Goal: Communication & Community: Answer question/provide support

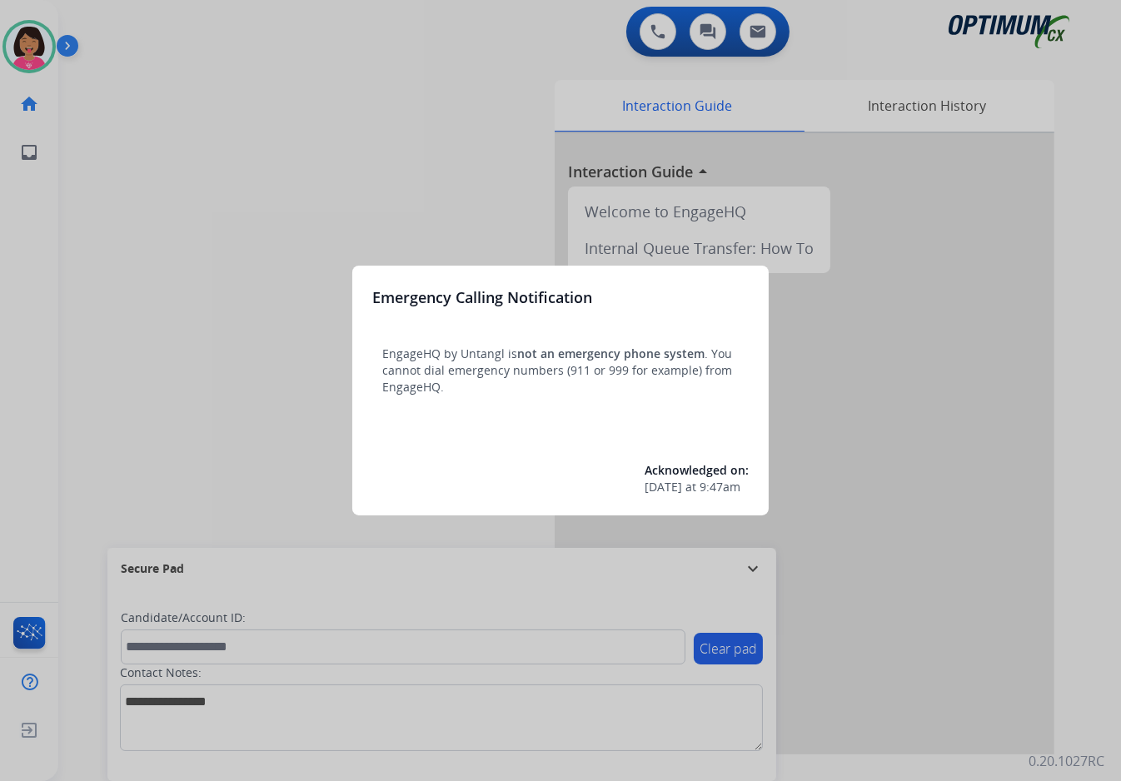
click at [150, 209] on div at bounding box center [560, 390] width 1121 height 781
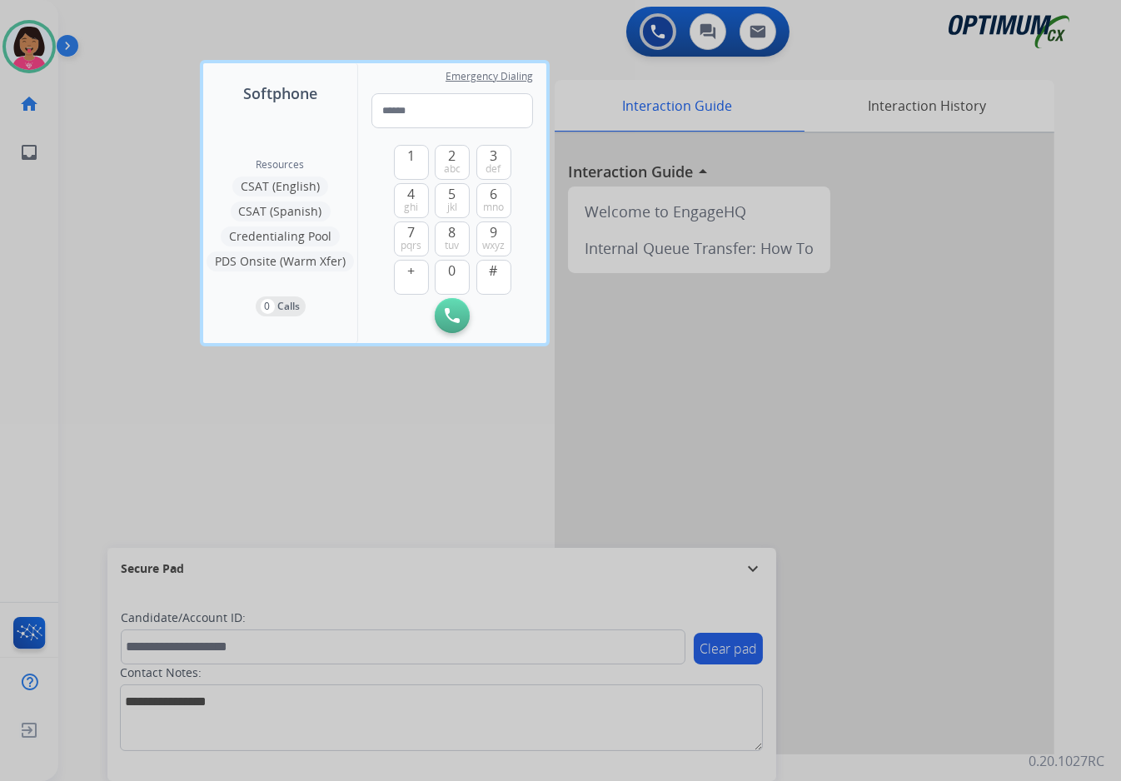
click at [134, 139] on div at bounding box center [560, 390] width 1121 height 781
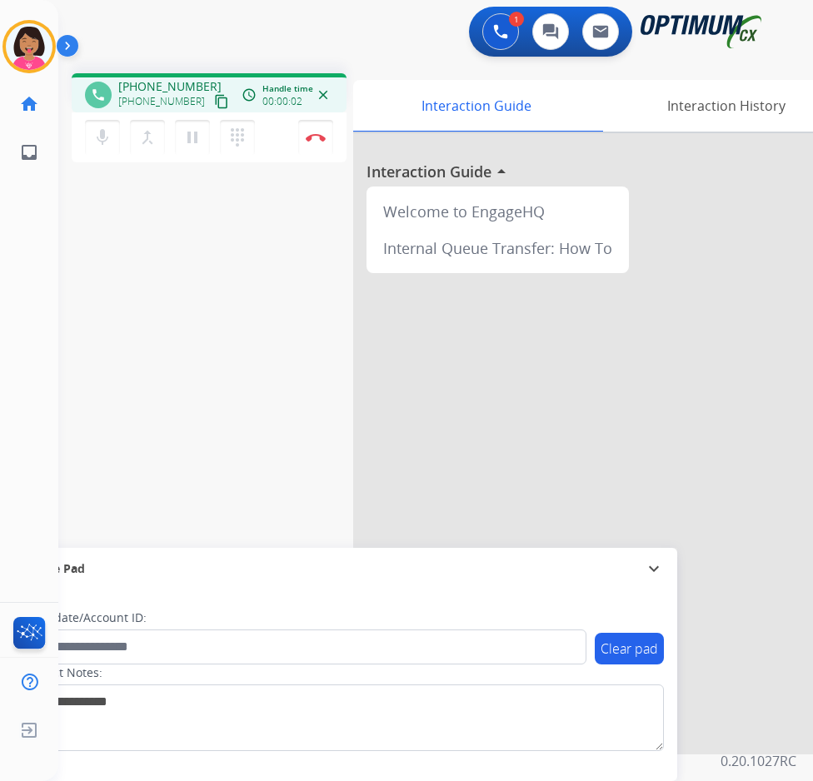
click at [214, 106] on mat-icon "content_copy" at bounding box center [221, 101] width 15 height 15
click at [110, 137] on mat-icon "mic" at bounding box center [102, 137] width 20 height 20
click at [110, 137] on mat-icon "mic_off" at bounding box center [102, 137] width 20 height 20
click at [47, 355] on div "Del Busy Edit Avatar Agent: [PERSON_NAME] Profile: OCX Training home Home Home …" at bounding box center [29, 390] width 58 height 781
click at [318, 143] on button "Disconnect" at bounding box center [315, 137] width 35 height 35
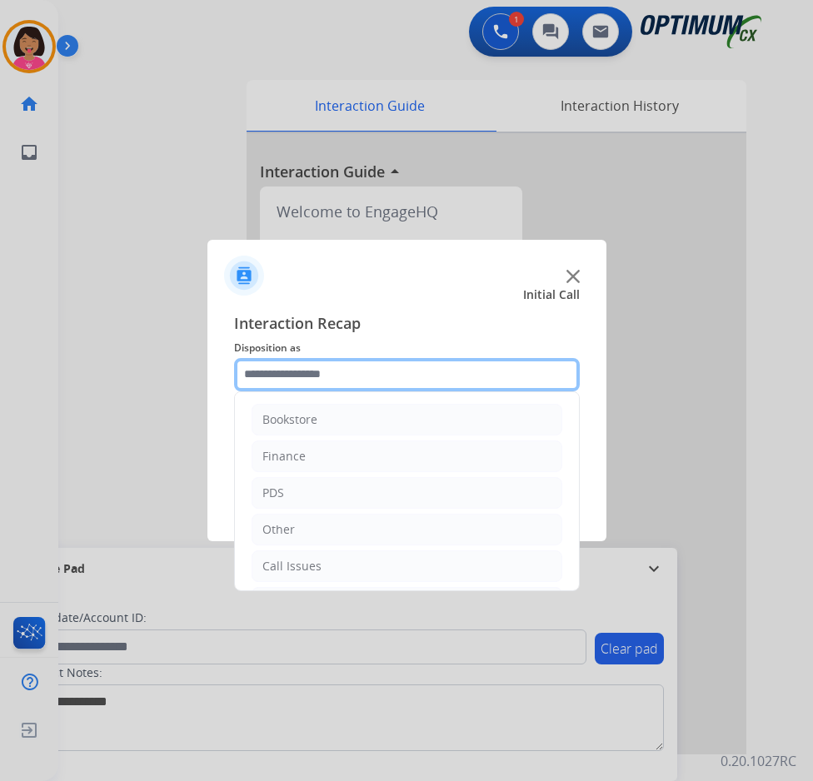
click at [461, 379] on input "text" at bounding box center [407, 374] width 346 height 33
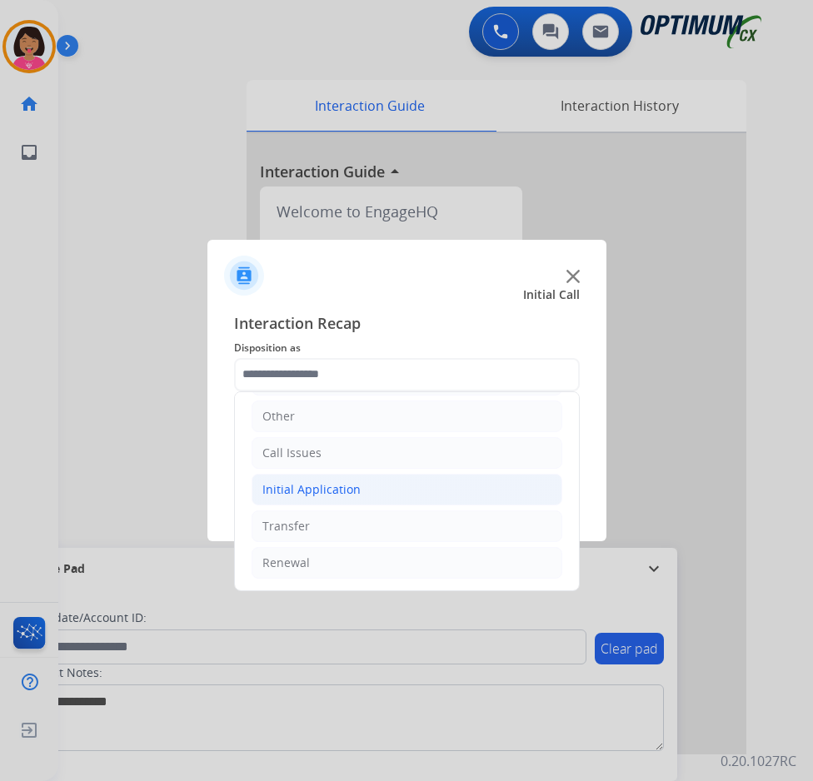
click at [299, 501] on li "Initial Application" at bounding box center [407, 490] width 311 height 32
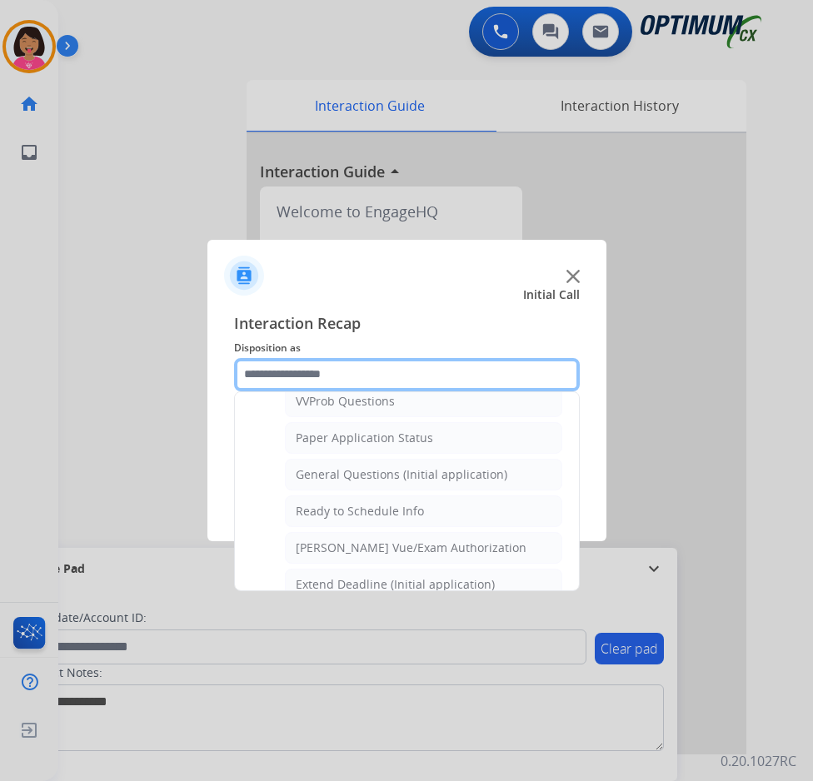
scroll to position [920, 0]
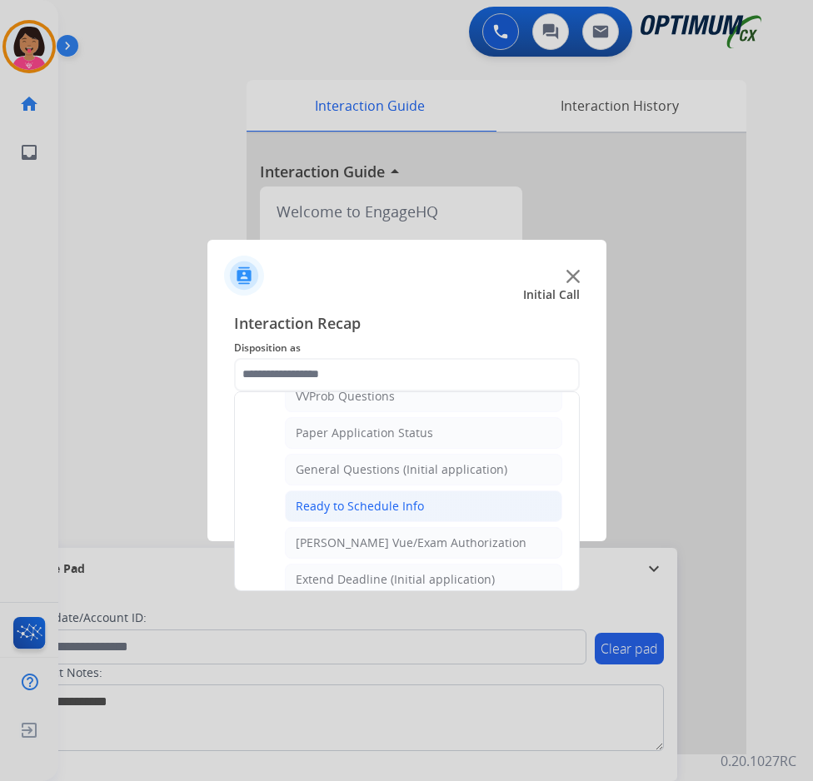
click at [402, 513] on div "Ready to Schedule Info" at bounding box center [360, 506] width 128 height 17
type input "**********"
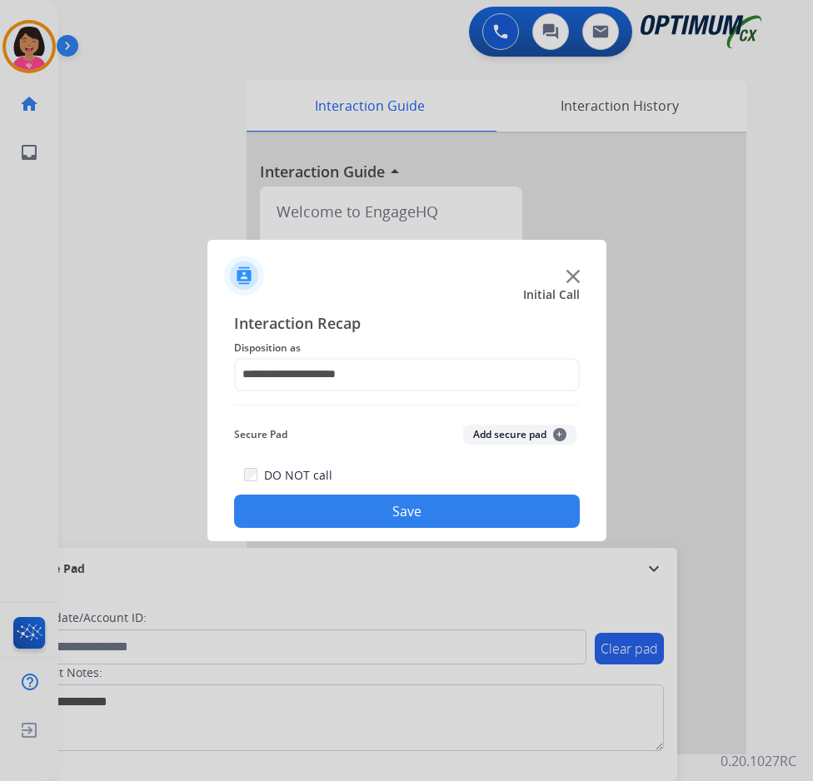
click at [406, 517] on button "Save" at bounding box center [407, 511] width 346 height 33
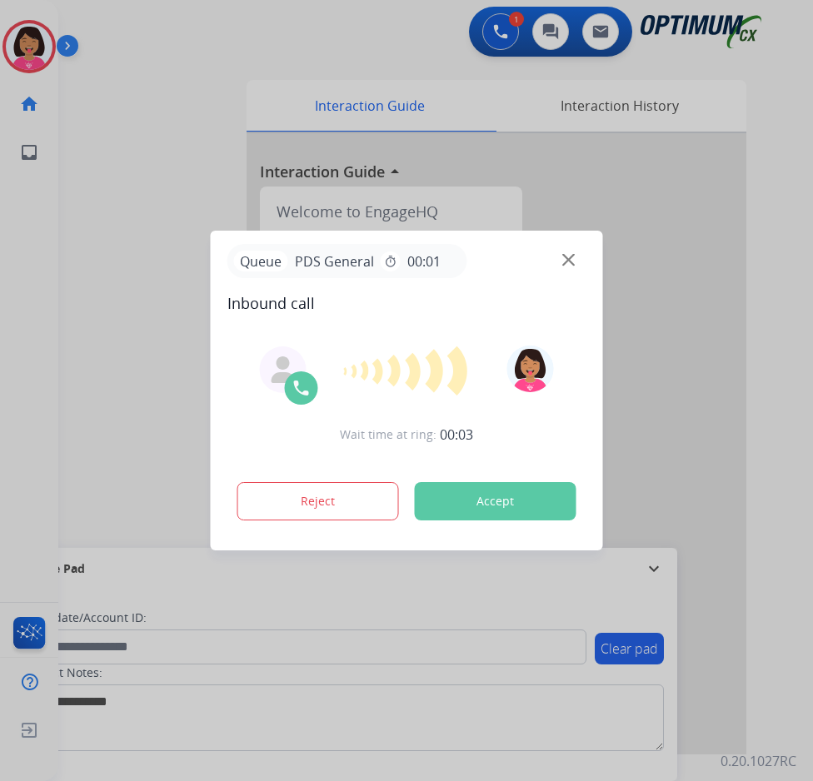
click at [21, 398] on div at bounding box center [406, 390] width 813 height 781
click at [568, 263] on img at bounding box center [568, 260] width 12 height 12
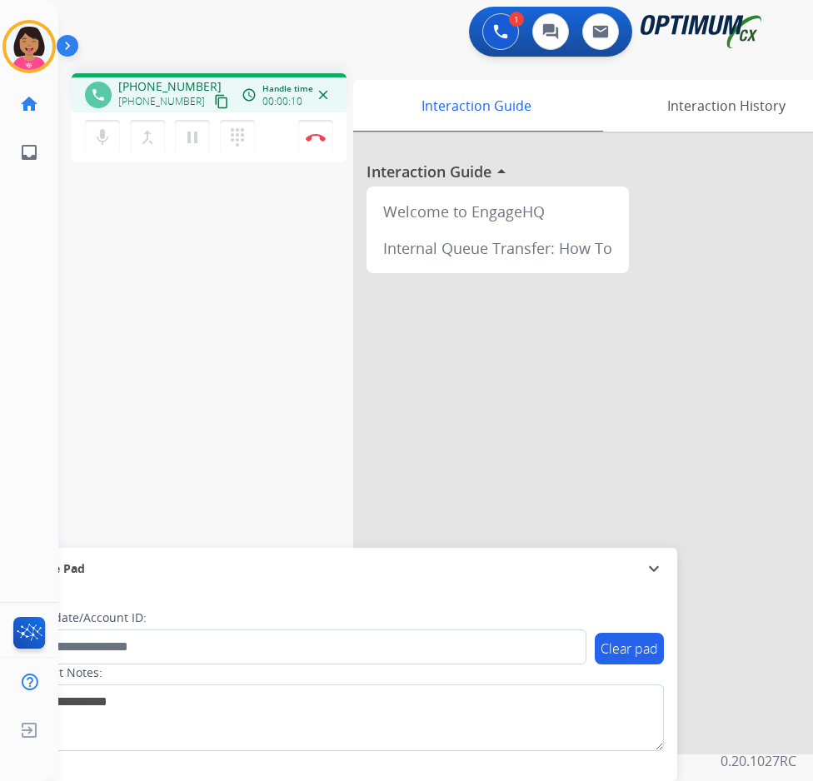
click at [214, 100] on mat-icon "content_copy" at bounding box center [221, 101] width 15 height 15
click at [8, 207] on div "Del Busy Edit Avatar Agent: [PERSON_NAME] Profile: OCX Training home Home Home …" at bounding box center [29, 390] width 58 height 781
click at [92, 147] on button "mic Mute" at bounding box center [102, 137] width 35 height 35
click at [195, 144] on mat-icon "pause" at bounding box center [192, 137] width 20 height 20
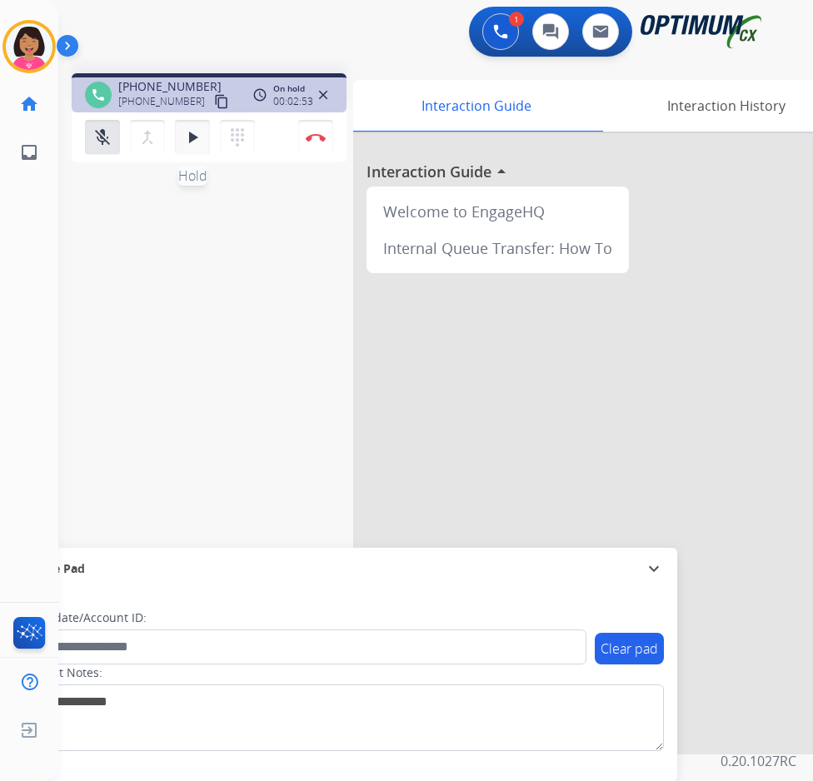
click at [205, 134] on button "play_arrow Hold" at bounding box center [192, 137] width 35 height 35
click at [104, 133] on mat-icon "mic_off" at bounding box center [102, 137] width 20 height 20
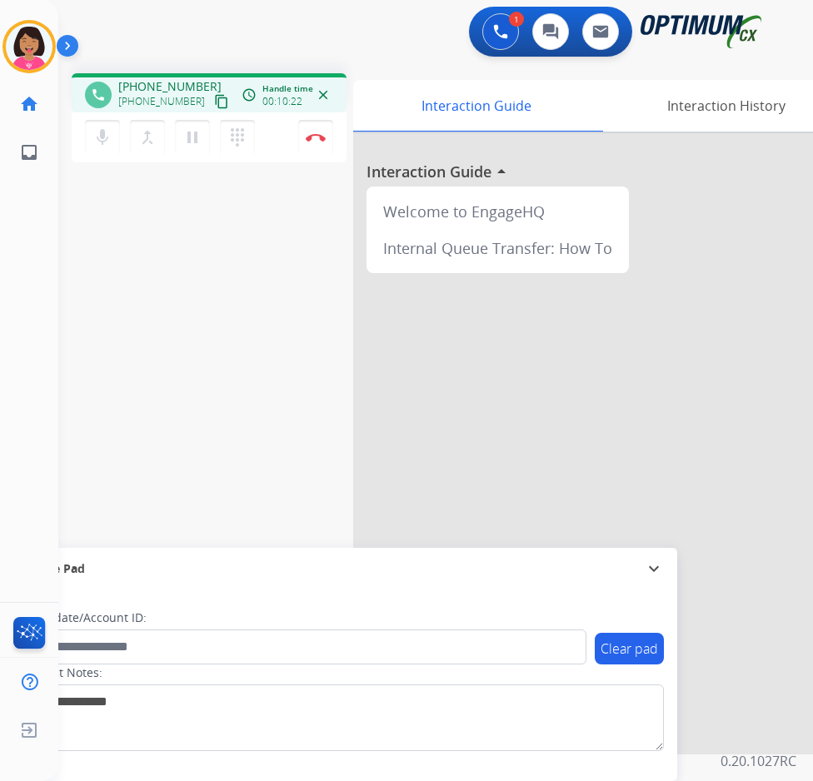
click at [3, 467] on div "Del Busy Edit Avatar Agent: [PERSON_NAME] Profile: OCX Training home Home Home …" at bounding box center [29, 390] width 58 height 781
click at [315, 131] on button "Disconnect" at bounding box center [315, 137] width 35 height 35
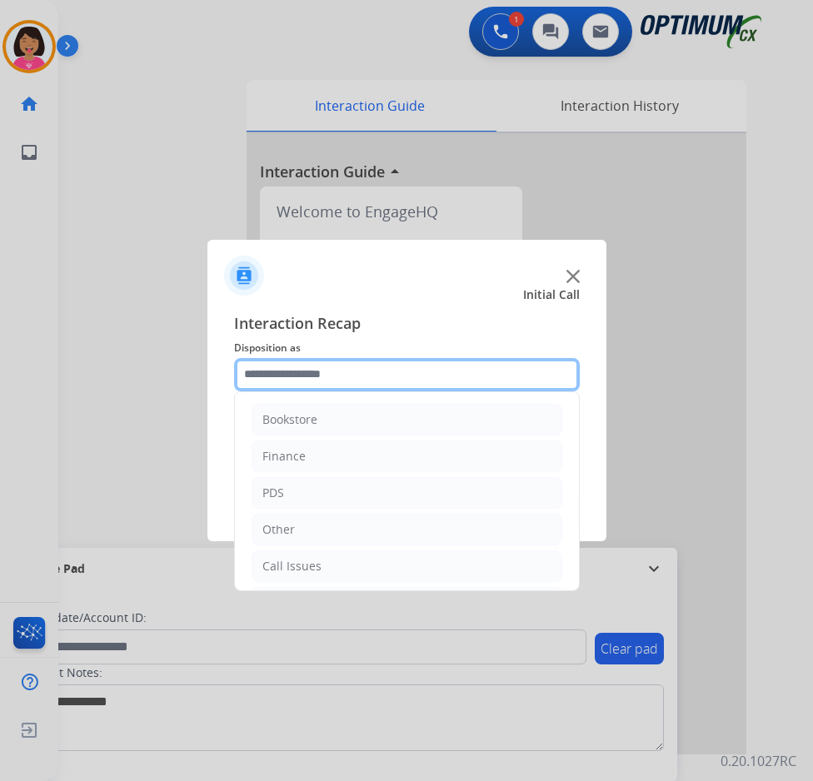
click at [455, 370] on input "text" at bounding box center [407, 374] width 346 height 33
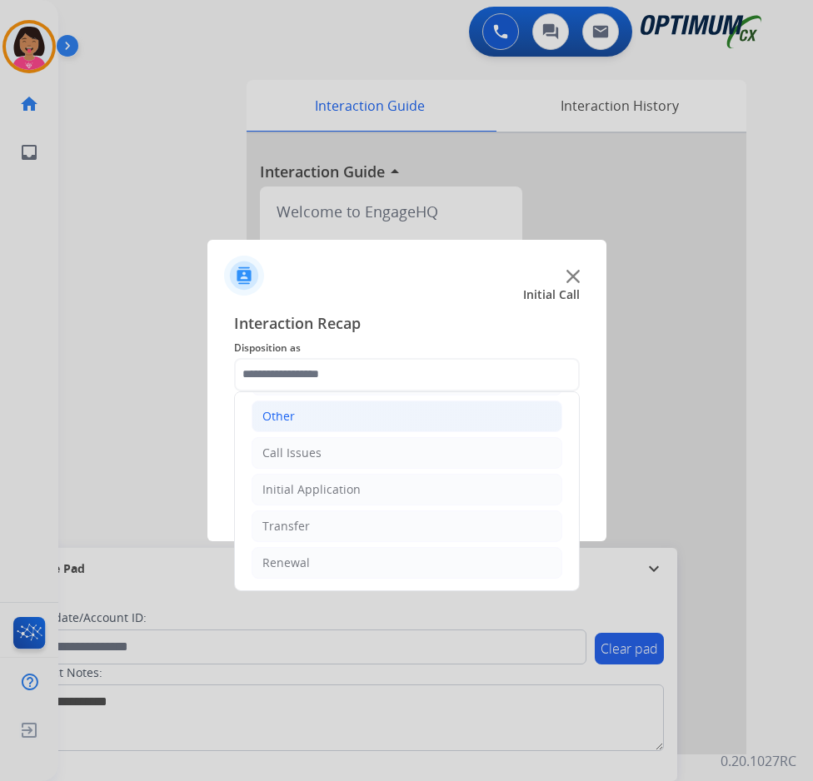
click at [311, 416] on li "Other" at bounding box center [407, 417] width 311 height 32
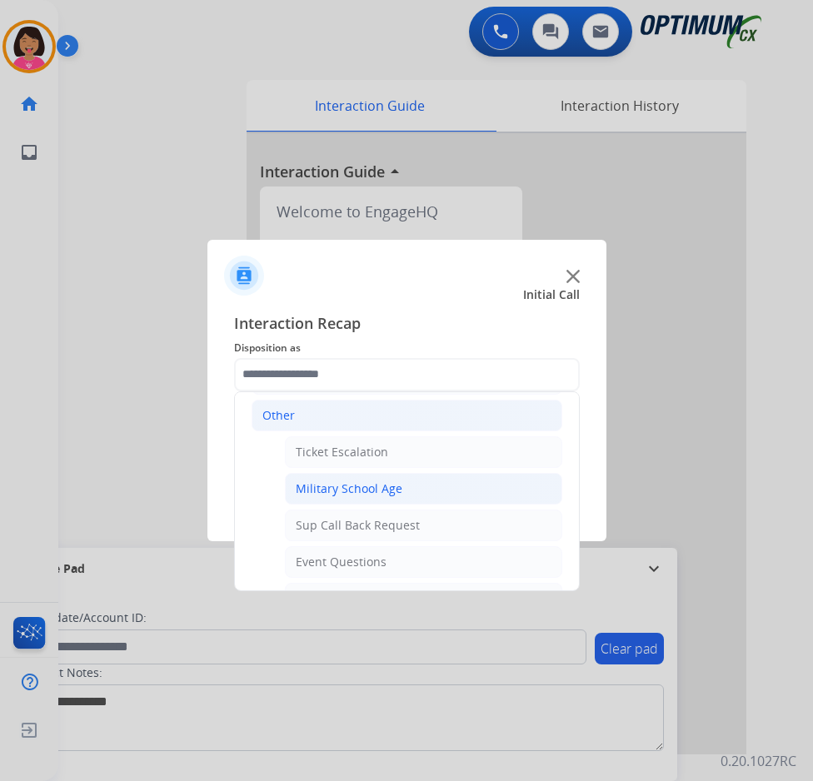
click at [342, 485] on div "Military School Age" at bounding box center [349, 489] width 107 height 17
type input "**********"
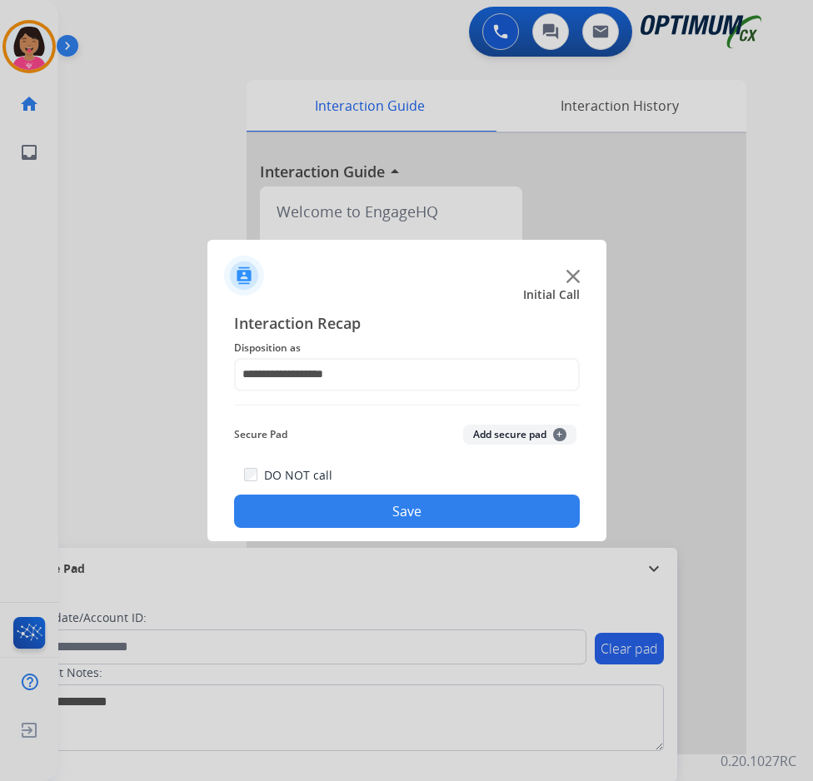
click at [347, 500] on button "Save" at bounding box center [407, 511] width 346 height 33
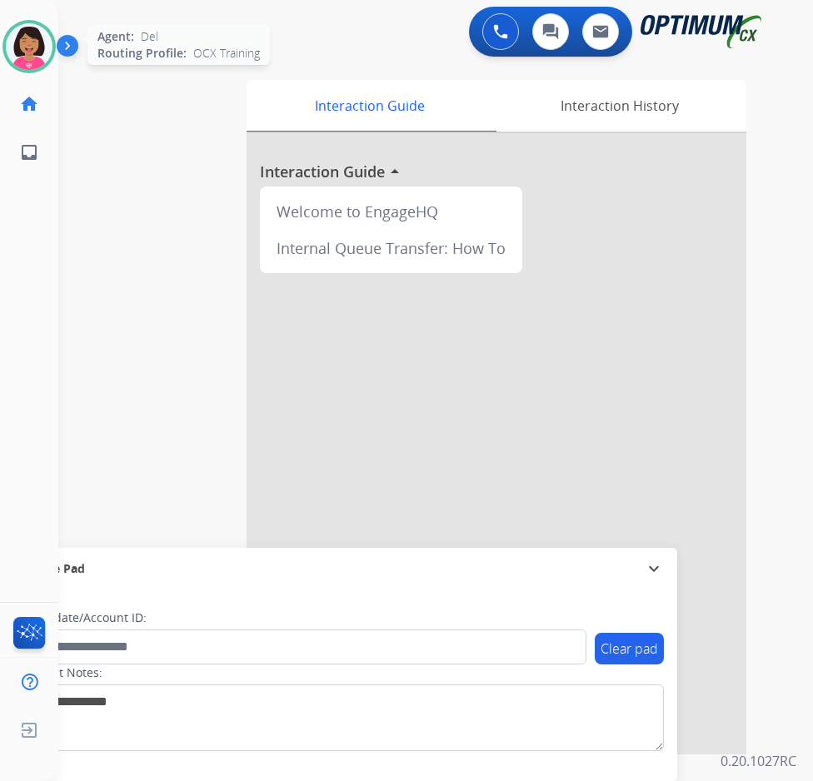
click at [14, 48] on img at bounding box center [29, 46] width 47 height 47
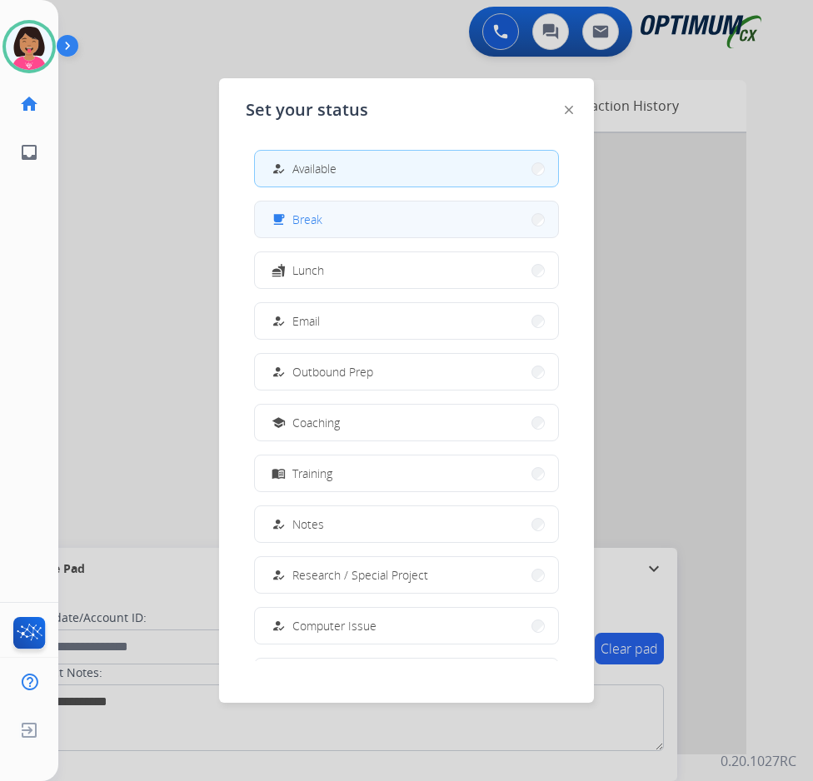
click at [352, 227] on button "free_breakfast Break" at bounding box center [406, 220] width 303 height 36
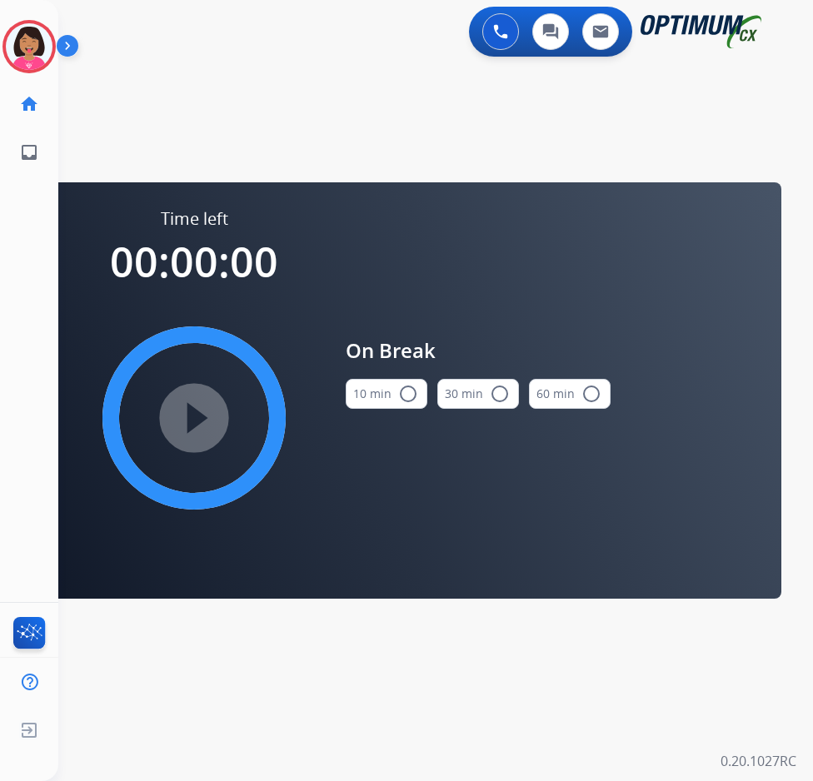
click at [373, 392] on button "10 min radio_button_unchecked" at bounding box center [387, 394] width 82 height 30
click at [204, 408] on mat-icon "play_circle_filled" at bounding box center [194, 418] width 20 height 20
click at [204, 408] on mat-icon "pause_circle_filled" at bounding box center [194, 418] width 20 height 20
click at [204, 408] on mat-icon "play_circle_filled" at bounding box center [194, 418] width 20 height 20
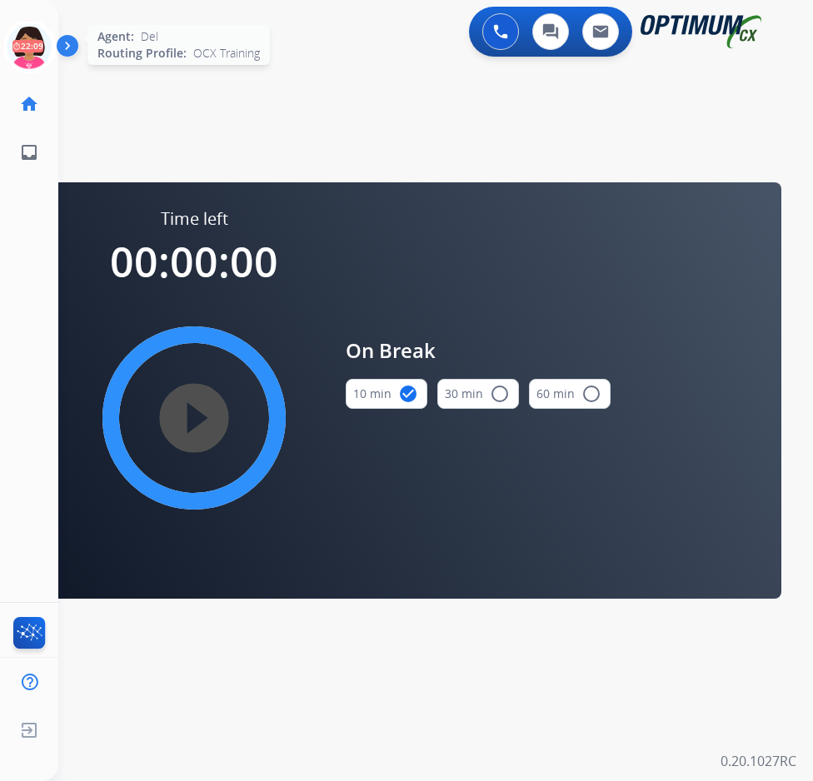
click at [33, 39] on icon at bounding box center [29, 47] width 54 height 54
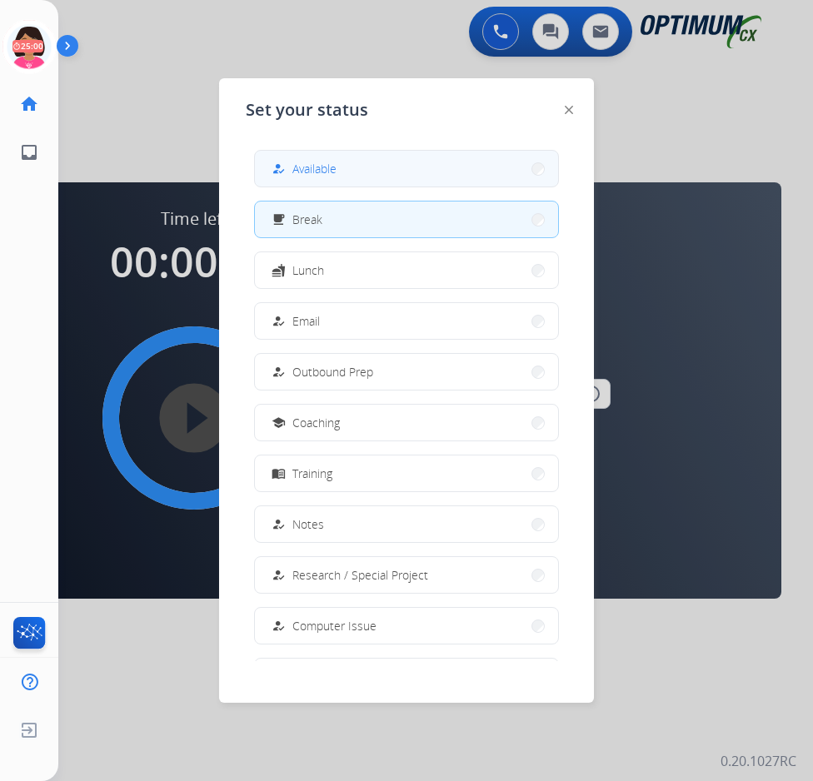
click at [362, 167] on button "how_to_reg Available" at bounding box center [406, 169] width 303 height 36
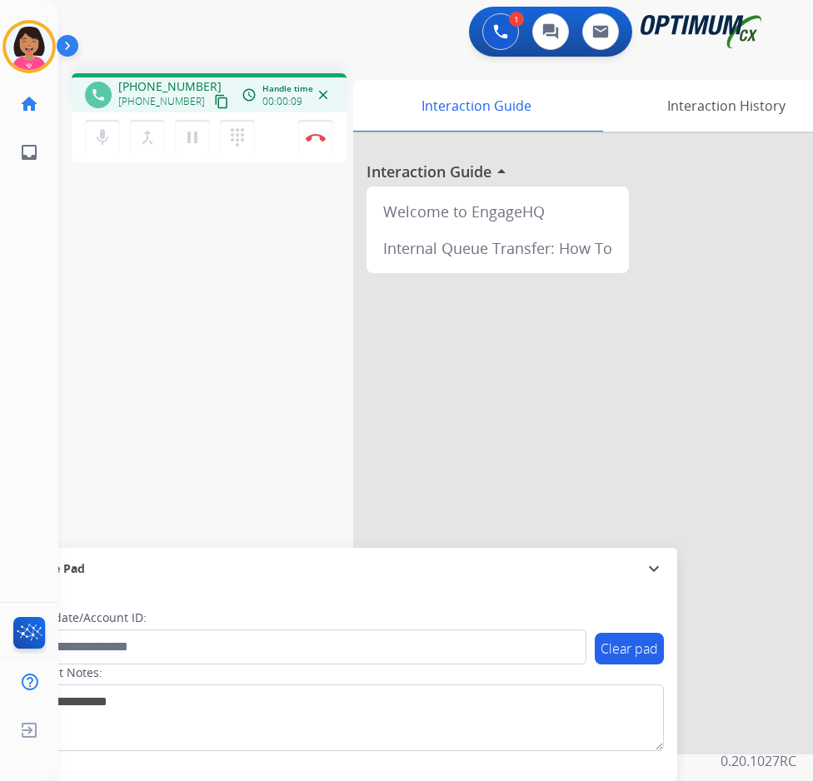
click at [217, 103] on div "phone [PHONE_NUMBER] [PHONE_NUMBER] content_copy access_time Call metrics Queue…" at bounding box center [209, 92] width 275 height 39
click at [214, 97] on mat-icon "content_copy" at bounding box center [221, 101] width 15 height 15
click at [38, 290] on div "Del Busy Edit Avatar Agent: [PERSON_NAME] Profile: OCX Training home Home Home …" at bounding box center [29, 390] width 58 height 781
click at [322, 134] on img at bounding box center [316, 137] width 20 height 8
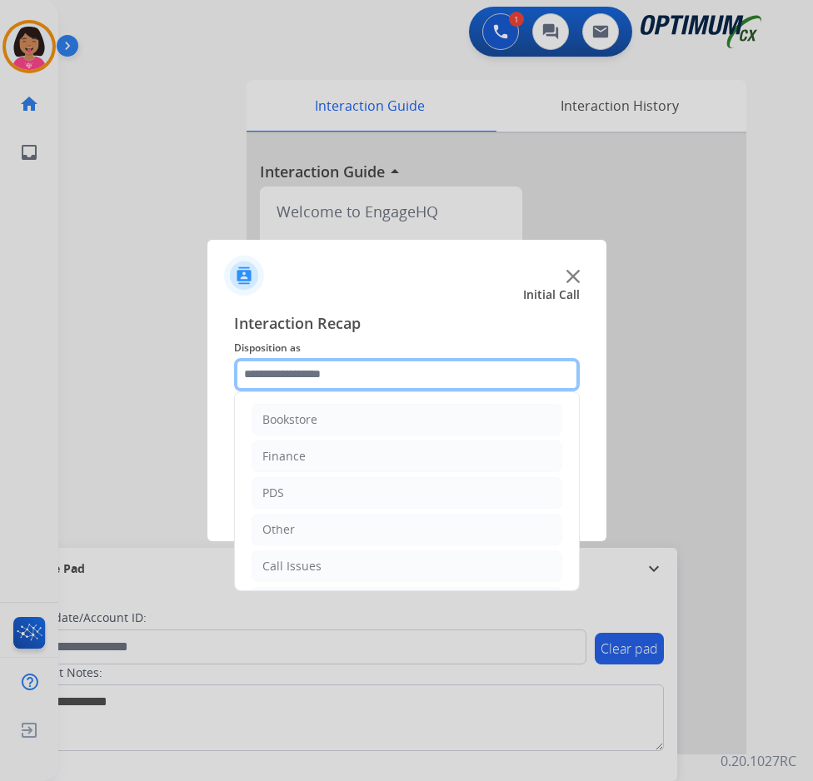
click at [378, 370] on input "text" at bounding box center [407, 374] width 346 height 33
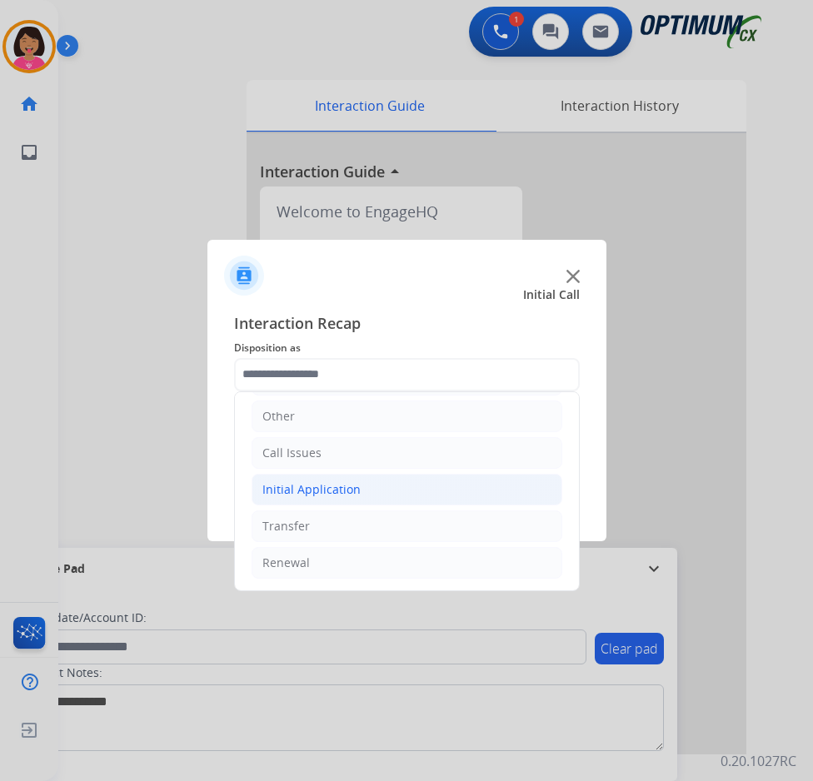
click at [382, 498] on li "Initial Application" at bounding box center [407, 490] width 311 height 32
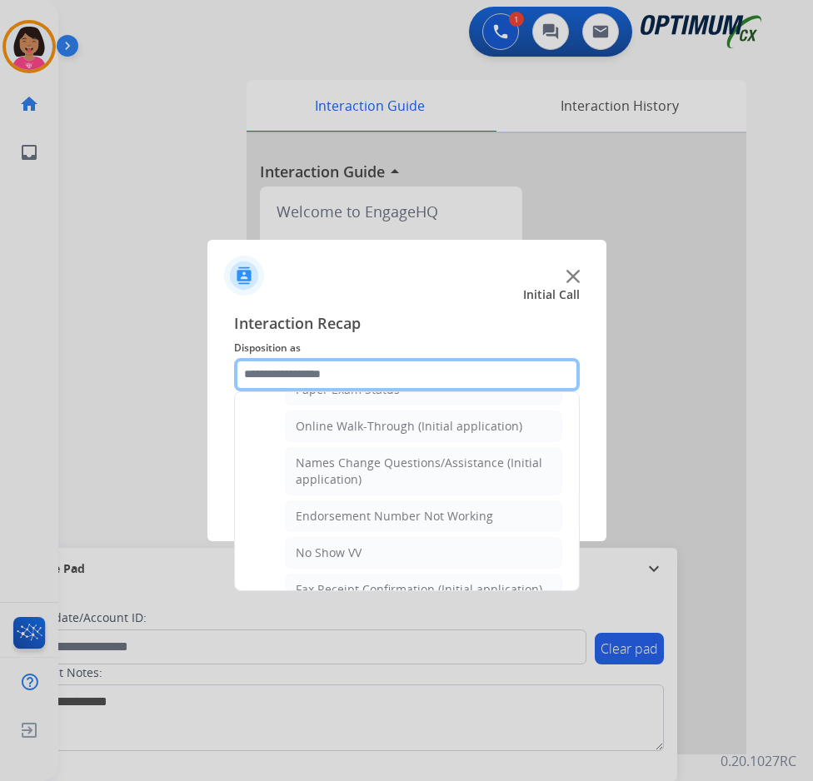
scroll to position [353, 0]
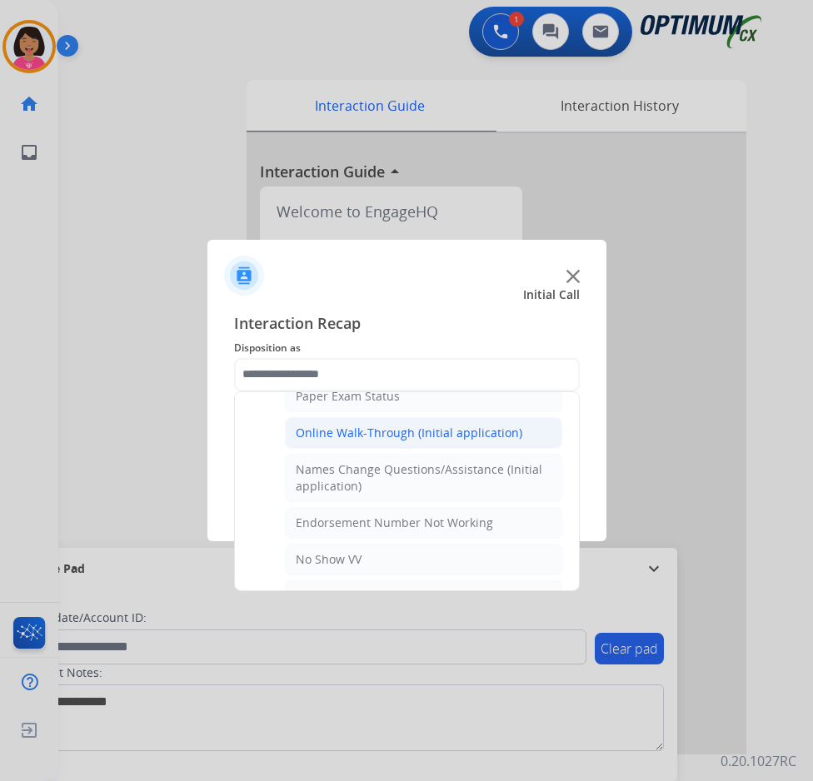
click at [398, 425] on div "Online Walk-Through (Initial application)" at bounding box center [409, 433] width 227 height 17
type input "**********"
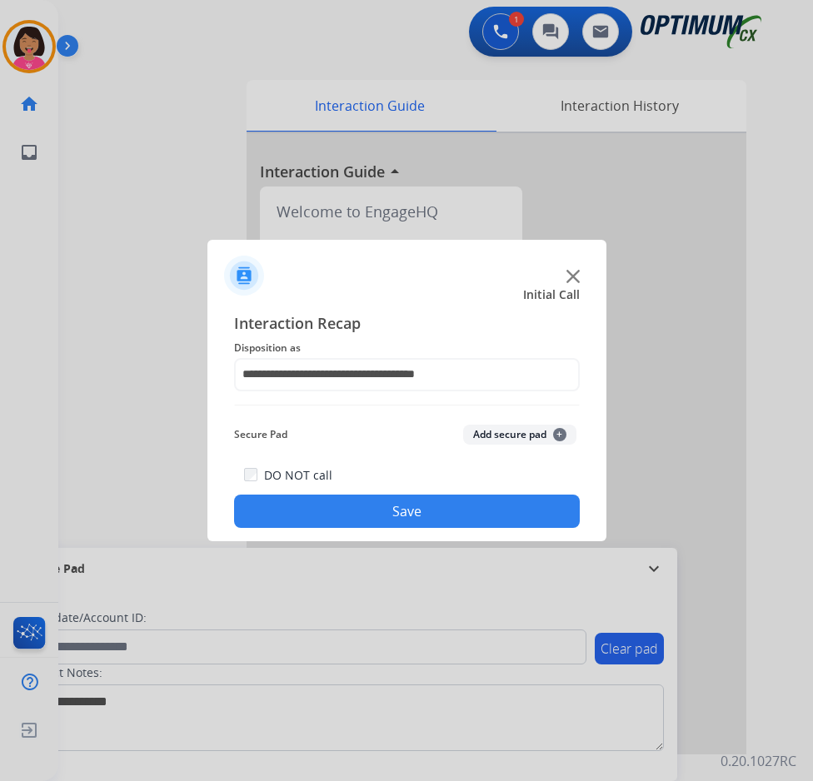
click at [428, 521] on button "Save" at bounding box center [407, 511] width 346 height 33
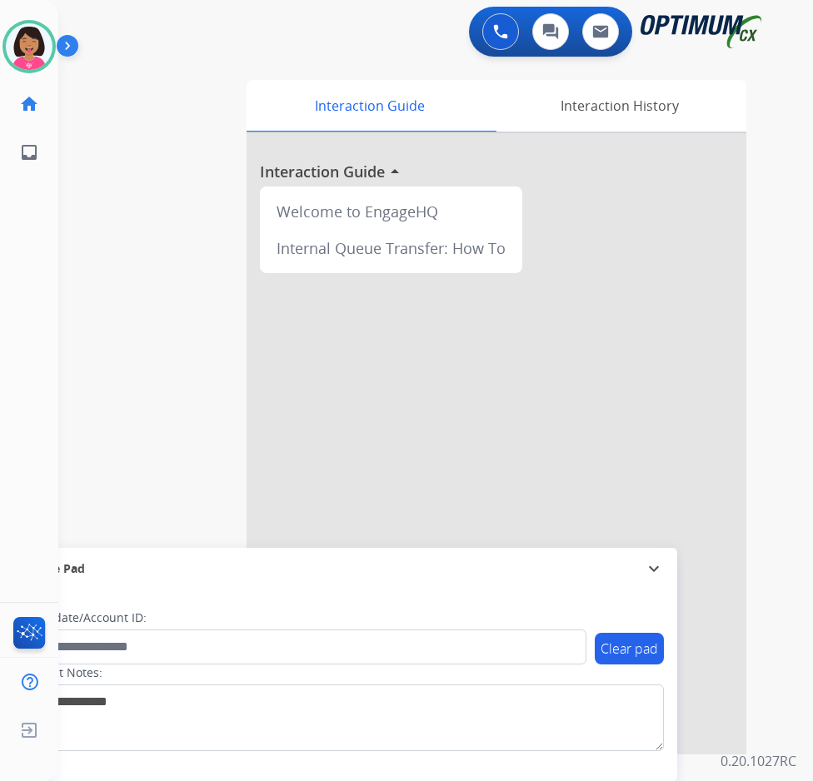
click at [85, 174] on div "swap_horiz Break voice bridge close_fullscreen Connect 3-Way Call merge_type Se…" at bounding box center [415, 407] width 715 height 695
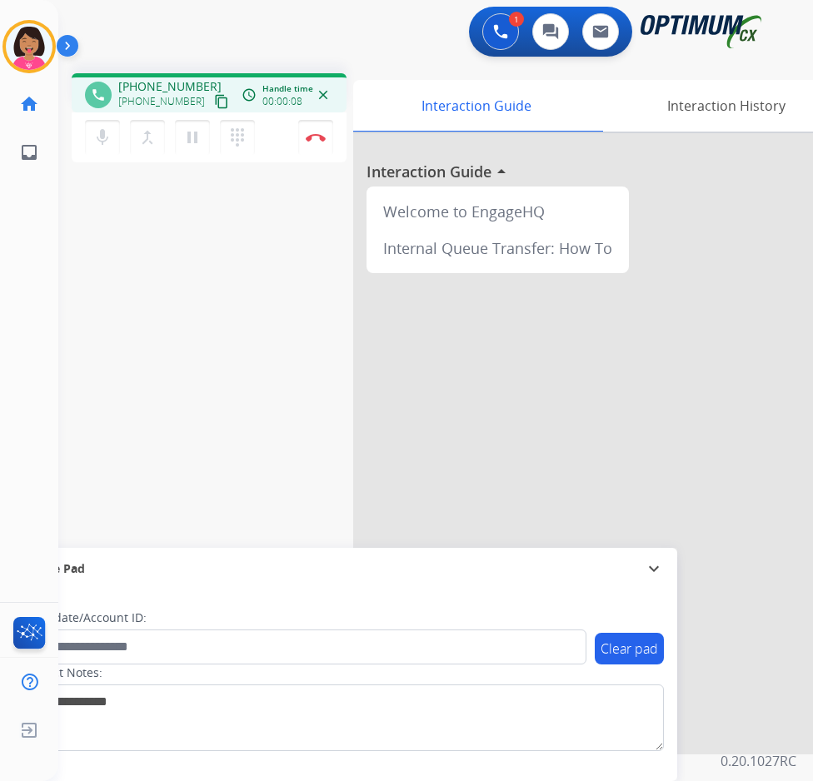
click at [212, 100] on button "content_copy" at bounding box center [222, 102] width 20 height 20
click at [489, 40] on button at bounding box center [500, 31] width 37 height 37
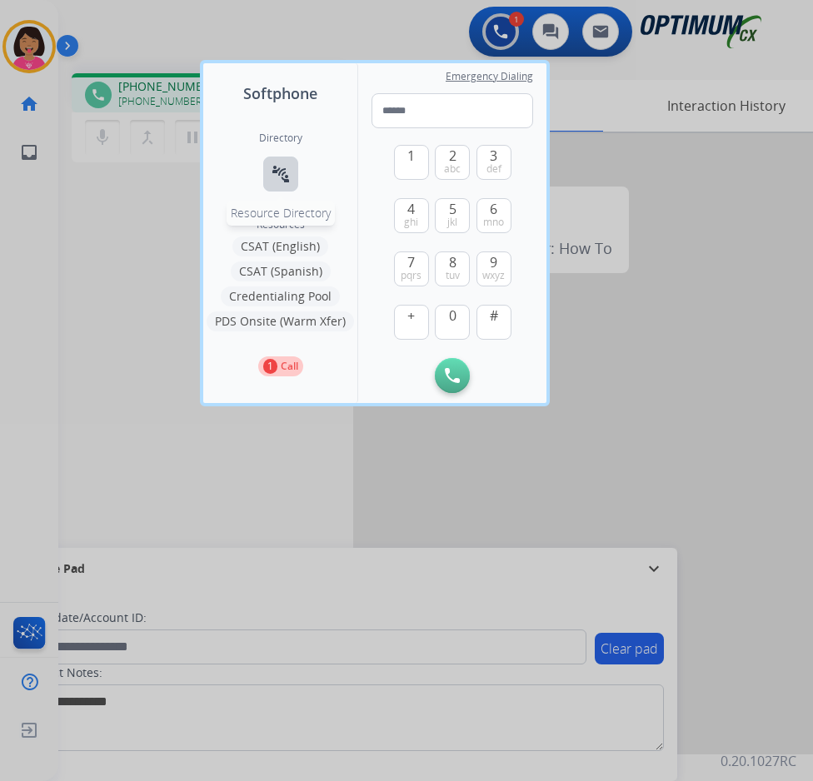
click at [287, 177] on mat-icon "connect_without_contact" at bounding box center [281, 174] width 20 height 20
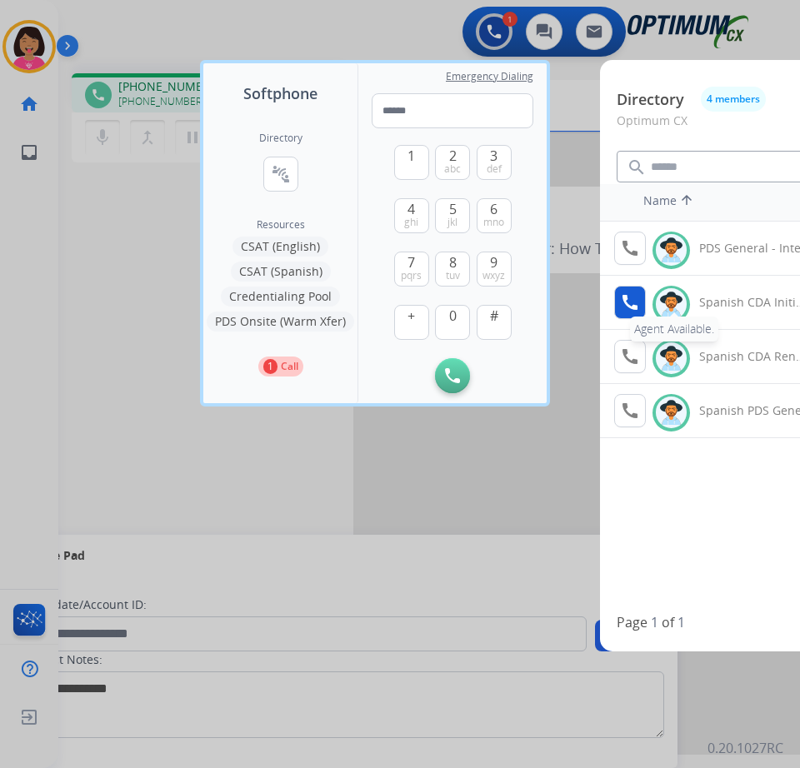
click at [634, 295] on mat-icon "call" at bounding box center [630, 302] width 20 height 20
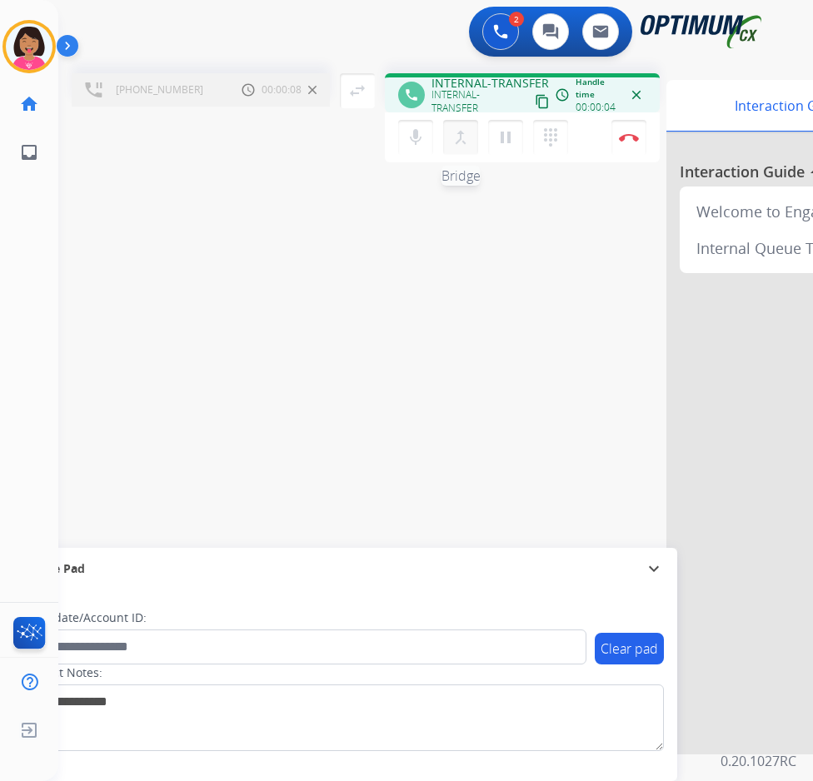
click at [465, 138] on mat-icon "merge_type" at bounding box center [461, 137] width 20 height 20
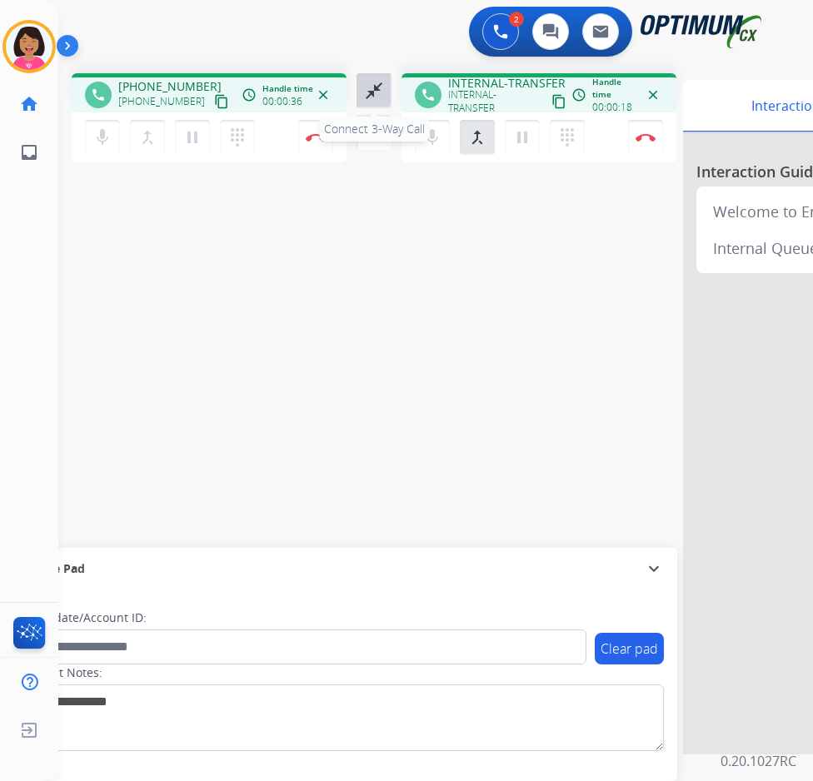
click at [368, 98] on mat-icon "close_fullscreen" at bounding box center [374, 91] width 20 height 20
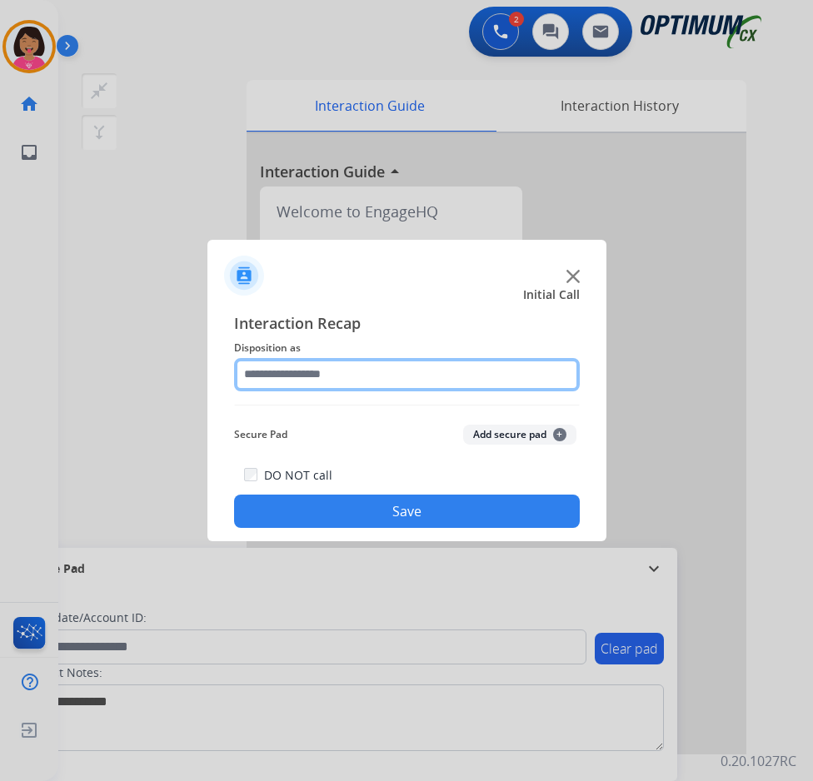
click at [395, 365] on input "text" at bounding box center [407, 374] width 346 height 33
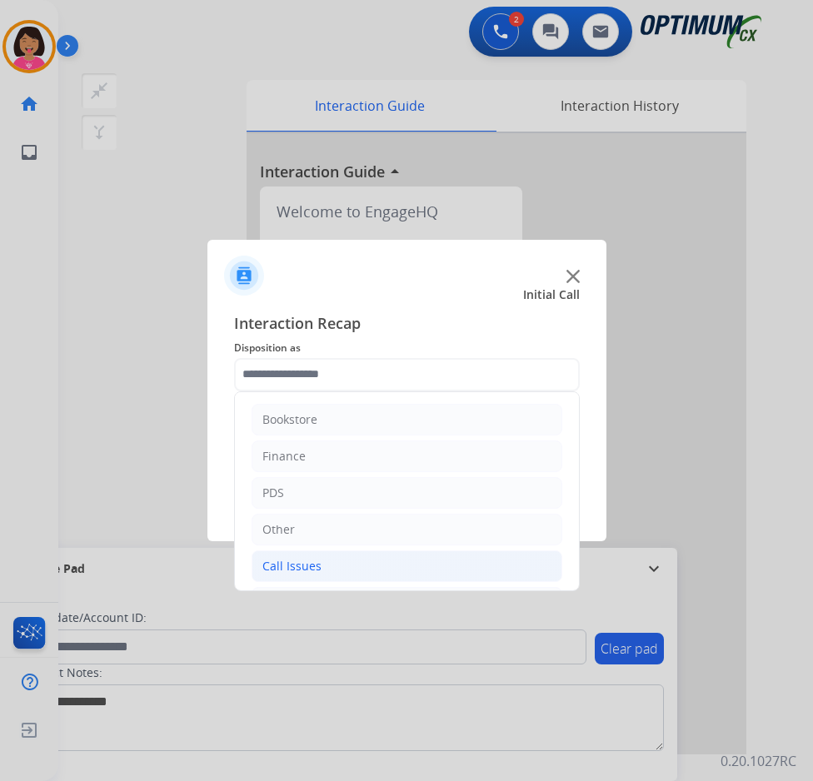
click at [376, 551] on li "Call Issues" at bounding box center [407, 567] width 311 height 32
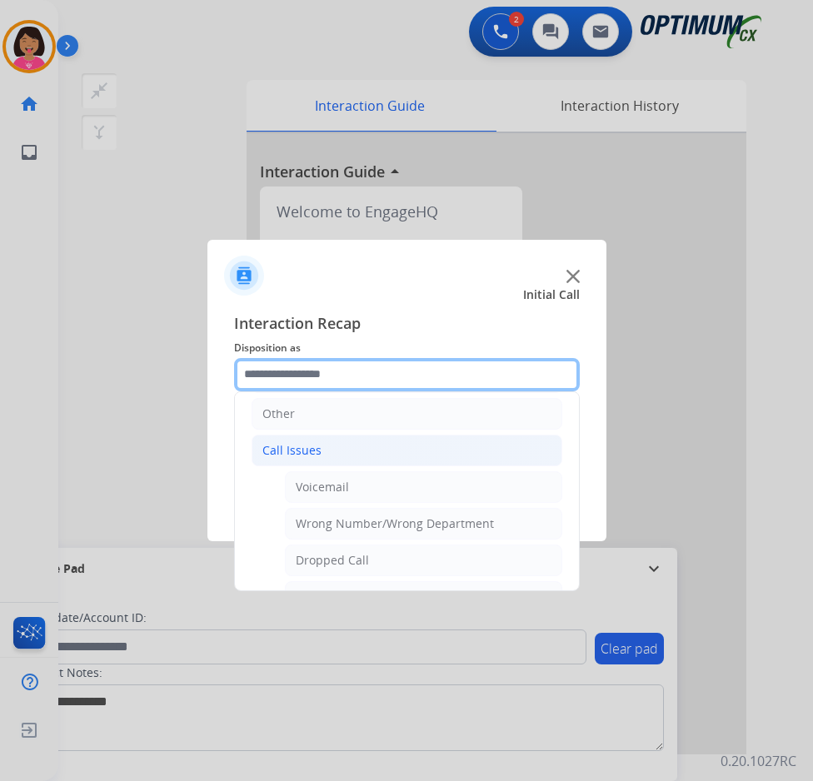
scroll to position [118, 0]
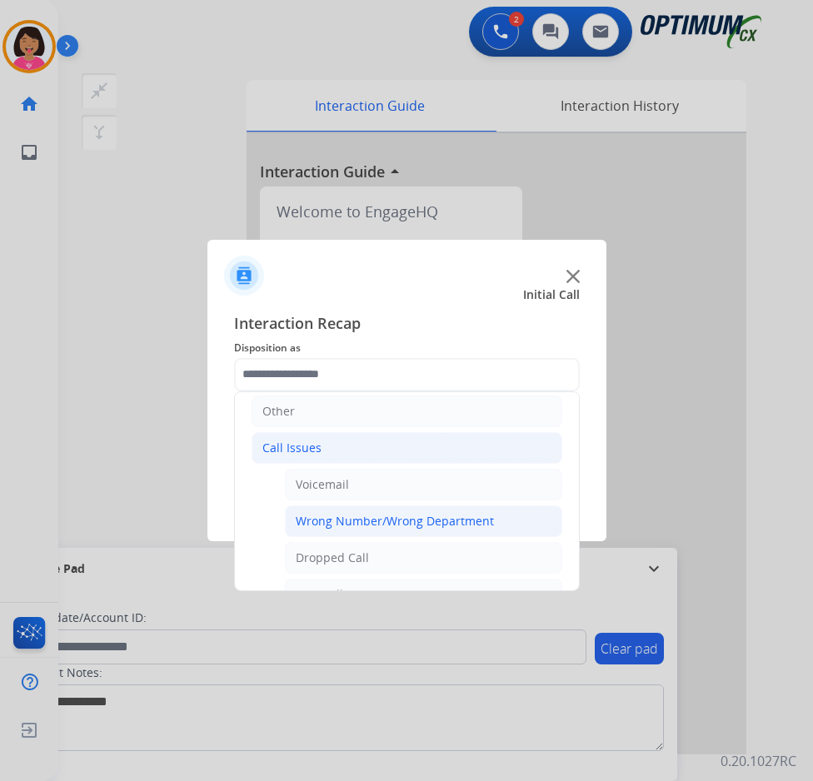
click at [388, 514] on div "Wrong Number/Wrong Department" at bounding box center [395, 521] width 198 height 17
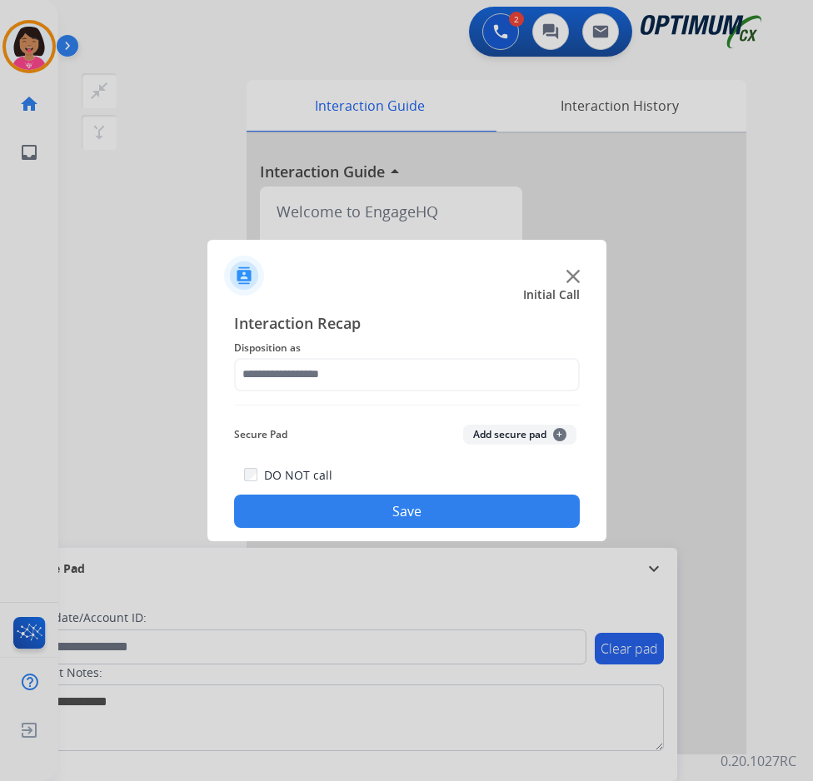
type input "**********"
click at [388, 514] on button "Save" at bounding box center [407, 511] width 346 height 33
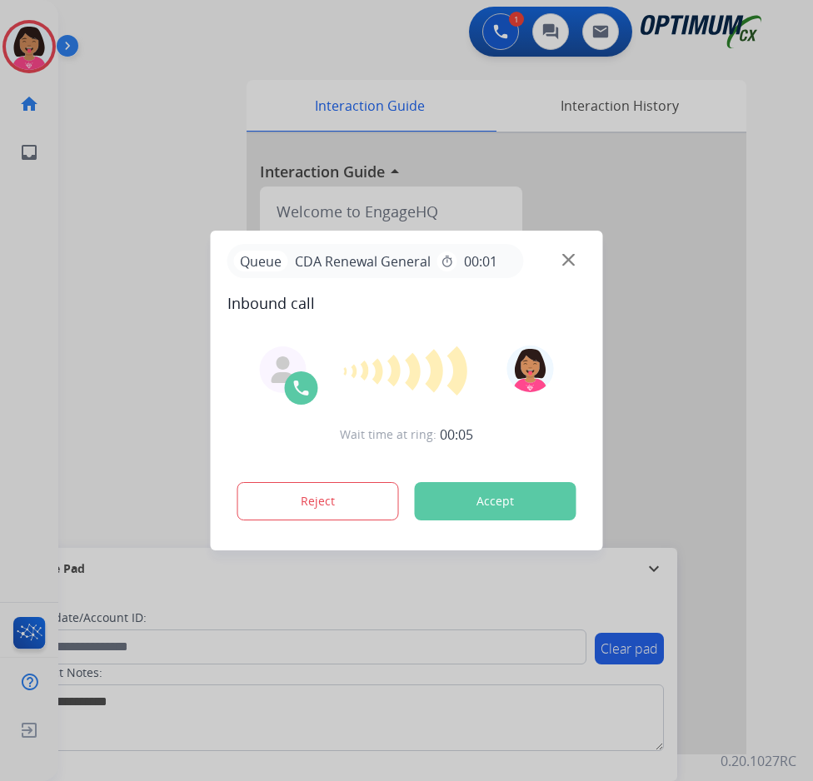
click at [134, 346] on div at bounding box center [406, 390] width 813 height 781
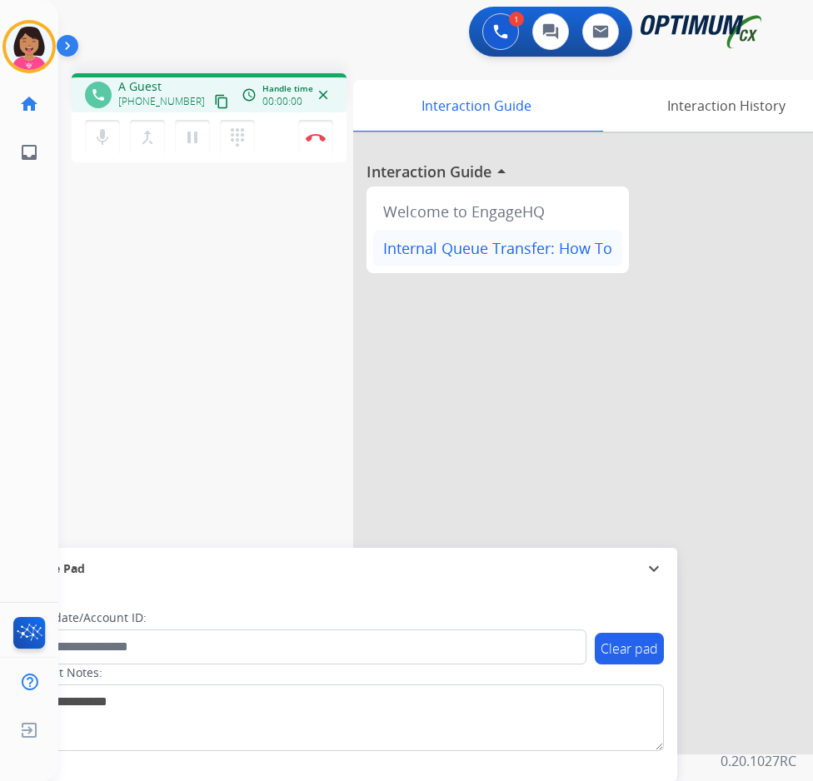
click at [571, 258] on div "Internal Queue Transfer: How To" at bounding box center [497, 248] width 249 height 37
click at [100, 115] on div "mic Mute merge_type Bridge pause Hold dialpad Dialpad Disconnect" at bounding box center [209, 137] width 275 height 50
click at [100, 127] on mat-icon "mic" at bounding box center [102, 137] width 20 height 20
click at [214, 98] on mat-icon "content_copy" at bounding box center [221, 101] width 15 height 15
click at [97, 141] on mat-icon "mic_off" at bounding box center [102, 137] width 20 height 20
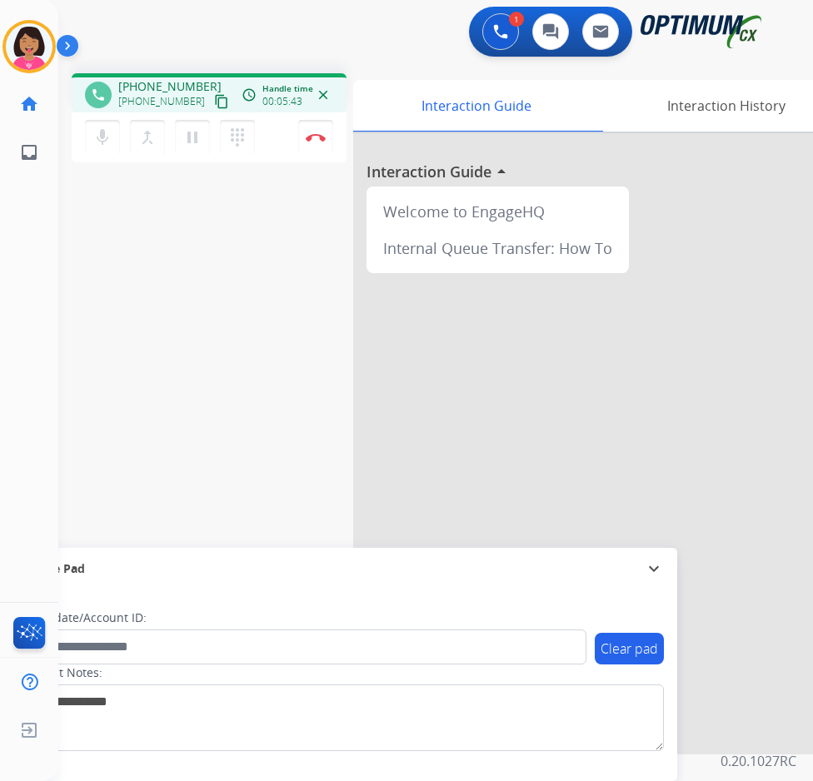
click at [87, 445] on div "phone [PHONE_NUMBER] [PHONE_NUMBER] content_copy access_time Call metrics Queue…" at bounding box center [415, 407] width 715 height 695
click at [322, 141] on button "Disconnect" at bounding box center [315, 137] width 35 height 35
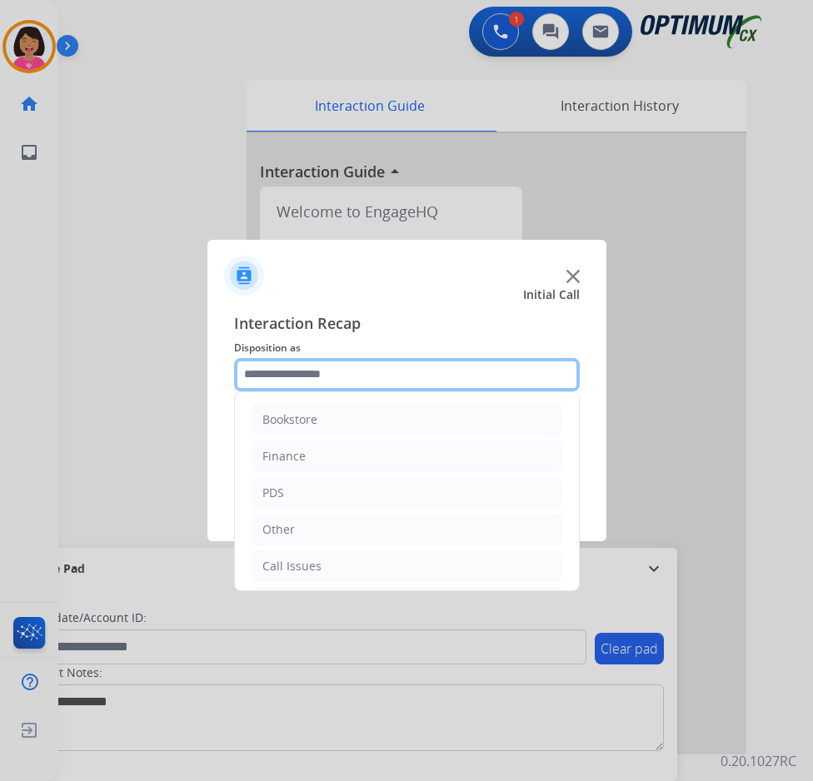
click at [310, 377] on input "text" at bounding box center [407, 374] width 346 height 33
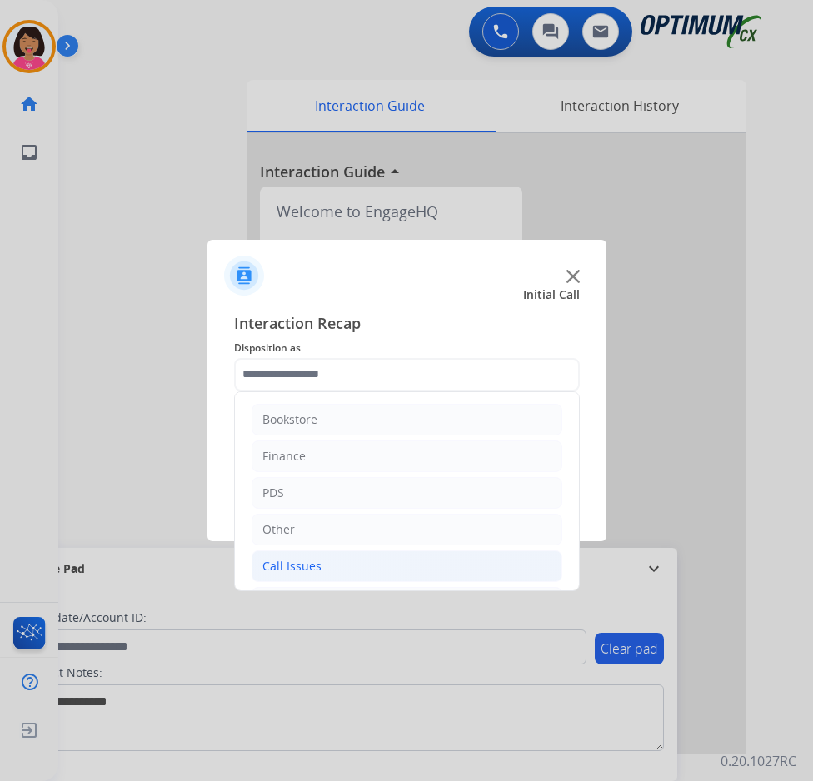
click at [356, 568] on li "Call Issues" at bounding box center [407, 567] width 311 height 32
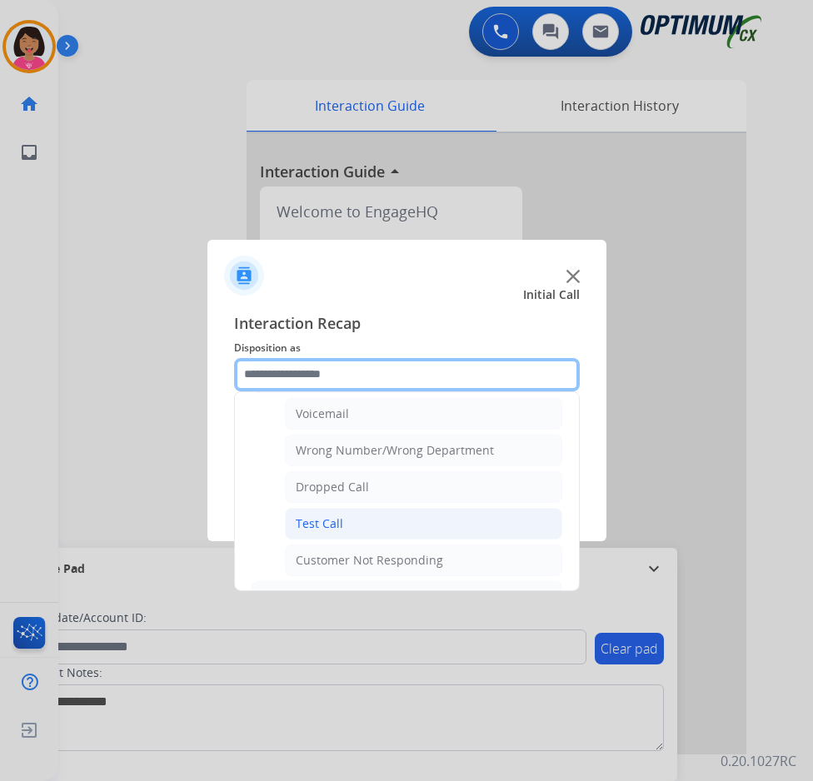
scroll to position [209, 0]
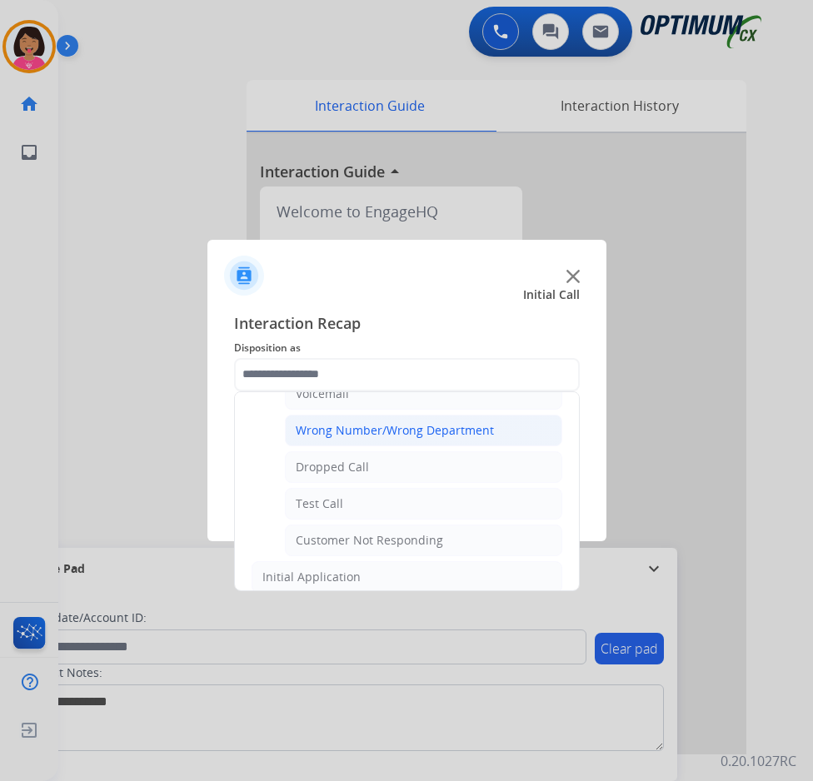
click at [354, 441] on li "Wrong Number/Wrong Department" at bounding box center [423, 431] width 277 height 32
type input "**********"
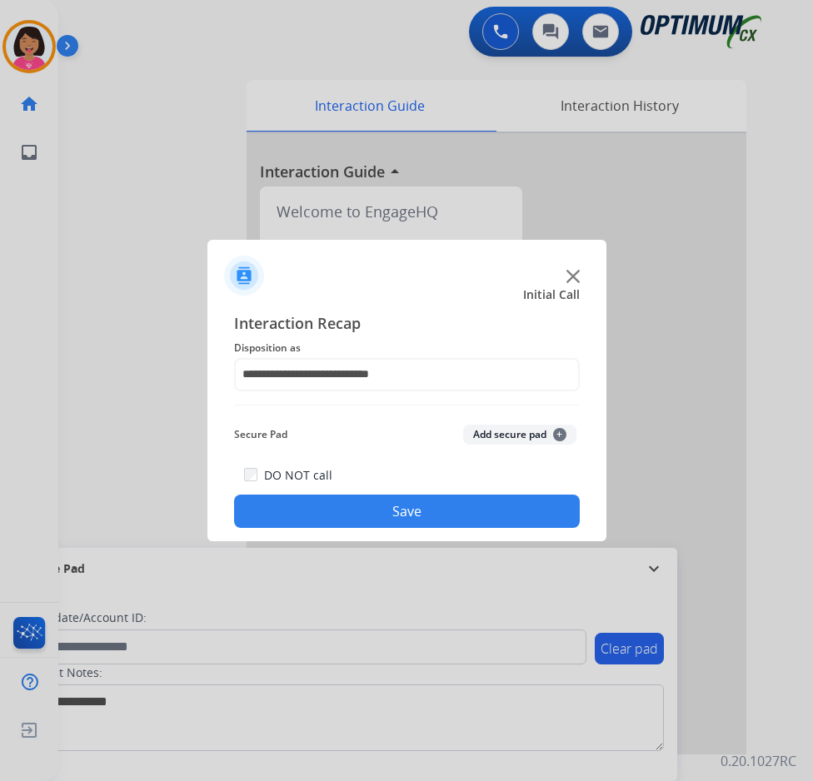
click at [370, 503] on button "Save" at bounding box center [407, 511] width 346 height 33
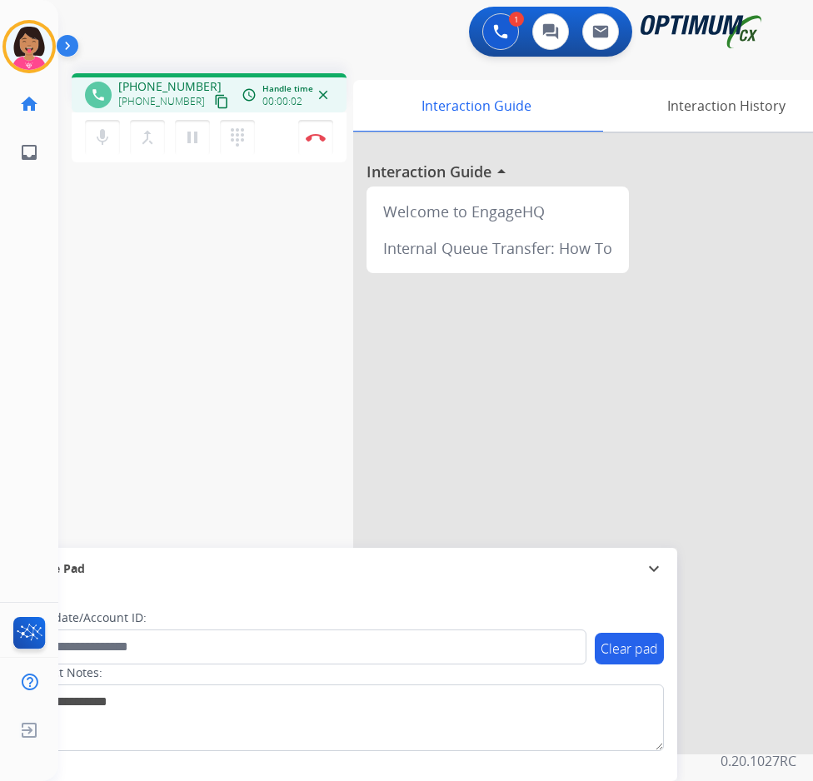
click at [214, 94] on mat-icon "content_copy" at bounding box center [221, 101] width 15 height 15
click at [109, 132] on mat-icon "mic" at bounding box center [102, 137] width 20 height 20
drag, startPoint x: 117, startPoint y: 140, endPoint x: 105, endPoint y: 132, distance: 14.6
click at [105, 132] on mat-icon "mic_off" at bounding box center [102, 137] width 20 height 20
click at [98, 145] on mat-icon "mic" at bounding box center [102, 137] width 20 height 20
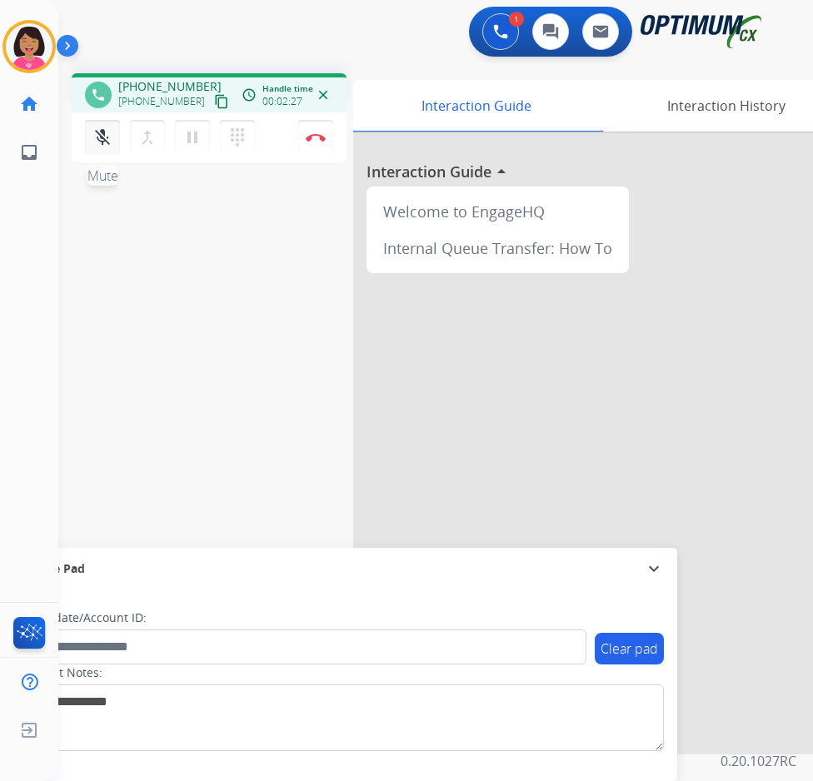
click at [87, 131] on button "mic_off Mute" at bounding box center [102, 137] width 35 height 35
click at [121, 299] on div "phone [PHONE_NUMBER] [PHONE_NUMBER] content_copy access_time Call metrics Queue…" at bounding box center [415, 407] width 715 height 695
click at [88, 262] on div "phone [PHONE_NUMBER] [PHONE_NUMBER] content_copy access_time Call metrics Queue…" at bounding box center [415, 407] width 715 height 695
click at [315, 126] on button "Disconnect" at bounding box center [315, 137] width 35 height 35
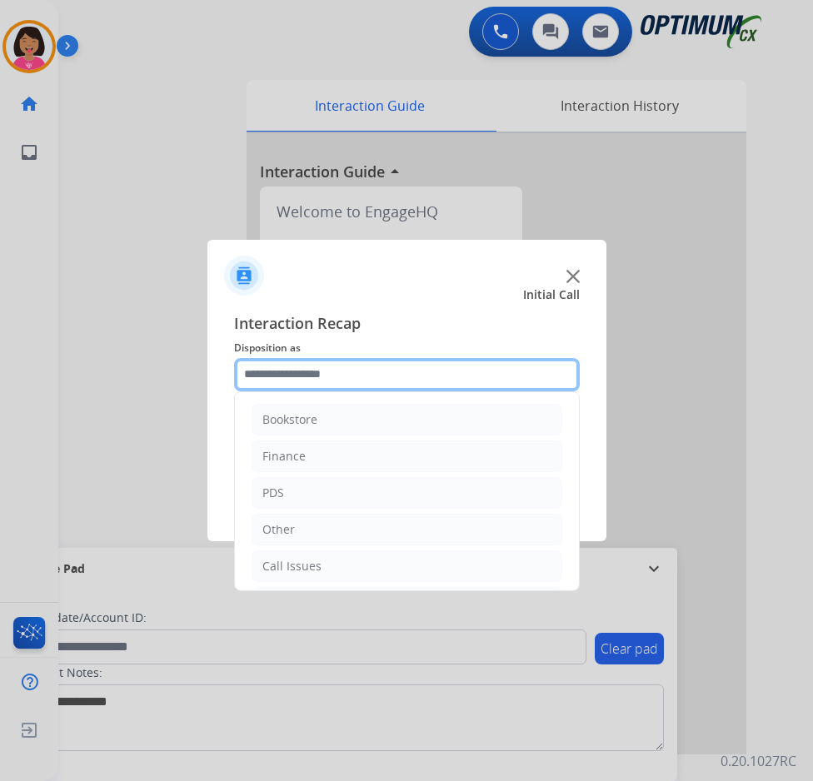
click at [290, 372] on input "text" at bounding box center [407, 374] width 346 height 33
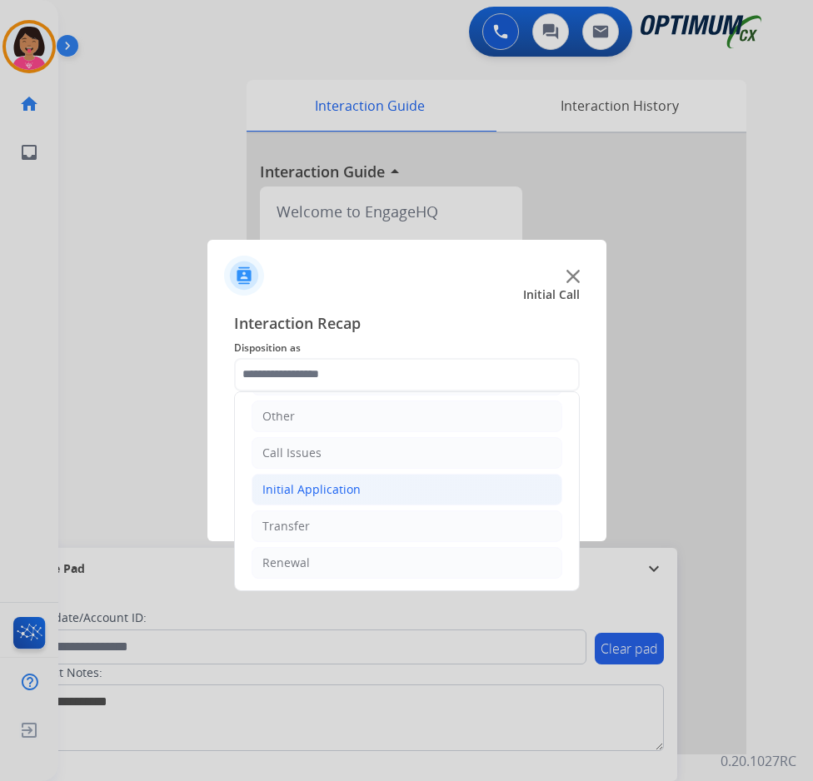
click at [357, 490] on li "Initial Application" at bounding box center [407, 490] width 311 height 32
click at [357, 490] on li "Initial Application" at bounding box center [407, 489] width 311 height 32
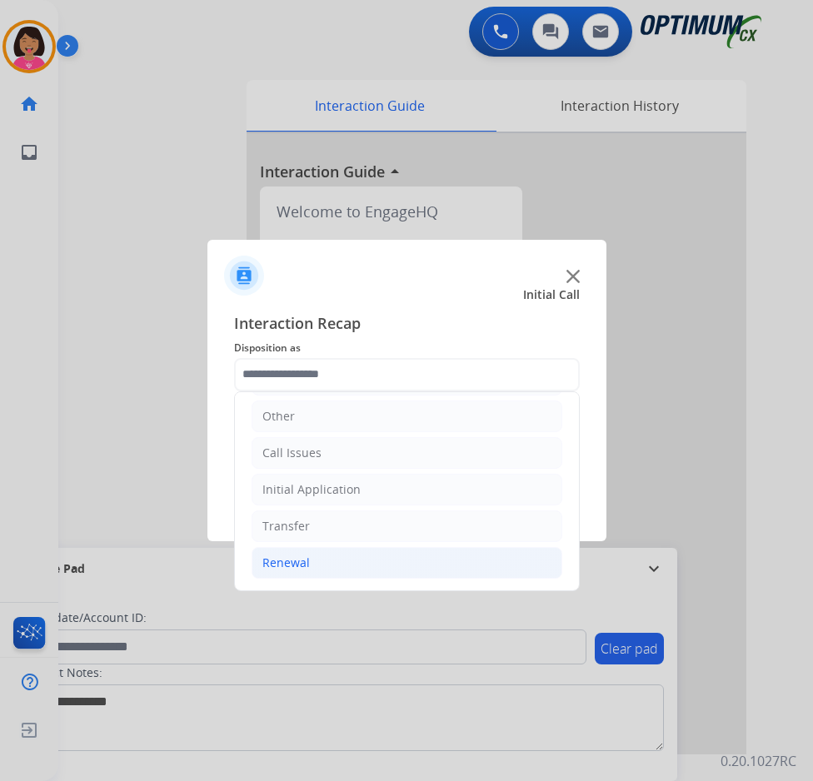
click at [352, 571] on li "Renewal" at bounding box center [407, 563] width 311 height 32
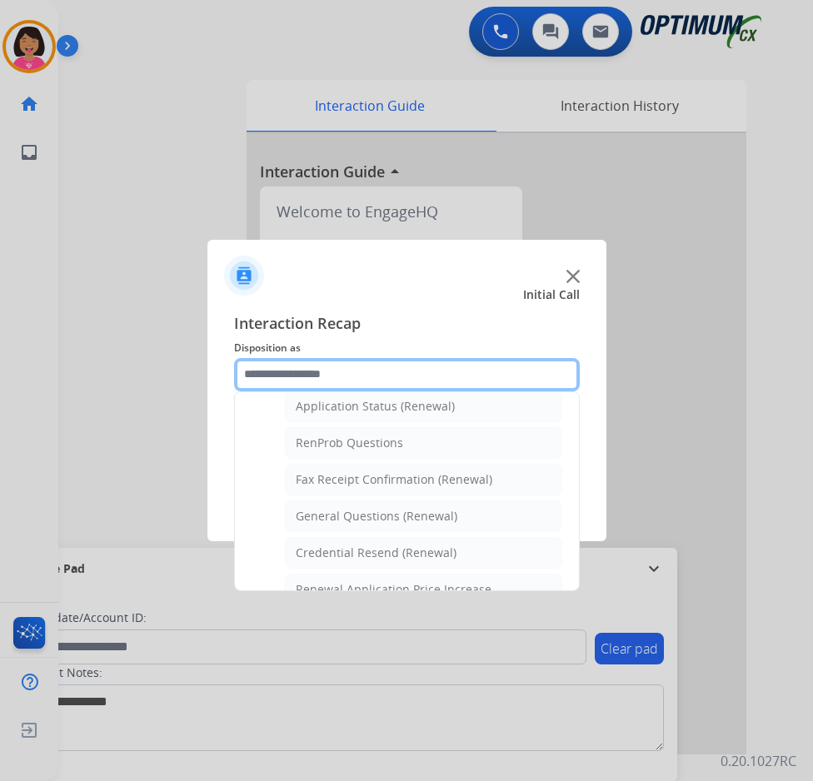
scroll to position [396, 0]
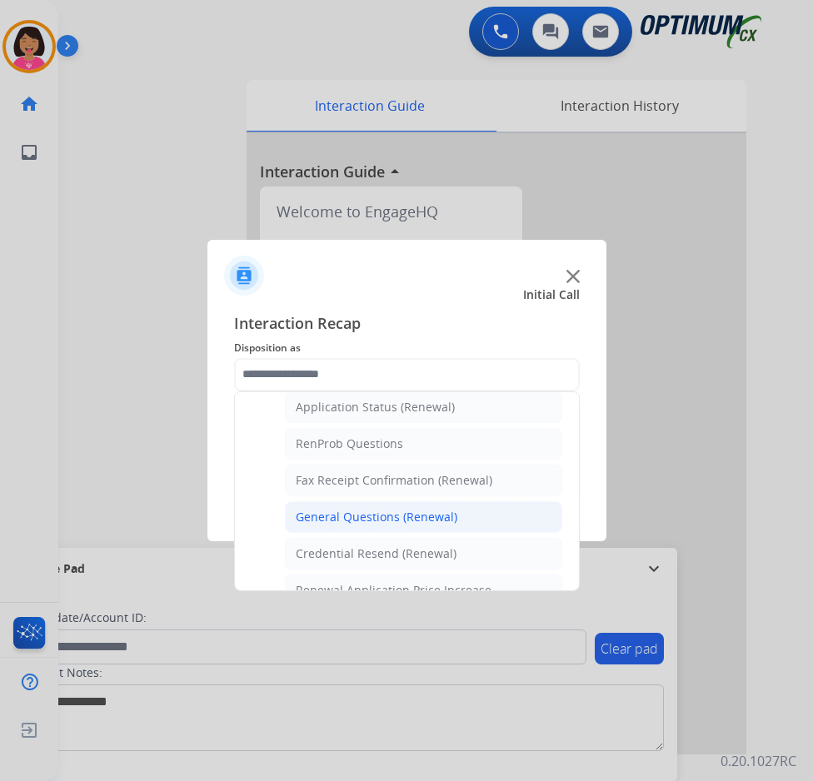
click at [369, 505] on li "General Questions (Renewal)" at bounding box center [423, 517] width 277 height 32
type input "**********"
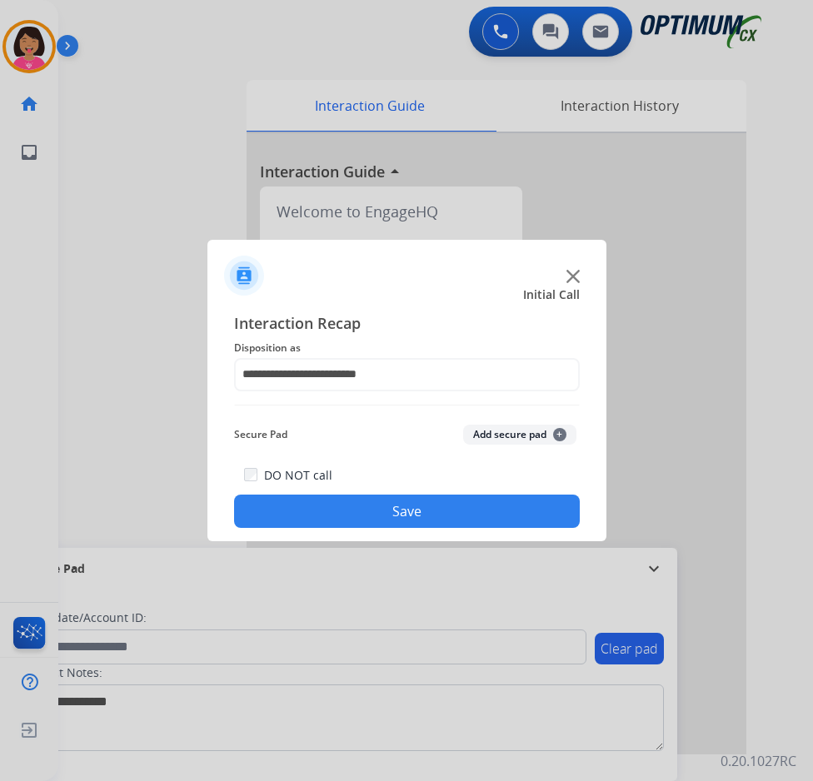
click at [377, 507] on button "Save" at bounding box center [407, 511] width 346 height 33
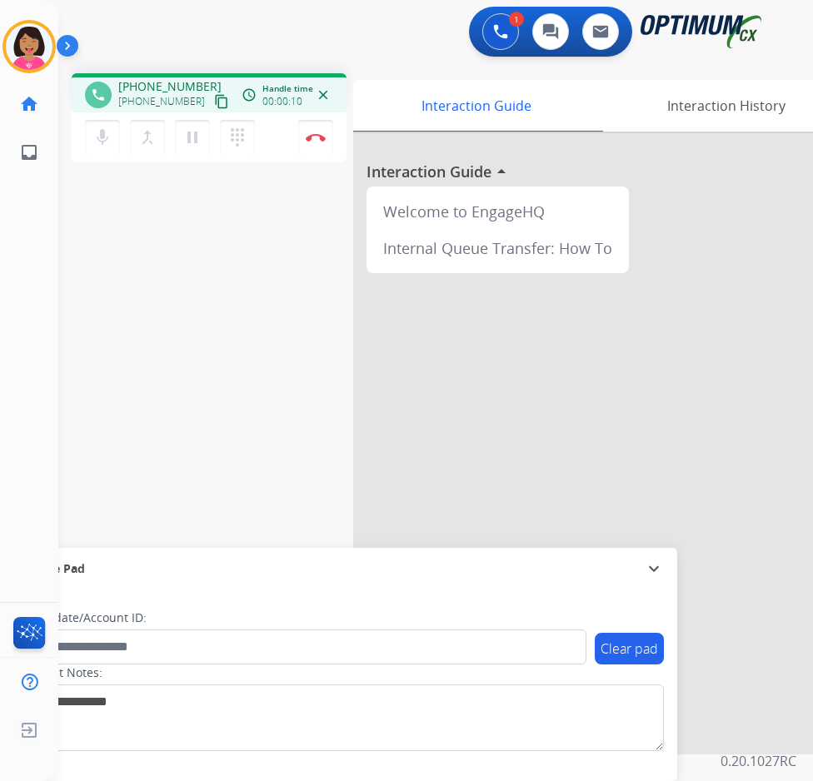
click at [9, 261] on div "Del Busy Edit Avatar Agent: [PERSON_NAME] Profile: OCX Training home Home Home …" at bounding box center [29, 390] width 58 height 781
click at [98, 159] on div "mic Mute merge_type Bridge pause Hold dialpad Dialpad Disconnect" at bounding box center [209, 137] width 275 height 50
click at [97, 148] on button "mic Mute" at bounding box center [102, 137] width 35 height 35
click at [214, 98] on mat-icon "content_copy" at bounding box center [221, 101] width 15 height 15
click at [108, 133] on mat-icon "mic_off" at bounding box center [102, 137] width 20 height 20
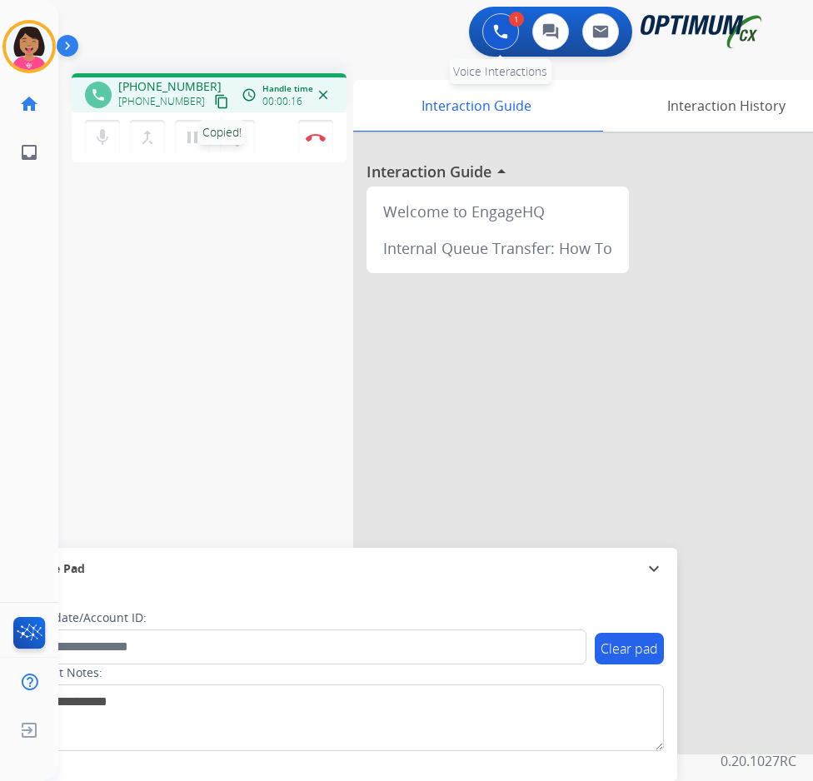
click at [491, 43] on button at bounding box center [500, 31] width 37 height 37
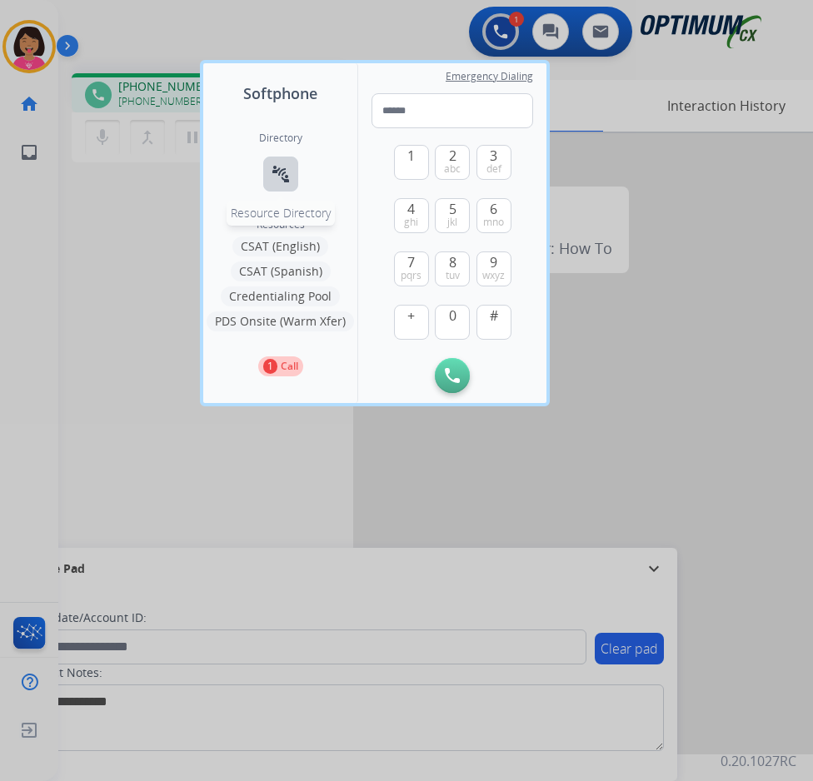
click at [287, 182] on mat-icon "connect_without_contact" at bounding box center [281, 174] width 20 height 20
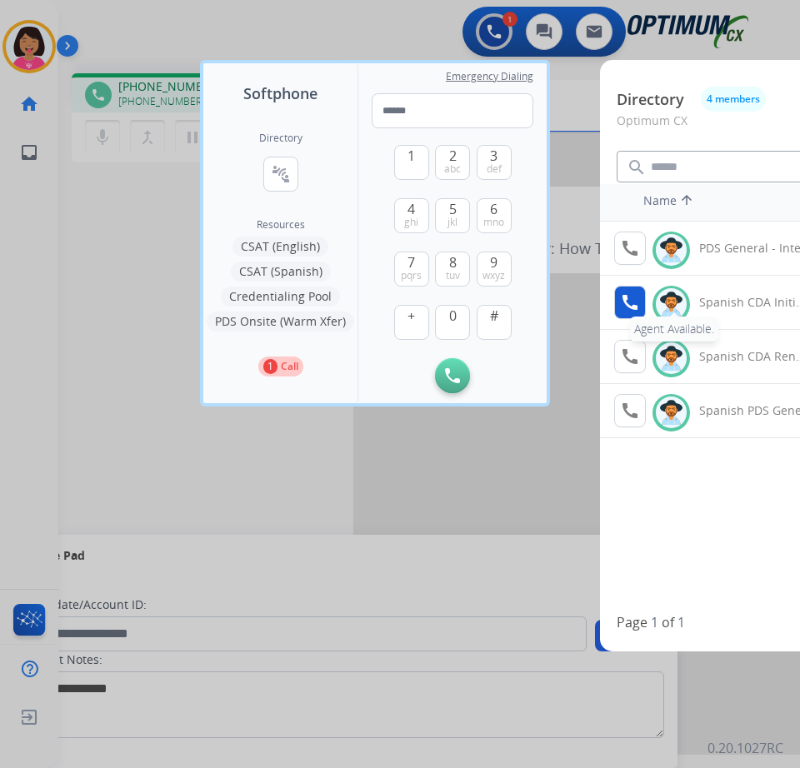
click at [614, 302] on button "call Agent Available." at bounding box center [630, 302] width 32 height 33
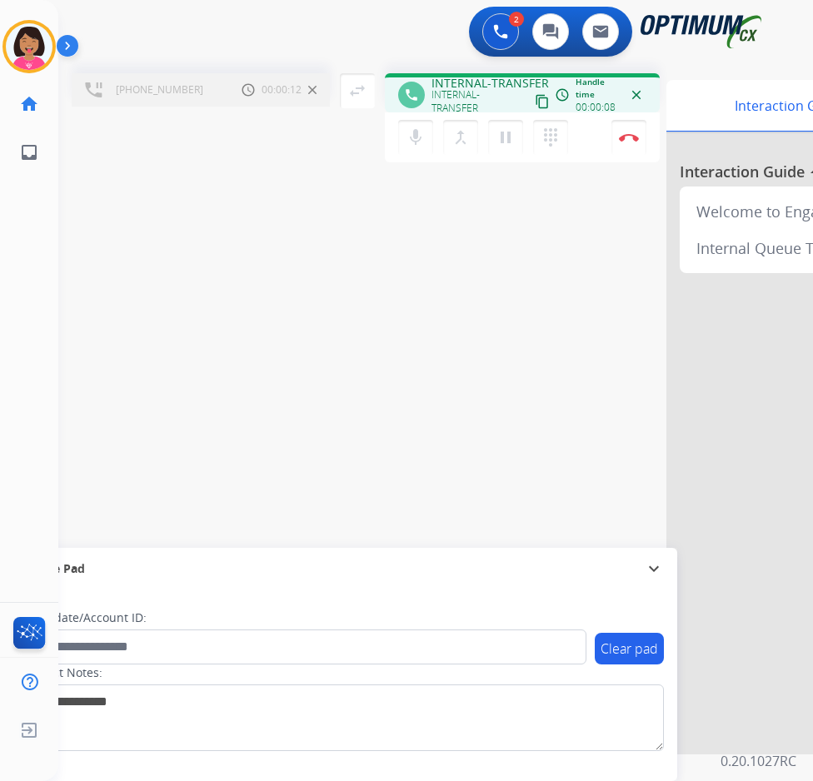
drag, startPoint x: 464, startPoint y: 130, endPoint x: 588, endPoint y: 272, distance: 188.9
click at [588, 272] on div "[PHONE_NUMBER] Call metrics Hold 00:00:12 00:00:12 swap_horiz Break voice bridg…" at bounding box center [415, 407] width 715 height 695
click at [461, 137] on mat-icon "merge_type" at bounding box center [461, 137] width 20 height 20
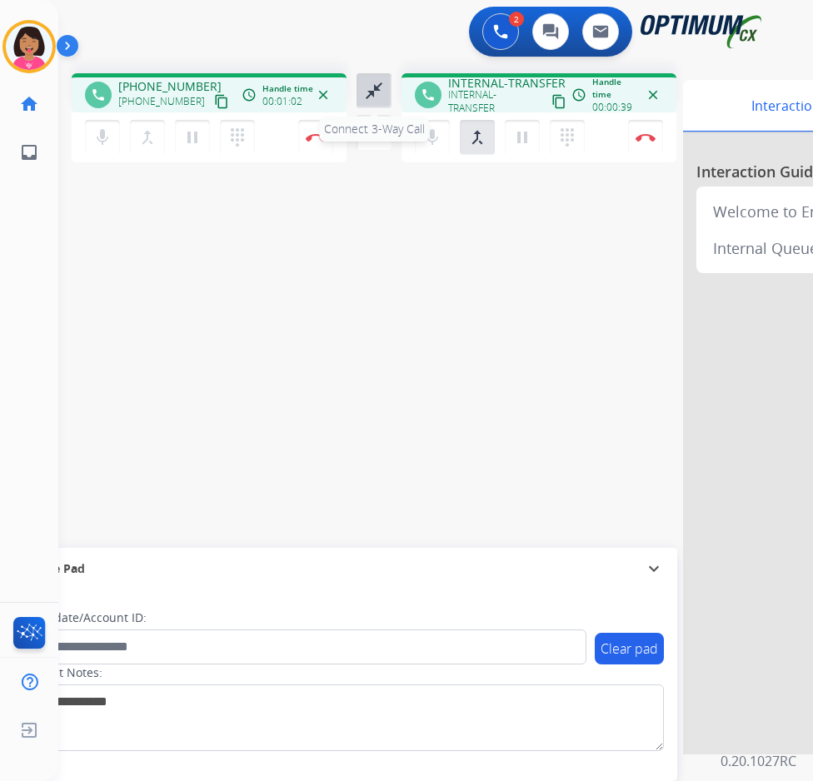
click at [372, 90] on mat-icon "close_fullscreen" at bounding box center [374, 91] width 20 height 20
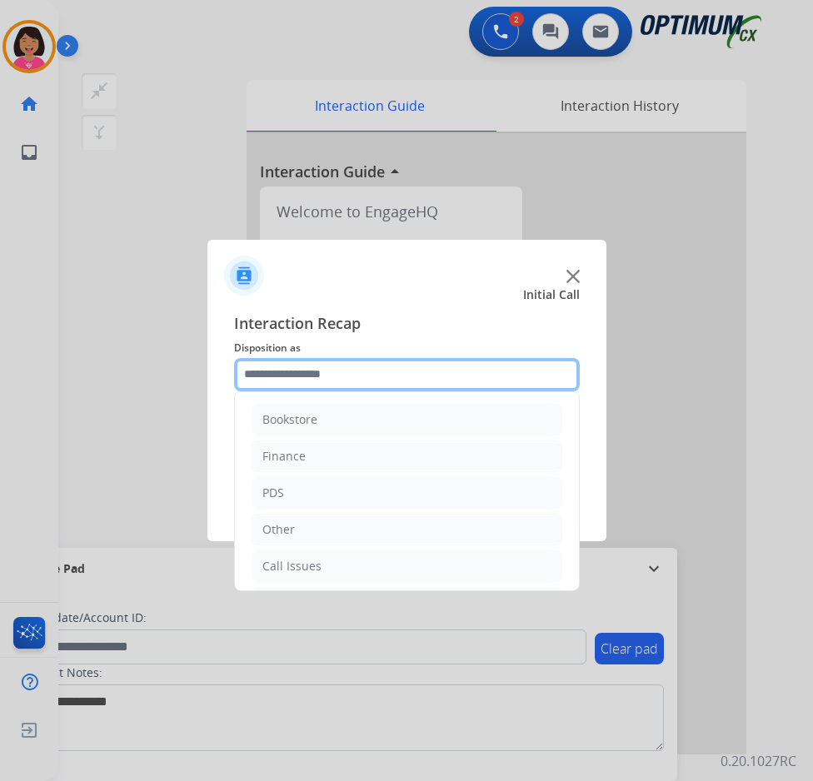
click at [360, 382] on input "text" at bounding box center [407, 374] width 346 height 33
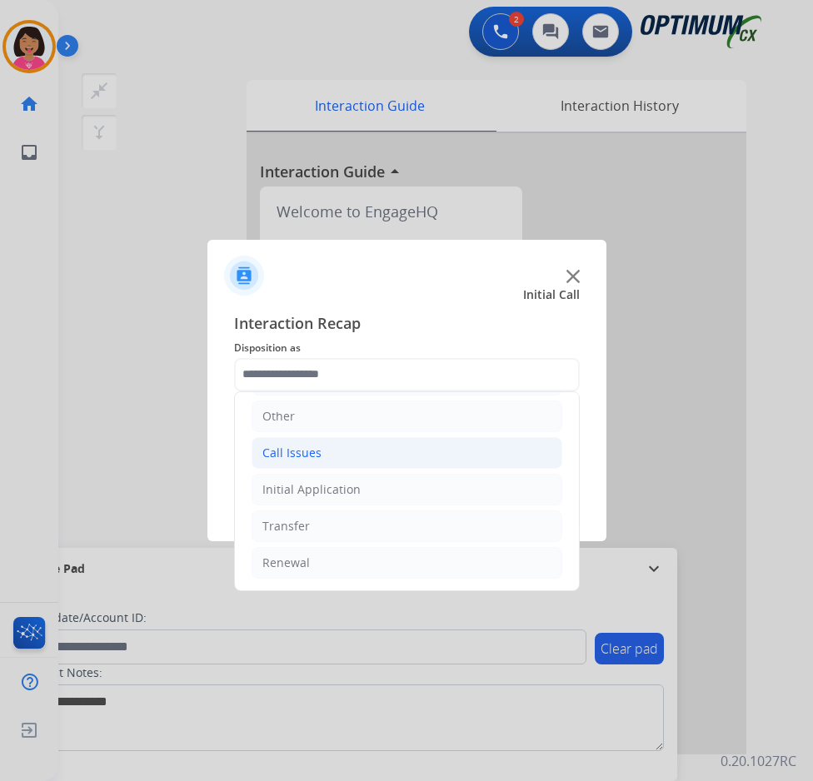
click at [337, 463] on li "Call Issues" at bounding box center [407, 453] width 311 height 32
click at [347, 533] on div "Wrong Number/Wrong Department" at bounding box center [395, 525] width 198 height 17
type input "**********"
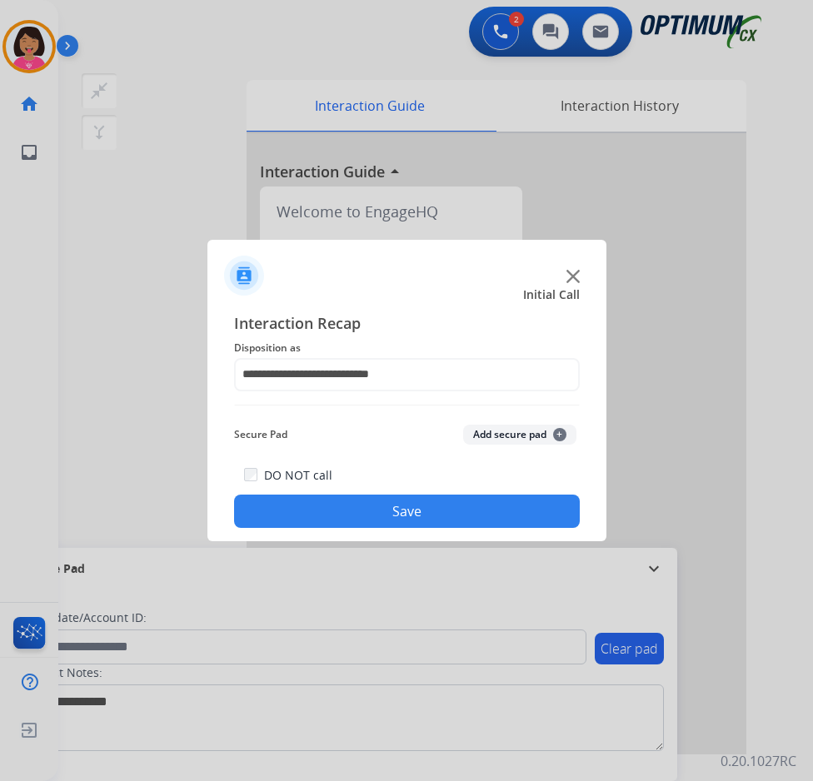
click at [351, 523] on button "Save" at bounding box center [407, 511] width 346 height 33
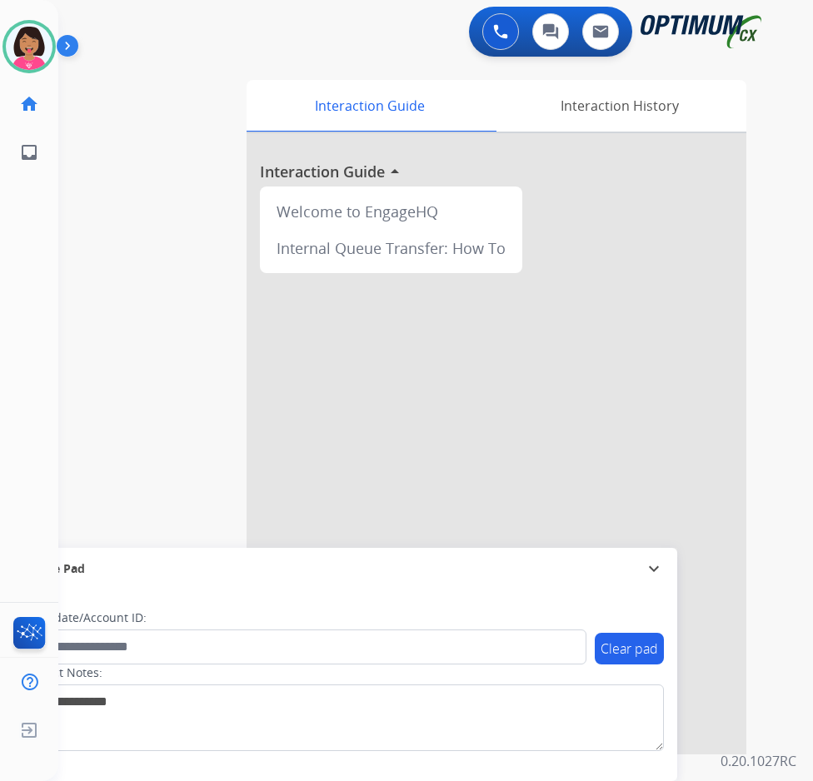
click at [351, 523] on div at bounding box center [497, 443] width 500 height 621
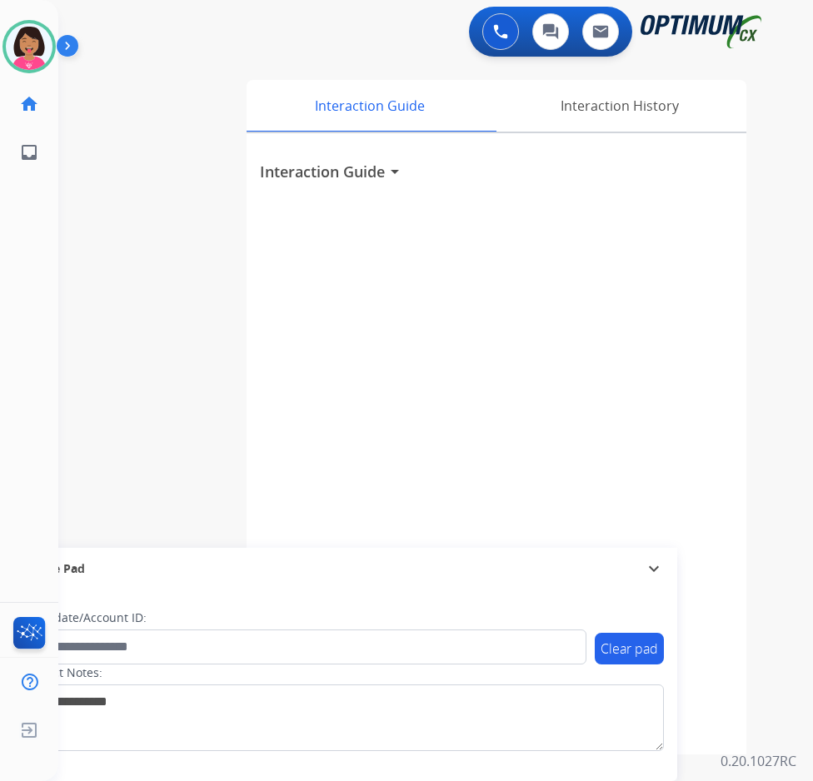
click at [351, 523] on div "Interaction Guide arrow_drop_down" at bounding box center [497, 443] width 500 height 621
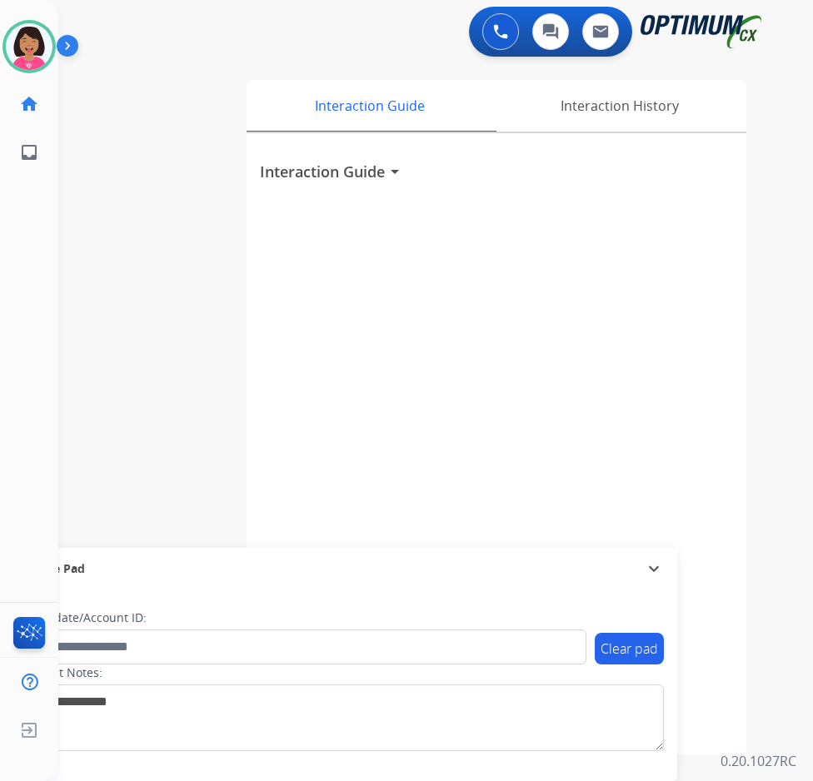
click at [351, 523] on div "Interaction Guide arrow_drop_down" at bounding box center [497, 443] width 500 height 621
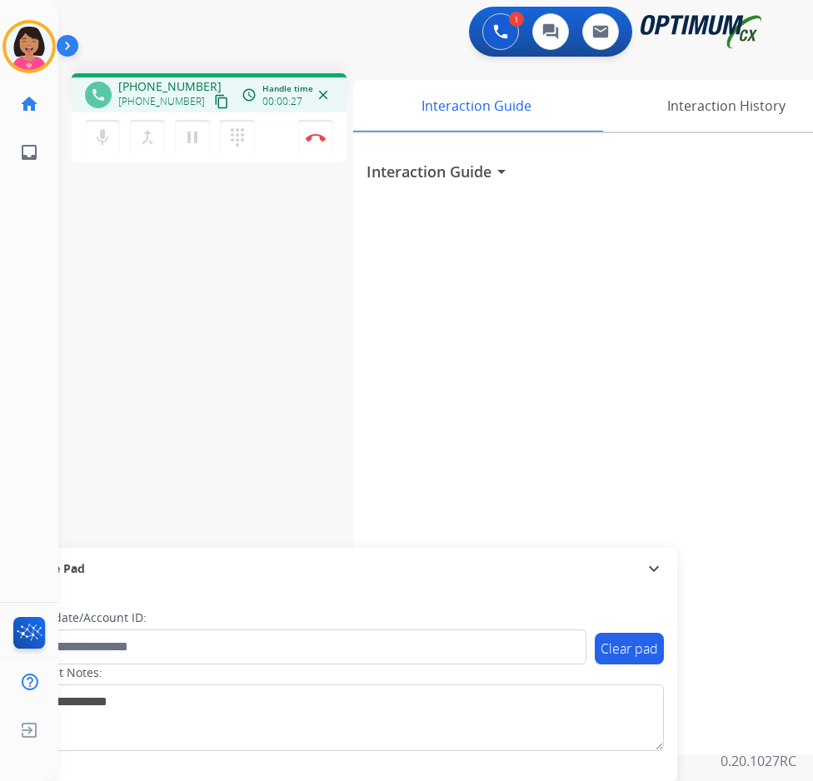
click at [214, 101] on mat-icon "content_copy" at bounding box center [221, 101] width 15 height 15
click at [214, 100] on mat-icon "content_copy" at bounding box center [221, 101] width 15 height 15
click at [91, 132] on button "mic Mute" at bounding box center [102, 137] width 35 height 35
click at [102, 135] on mat-icon "mic_off" at bounding box center [102, 137] width 20 height 20
click at [77, 249] on div "phone [PHONE_NUMBER] [PHONE_NUMBER] content_copy access_time Call metrics Queue…" at bounding box center [415, 407] width 715 height 695
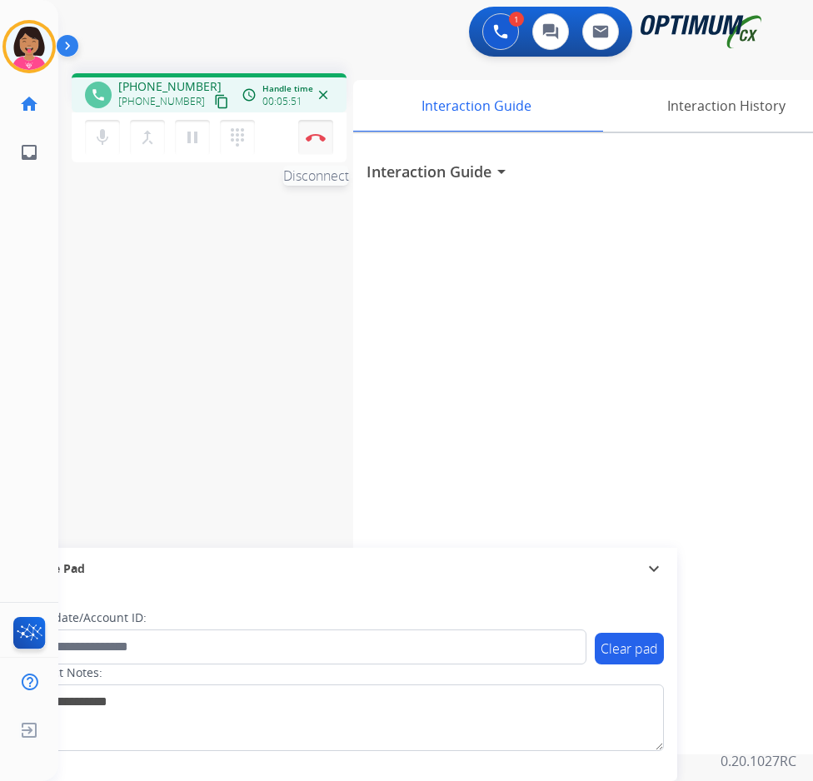
click at [313, 138] on img at bounding box center [316, 137] width 20 height 8
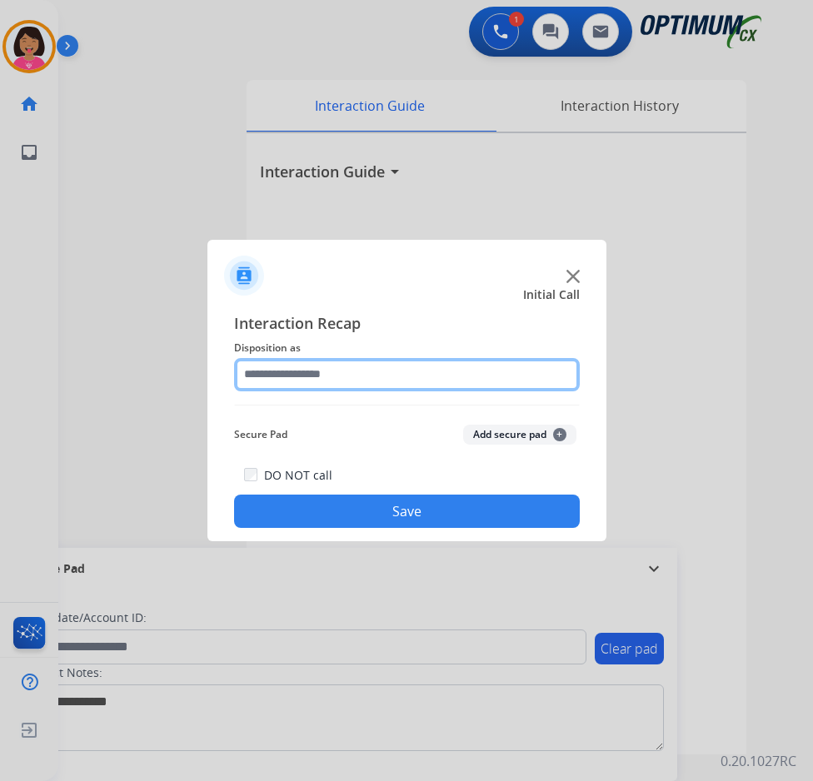
click at [394, 378] on input "text" at bounding box center [407, 374] width 346 height 33
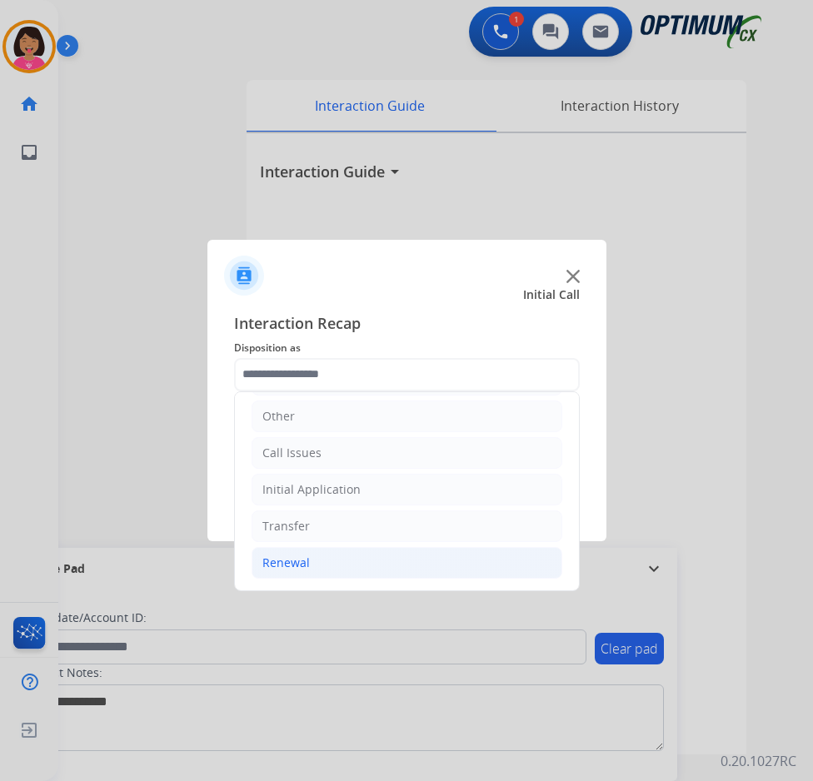
click at [347, 561] on li "Renewal" at bounding box center [407, 563] width 311 height 32
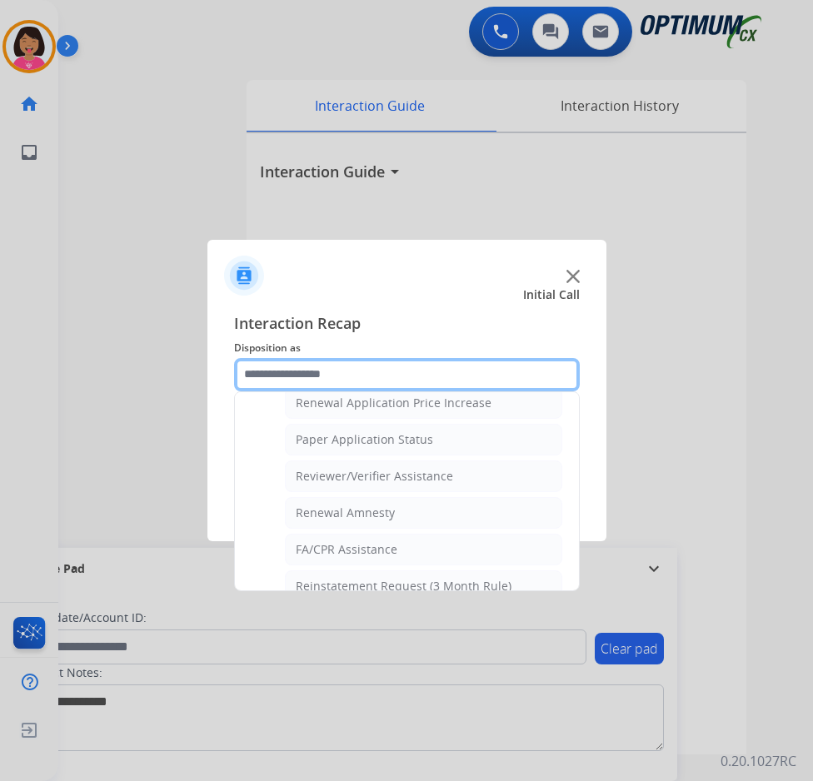
scroll to position [646, 0]
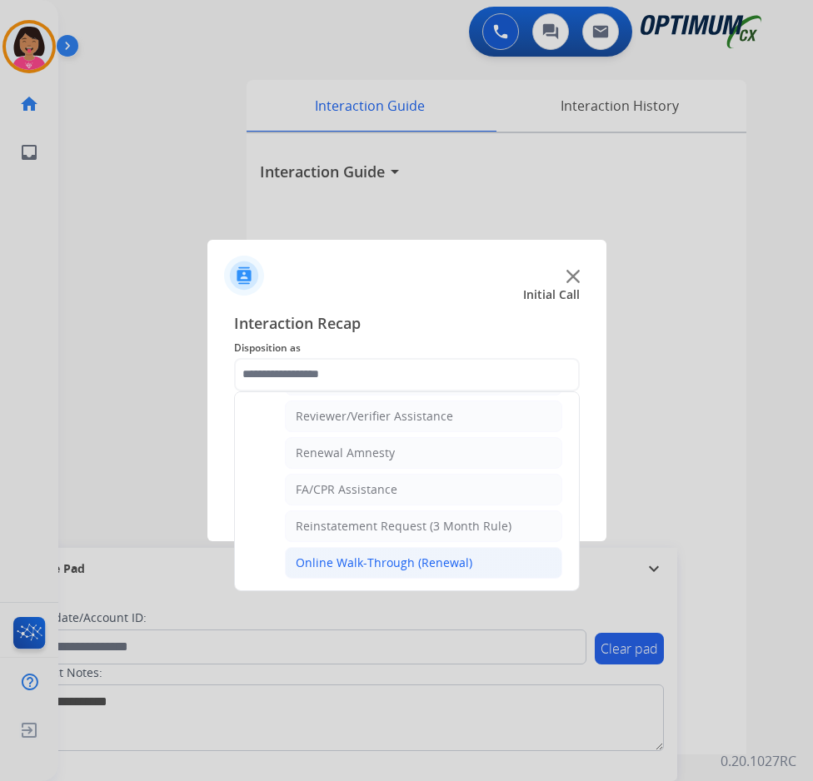
click at [375, 552] on li "Online Walk-Through (Renewal)" at bounding box center [423, 563] width 277 height 32
type input "**********"
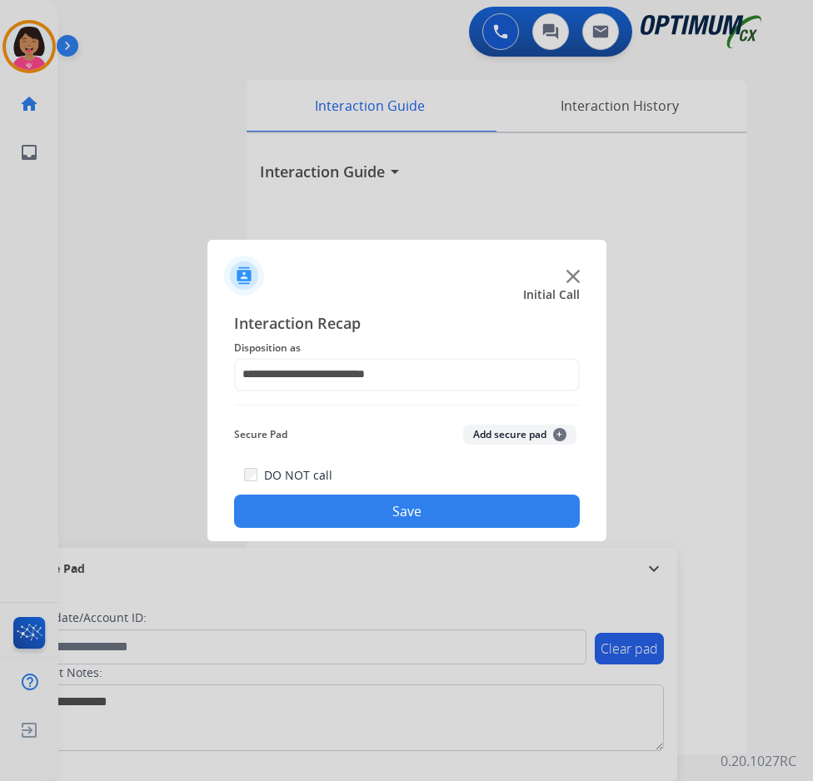
click at [362, 513] on button "Save" at bounding box center [407, 511] width 346 height 33
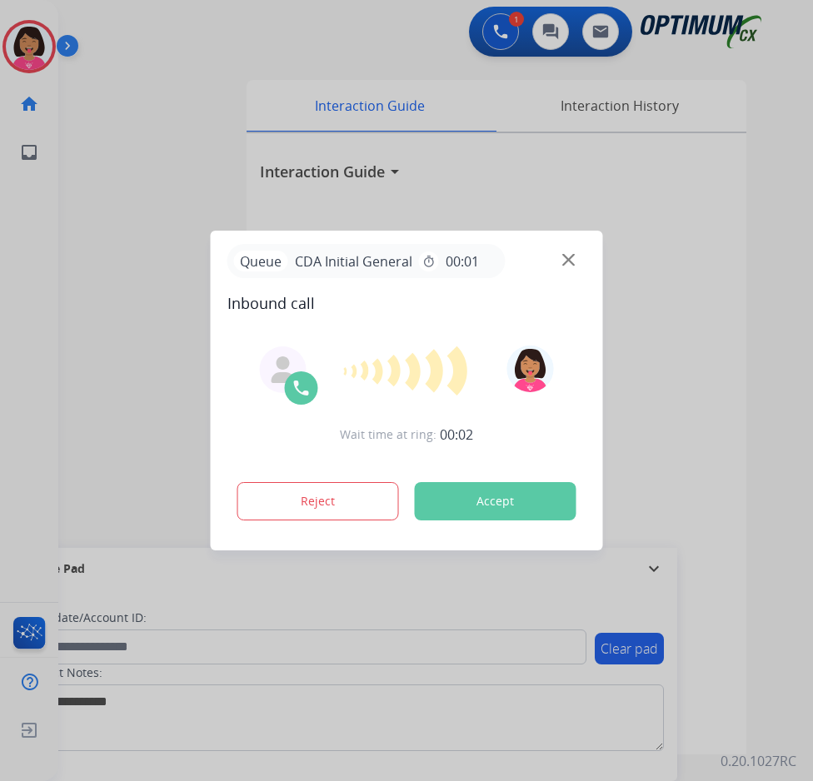
click at [15, 408] on div at bounding box center [406, 390] width 813 height 781
click at [571, 257] on img at bounding box center [568, 260] width 12 height 12
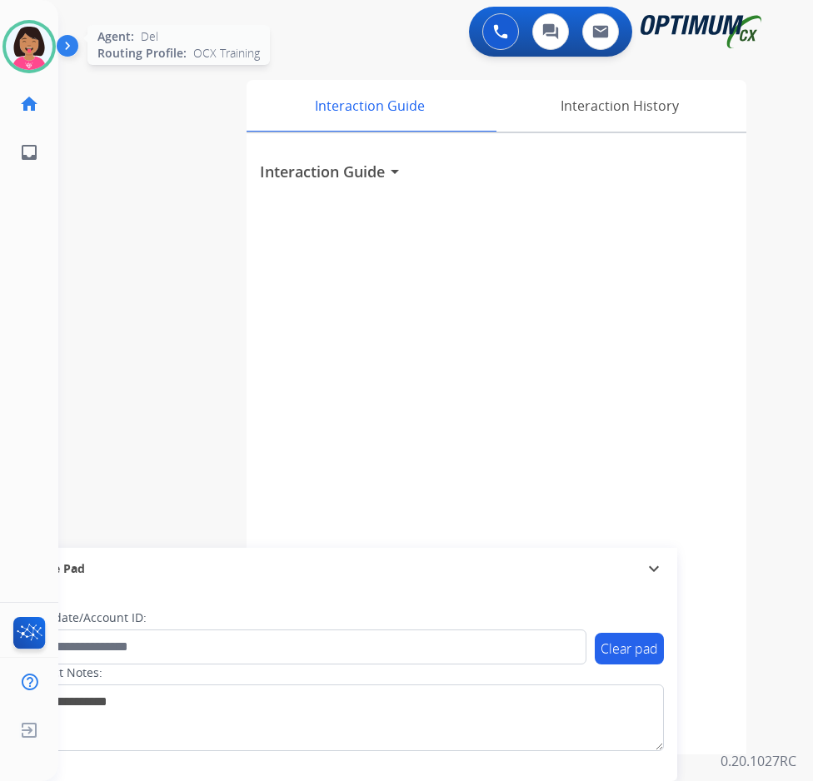
click at [42, 47] on img at bounding box center [29, 46] width 47 height 47
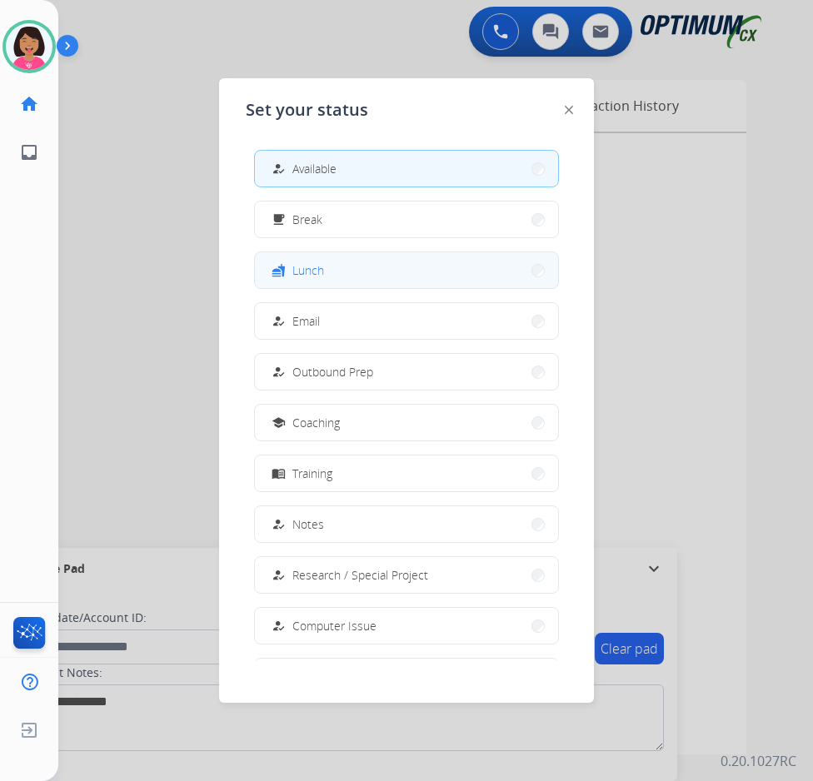
click at [340, 261] on button "fastfood Lunch" at bounding box center [406, 270] width 303 height 36
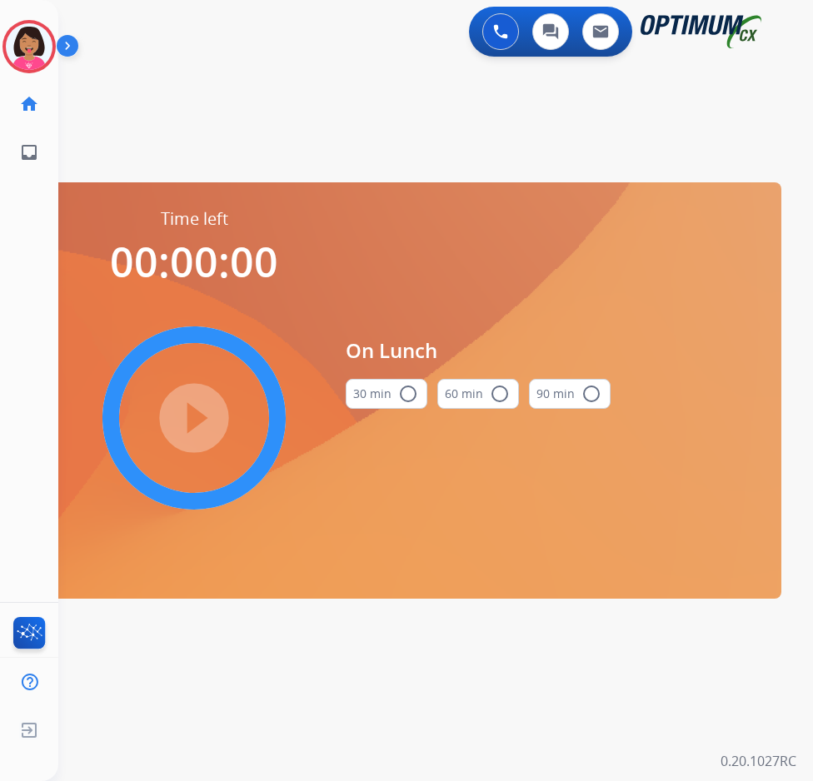
click at [389, 390] on button "30 min radio_button_unchecked" at bounding box center [387, 394] width 82 height 30
click at [27, 55] on img at bounding box center [29, 46] width 47 height 47
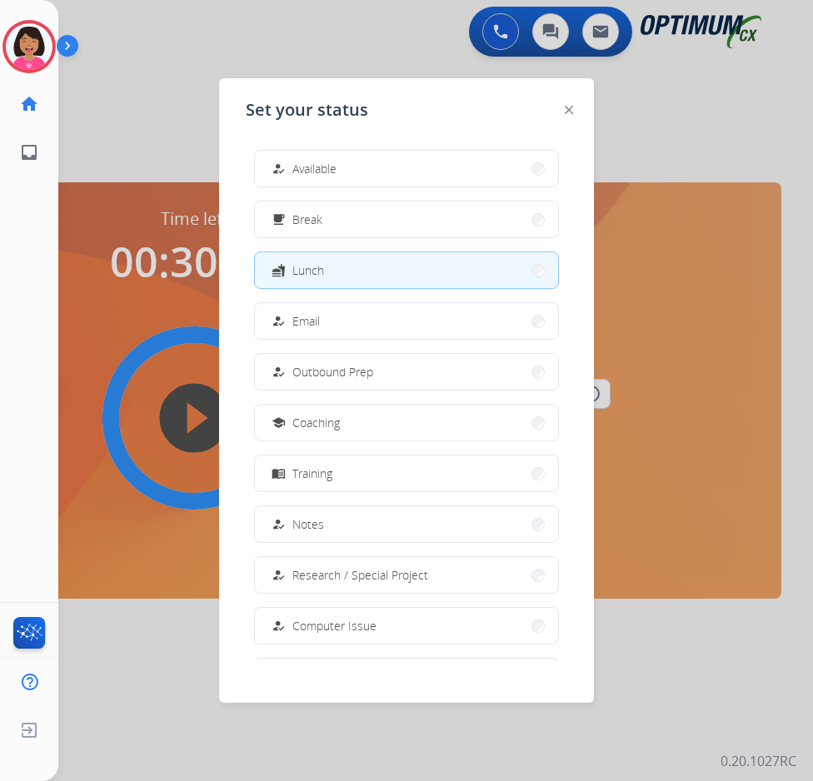
click at [101, 196] on div at bounding box center [406, 390] width 813 height 781
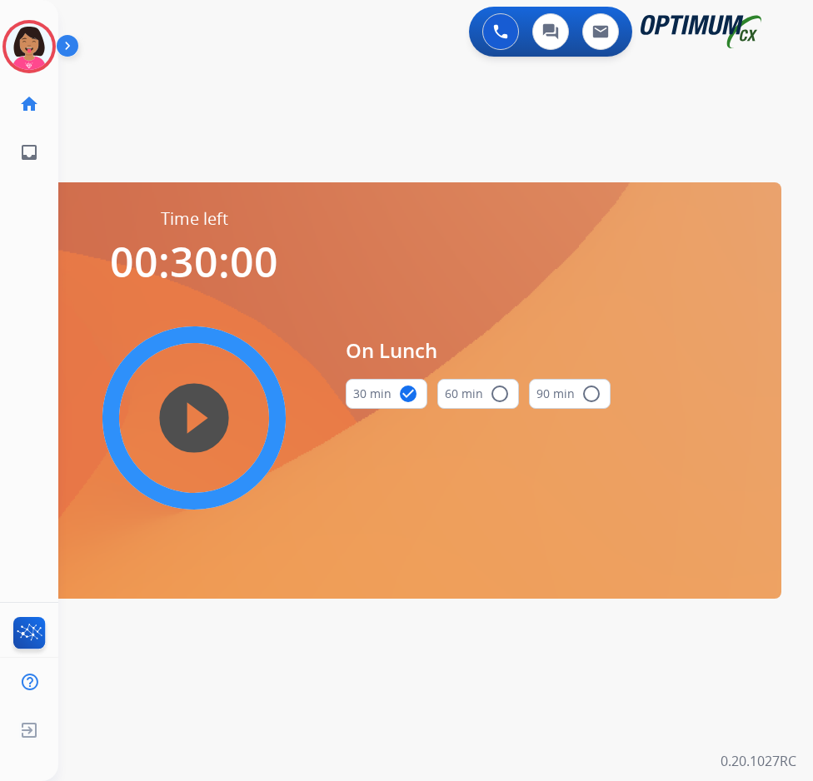
click at [190, 408] on mat-icon "play_circle_filled" at bounding box center [194, 418] width 20 height 20
click at [7, 37] on circle at bounding box center [28, 46] width 49 height 49
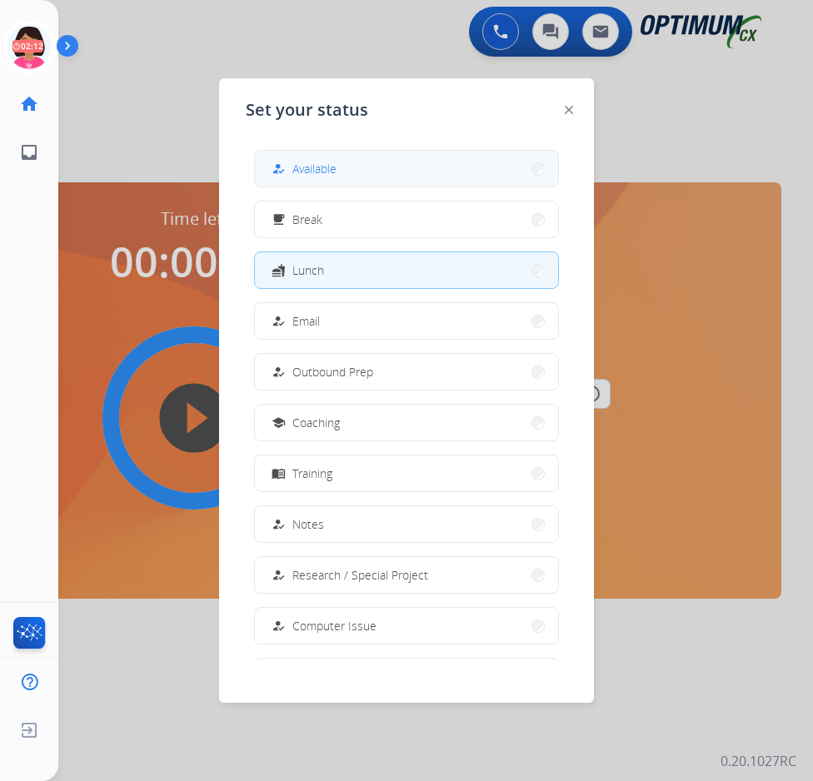
click at [274, 178] on div "how_to_reg" at bounding box center [280, 169] width 24 height 20
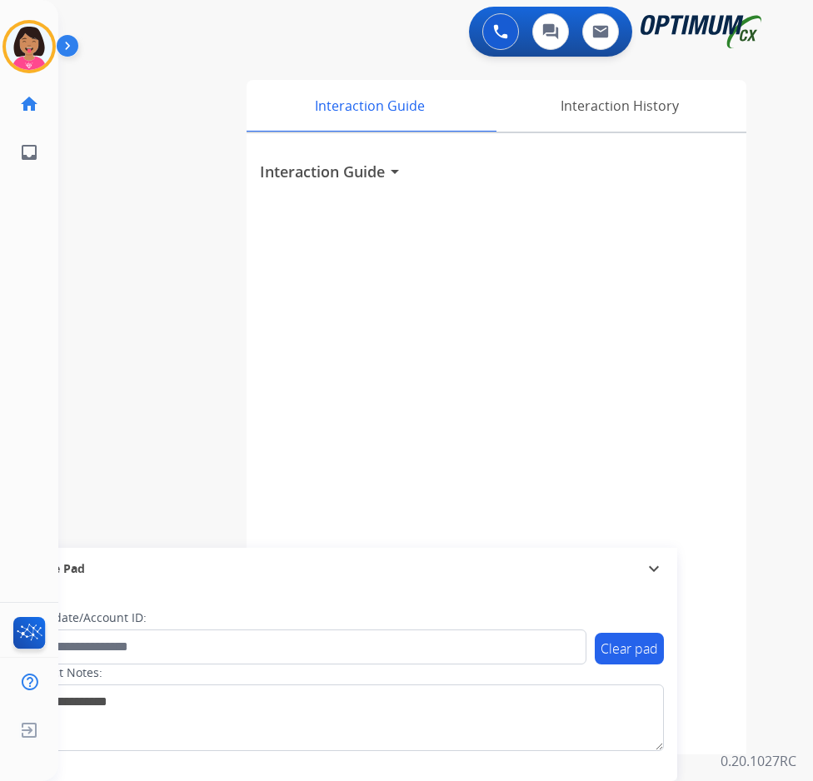
click at [10, 312] on div "Del Available Edit Avatar Agent: Del Routing Profile: OCX Training home Home Ho…" at bounding box center [29, 390] width 58 height 781
click at [315, 135] on div "Interaction Guide arrow_drop_down" at bounding box center [497, 443] width 500 height 621
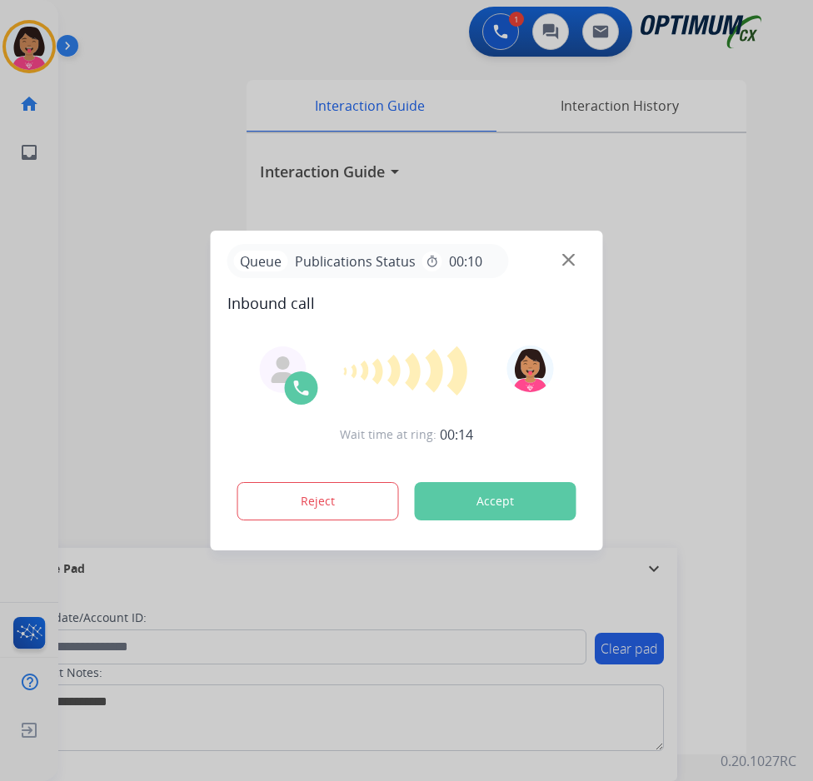
click at [566, 255] on img at bounding box center [568, 260] width 12 height 12
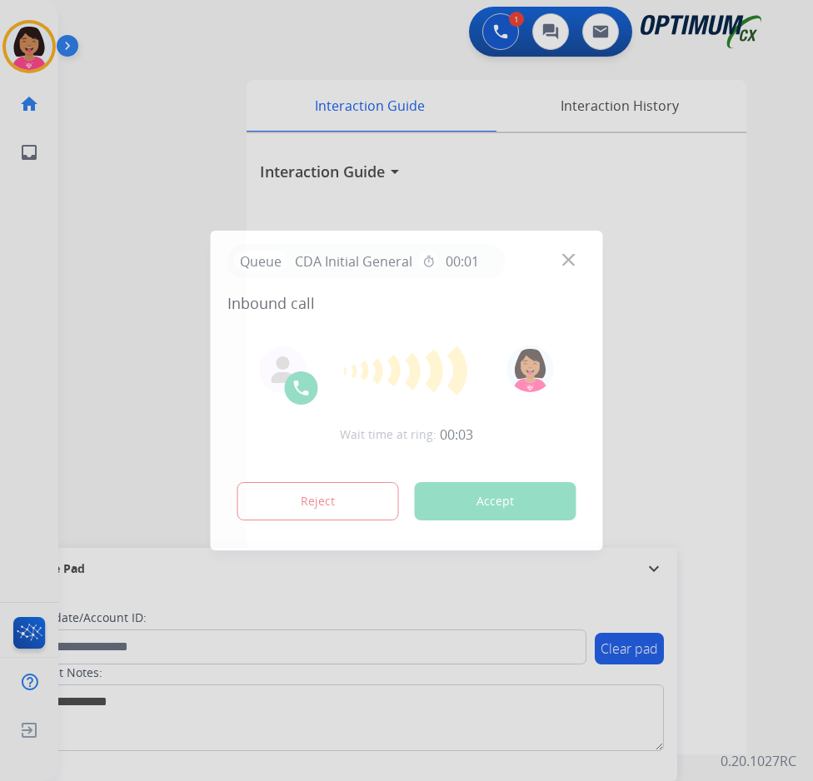
click at [3, 171] on div at bounding box center [406, 390] width 813 height 781
click at [569, 257] on img at bounding box center [568, 260] width 12 height 12
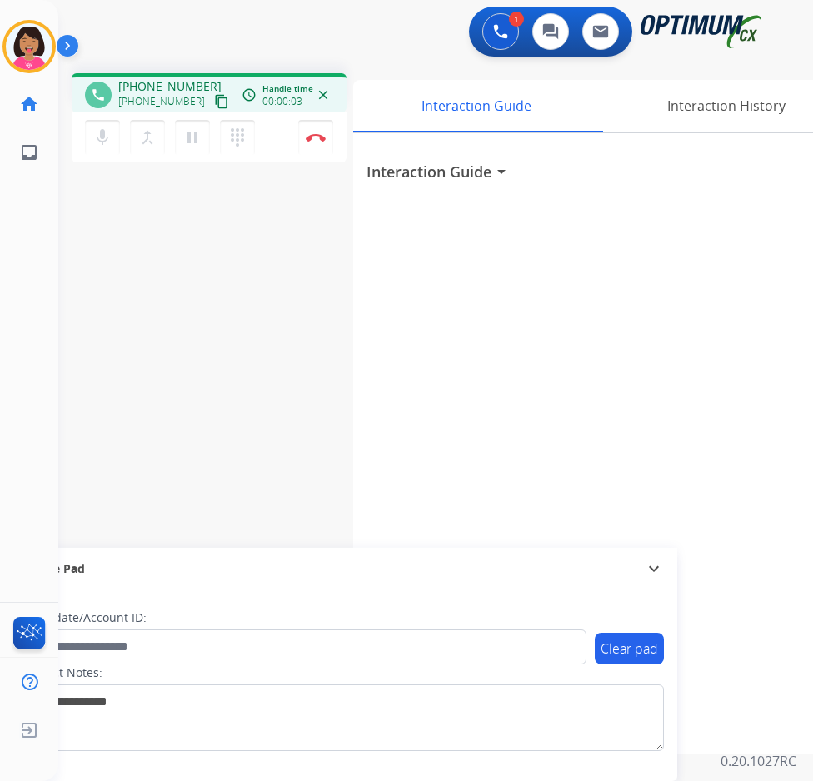
click at [17, 420] on div "Del Busy Edit Avatar Agent: [PERSON_NAME] Profile: OCX Training home Home Home …" at bounding box center [29, 390] width 58 height 781
click at [214, 100] on mat-icon "content_copy" at bounding box center [221, 101] width 15 height 15
click at [99, 147] on button "mic Mute" at bounding box center [102, 137] width 35 height 35
click at [96, 129] on mat-icon "mic_off" at bounding box center [102, 137] width 20 height 20
click at [91, 148] on button "mic Mute" at bounding box center [102, 137] width 35 height 35
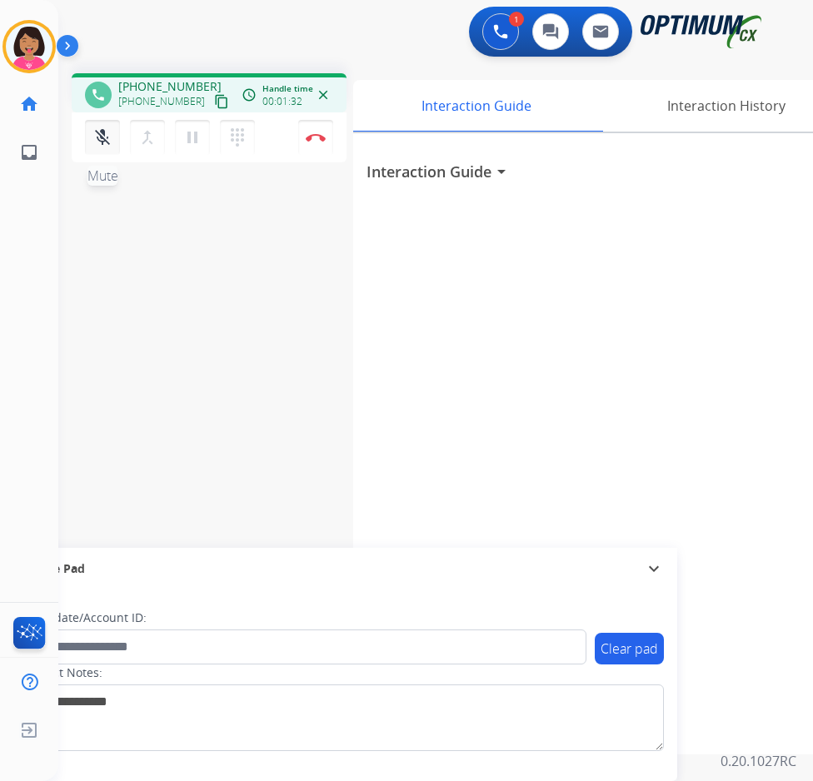
click at [95, 150] on button "mic_off Mute" at bounding box center [102, 137] width 35 height 35
click at [97, 142] on mat-icon "mic" at bounding box center [102, 137] width 20 height 20
click at [97, 142] on mat-icon "mic_off" at bounding box center [102, 137] width 20 height 20
click at [77, 222] on div "phone [PHONE_NUMBER] [PHONE_NUMBER] content_copy access_time Call metrics Queue…" at bounding box center [415, 407] width 715 height 695
click at [312, 133] on img at bounding box center [316, 137] width 20 height 8
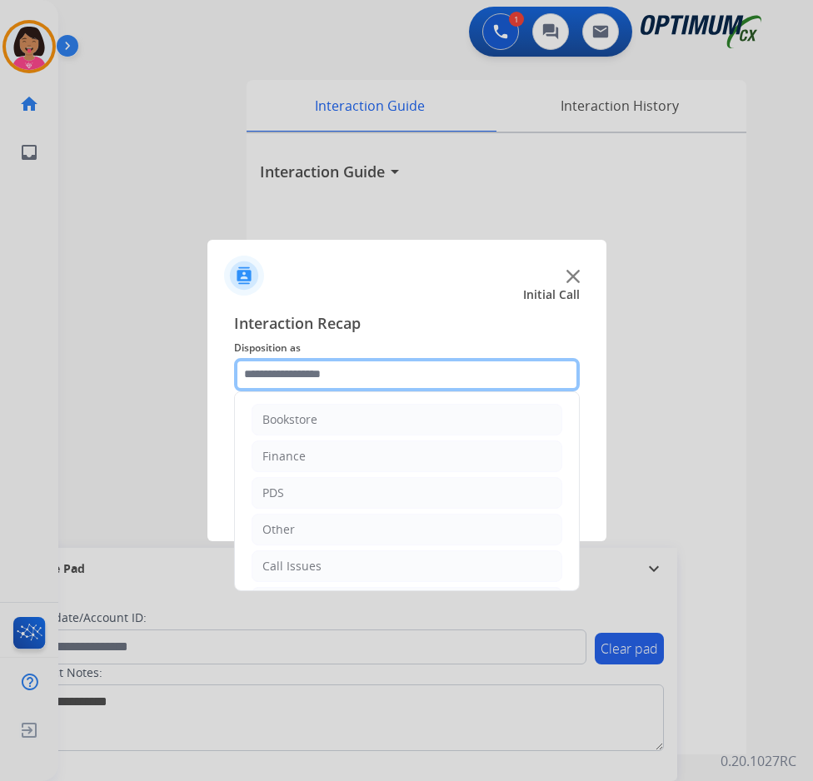
click at [338, 373] on input "text" at bounding box center [407, 374] width 346 height 33
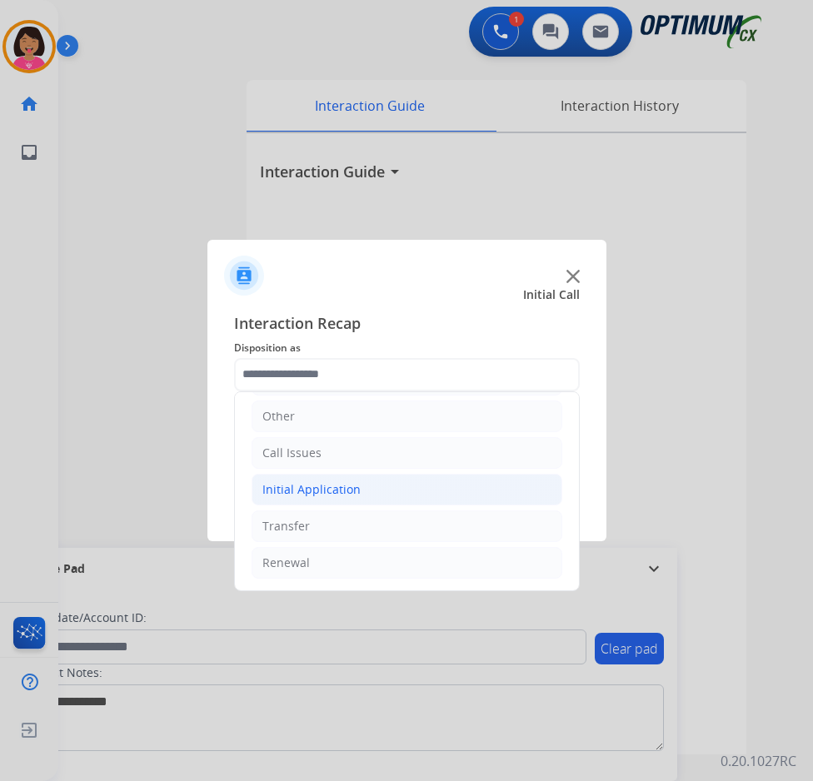
click at [362, 488] on li "Initial Application" at bounding box center [407, 490] width 311 height 32
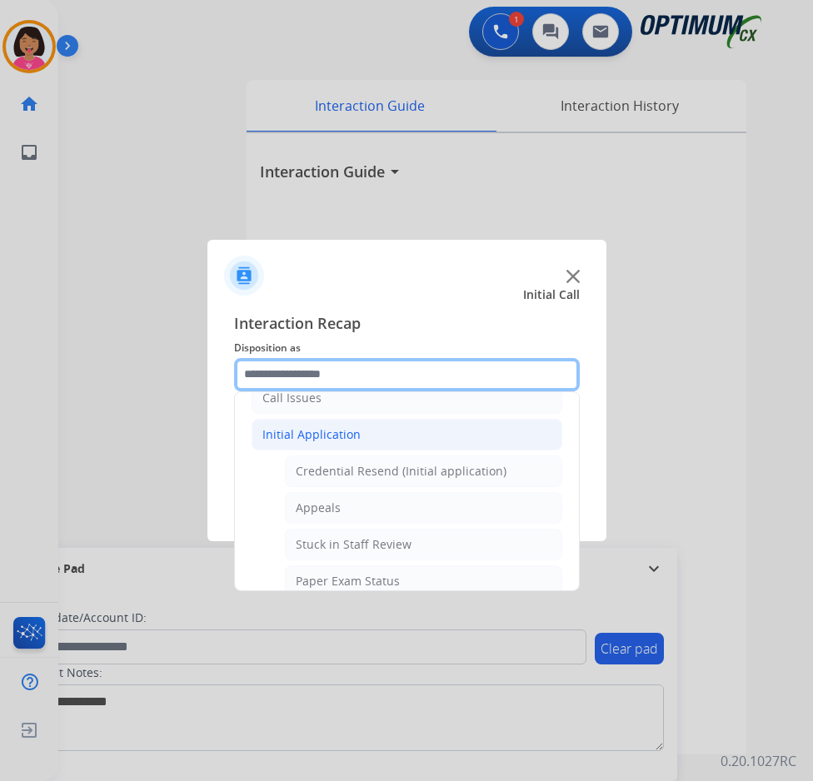
scroll to position [179, 0]
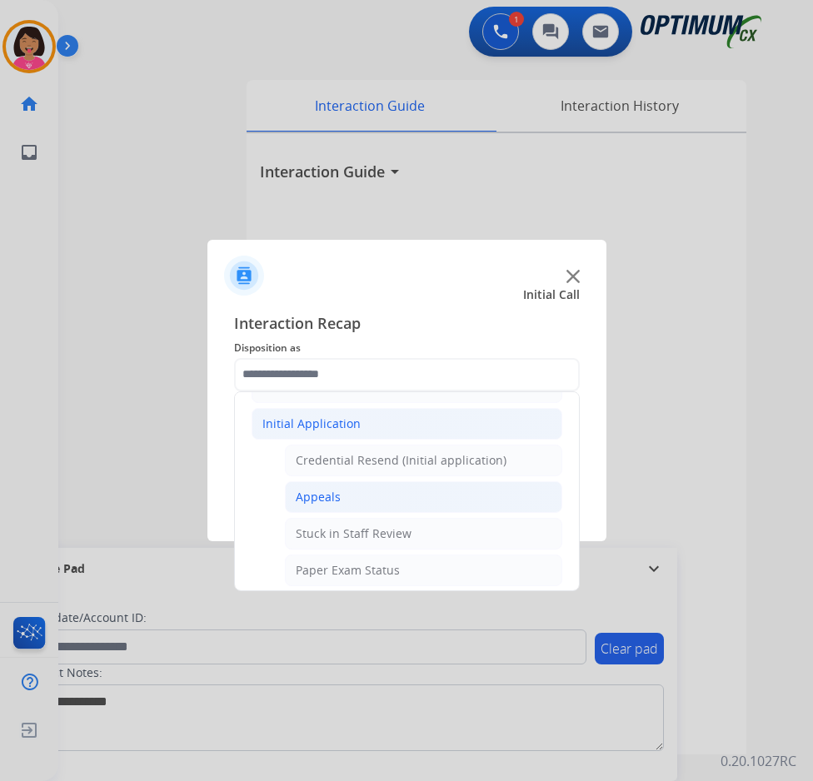
click at [362, 488] on li "Appeals" at bounding box center [423, 497] width 277 height 32
type input "*******"
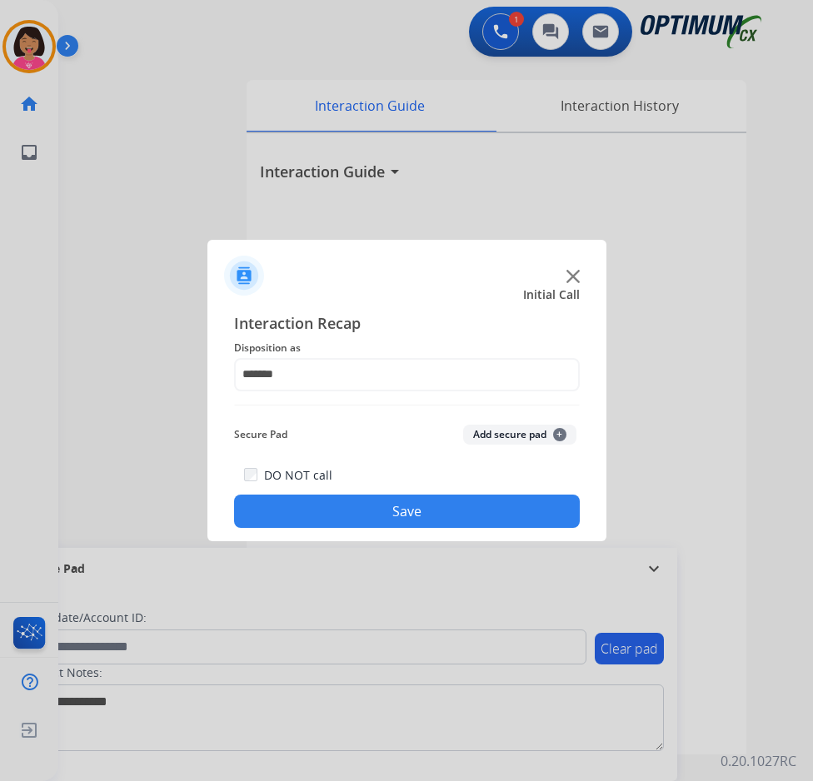
click at [393, 506] on button "Save" at bounding box center [407, 511] width 346 height 33
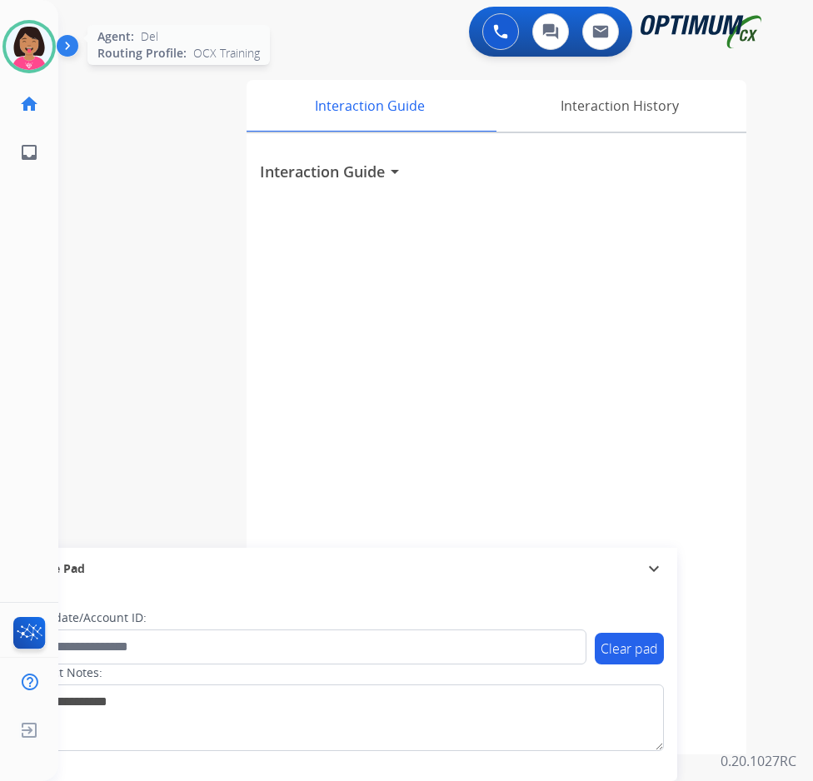
click at [3, 25] on div "Agent: [PERSON_NAME] Profile: OCX Training" at bounding box center [28, 46] width 53 height 53
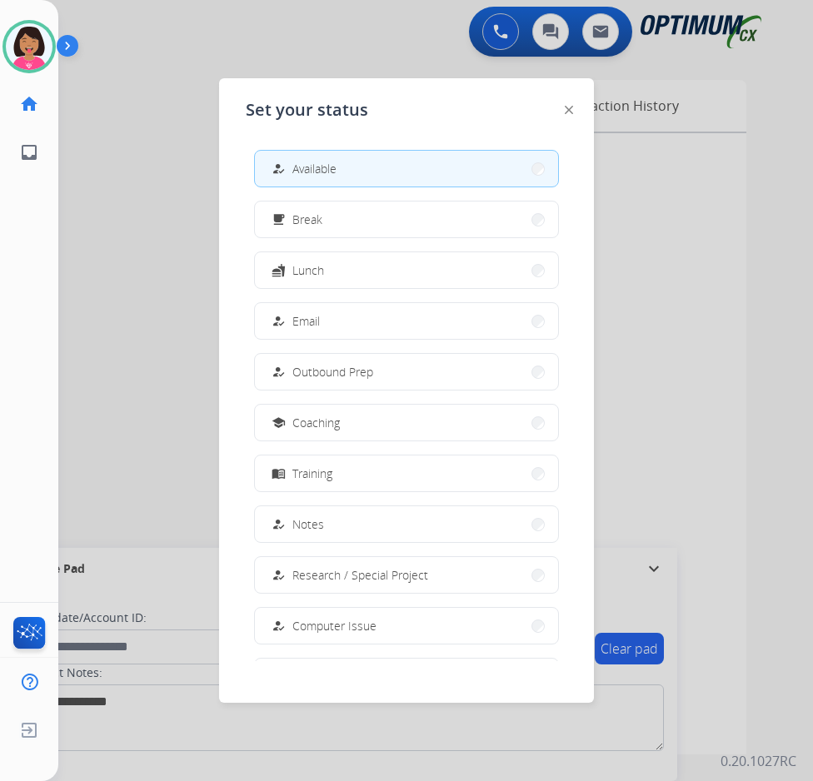
click at [277, 147] on div "how_to_reg Available free_breakfast Break fastfood Lunch how_to_reg Email how_t…" at bounding box center [407, 399] width 322 height 525
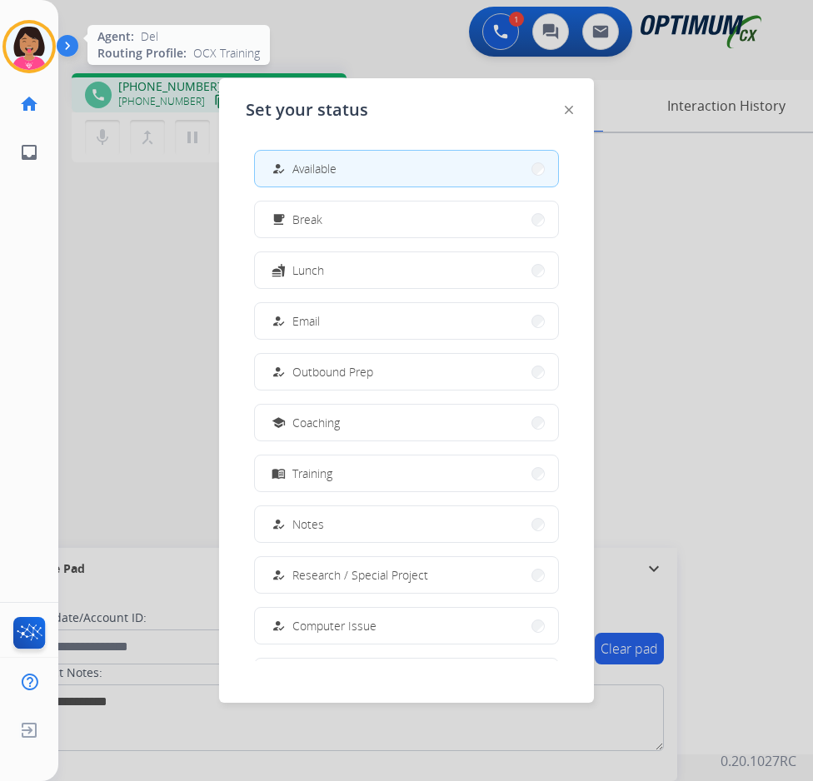
click at [3, 54] on div at bounding box center [28, 46] width 53 height 53
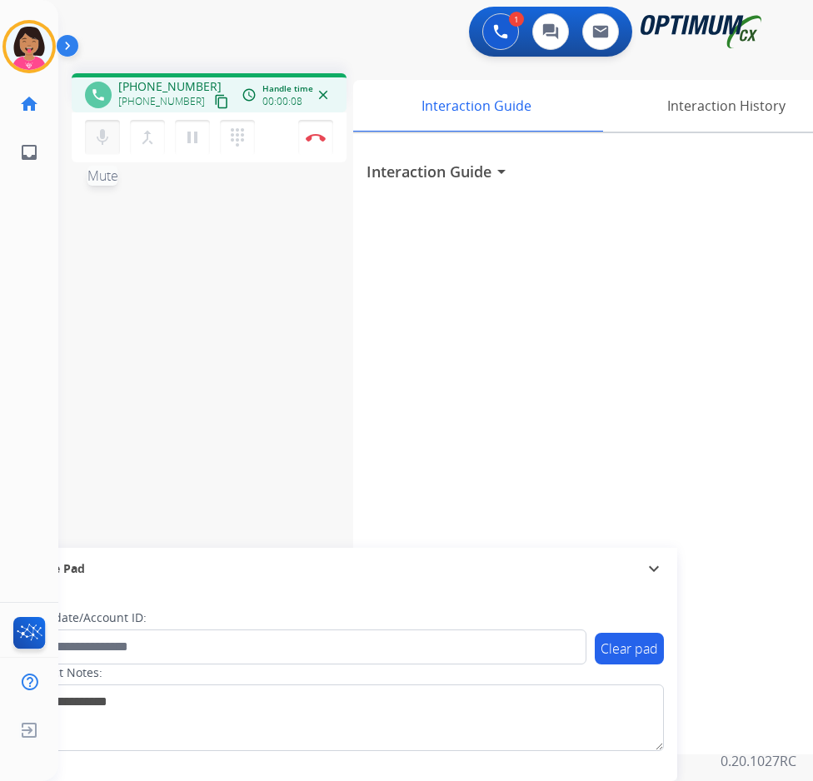
click at [109, 141] on mat-icon "mic" at bounding box center [102, 137] width 20 height 20
click at [104, 124] on button "mic_off Mute" at bounding box center [102, 137] width 35 height 35
click at [112, 133] on button "mic Mute" at bounding box center [102, 137] width 35 height 35
click at [104, 139] on mat-icon "mic_off" at bounding box center [102, 137] width 20 height 20
click at [104, 139] on mat-icon "mic" at bounding box center [102, 137] width 20 height 20
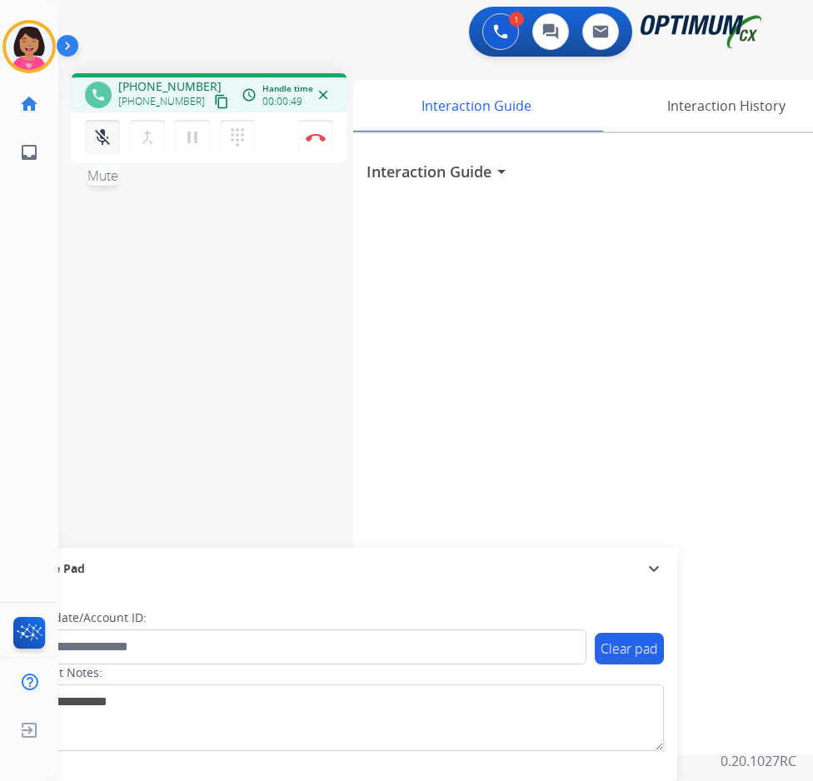
click at [105, 138] on mat-icon "mic_off" at bounding box center [102, 137] width 20 height 20
click at [214, 95] on mat-icon "content_copy" at bounding box center [221, 101] width 15 height 15
click at [89, 132] on button "mic Mute" at bounding box center [102, 137] width 35 height 35
click at [89, 132] on button "mic_off Mute" at bounding box center [102, 137] width 35 height 35
click at [95, 232] on div "phone [PHONE_NUMBER] [PHONE_NUMBER] content_copy access_time Call metrics Queue…" at bounding box center [415, 407] width 715 height 695
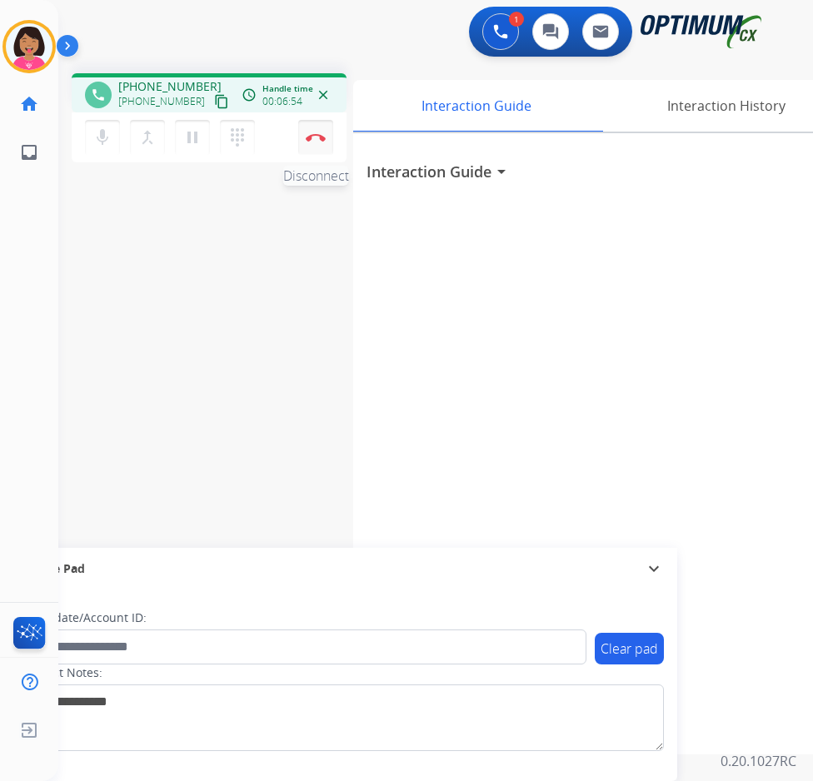
click at [320, 142] on button "Disconnect" at bounding box center [315, 137] width 35 height 35
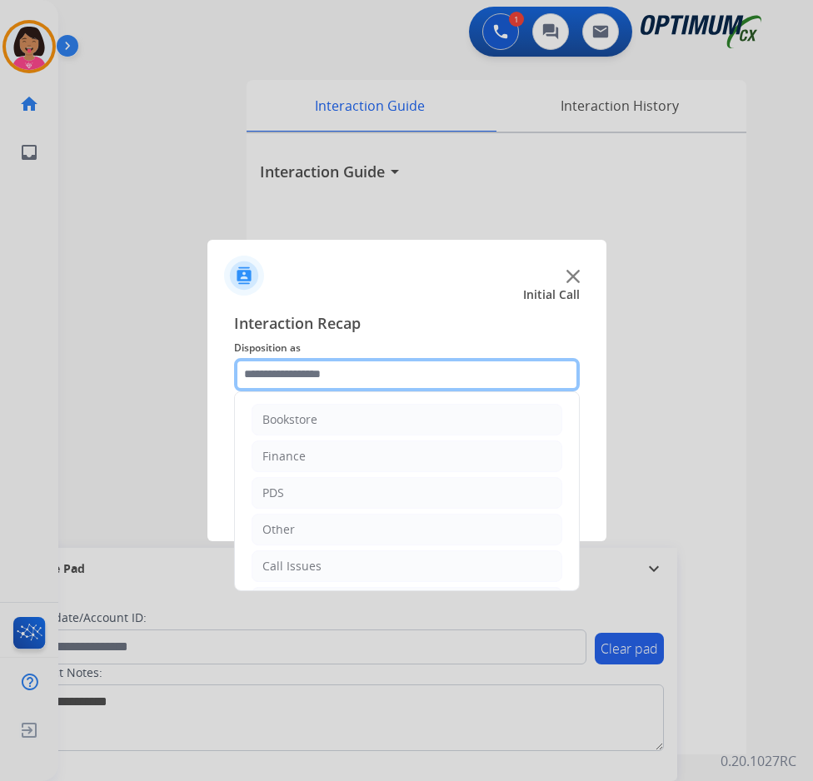
click at [315, 371] on input "text" at bounding box center [407, 374] width 346 height 33
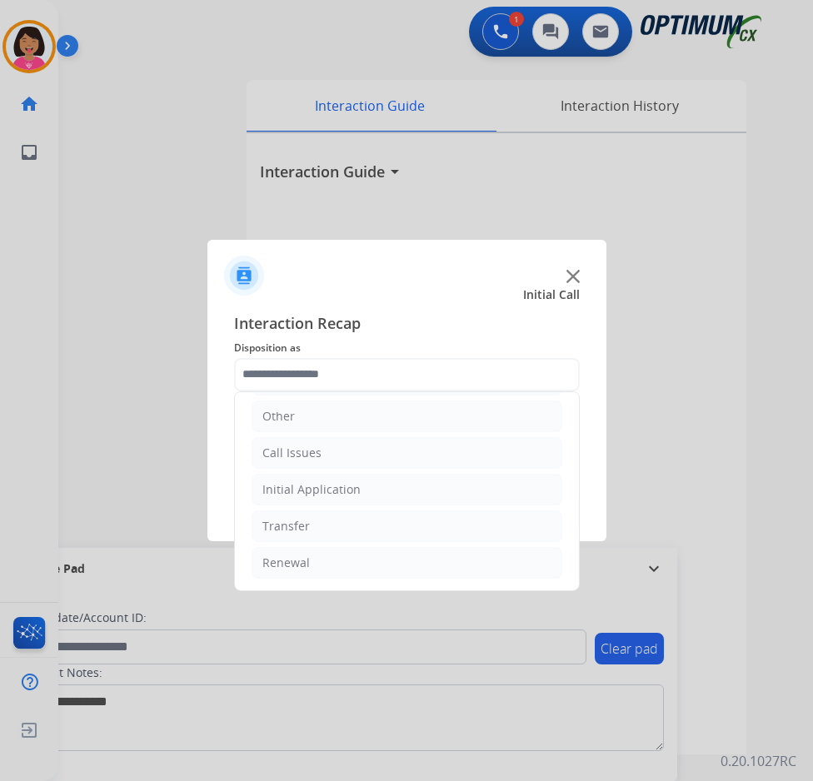
click at [342, 582] on ul "Bookstore Finance PDS Other Call Issues Initial Application Transfer Renewal" at bounding box center [407, 435] width 344 height 312
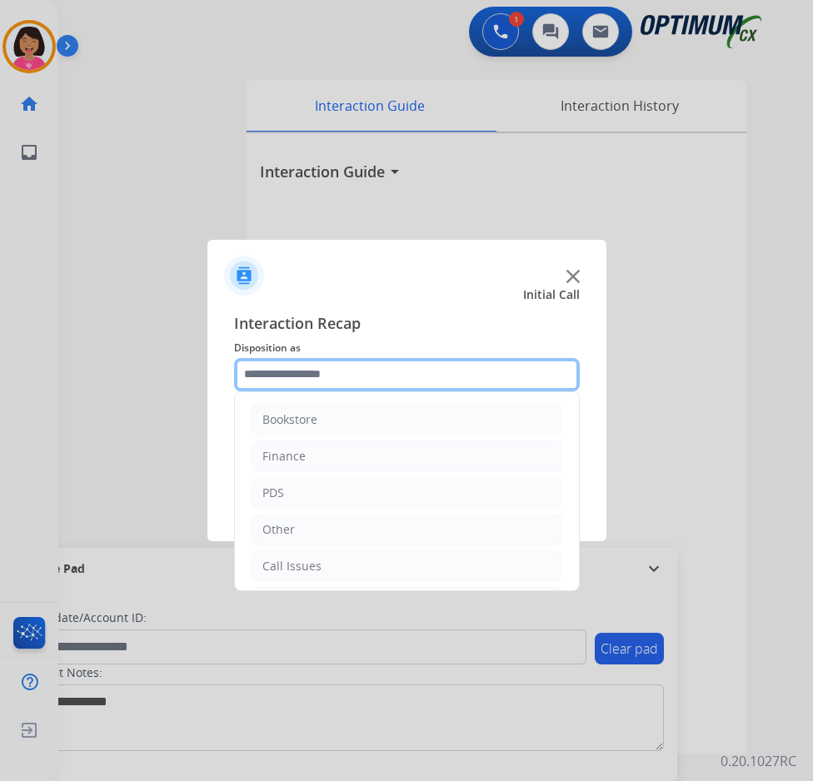
click at [327, 373] on input "text" at bounding box center [407, 374] width 346 height 33
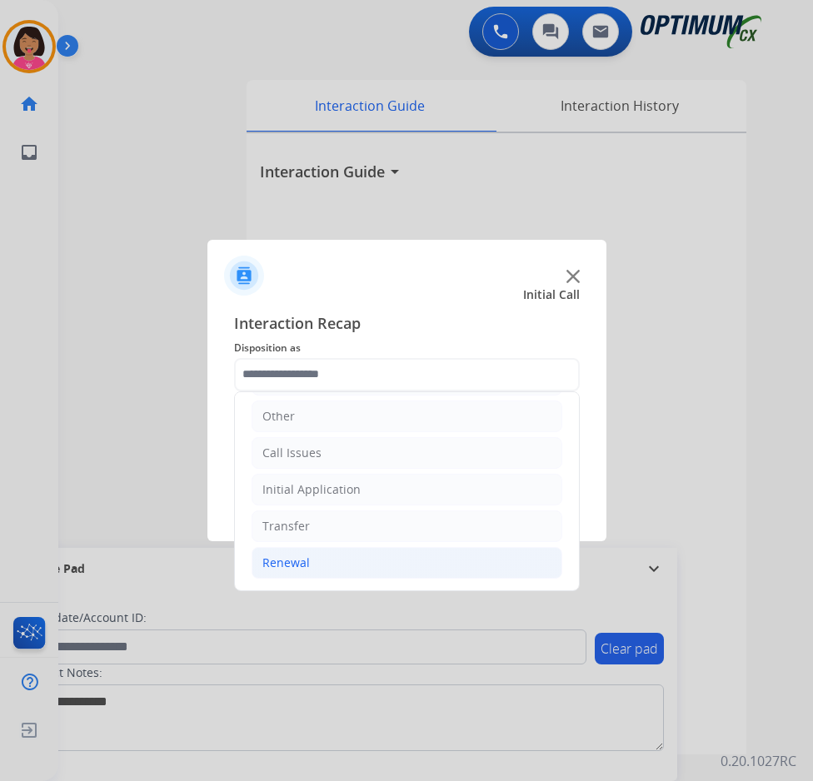
click at [329, 572] on li "Renewal" at bounding box center [407, 563] width 311 height 32
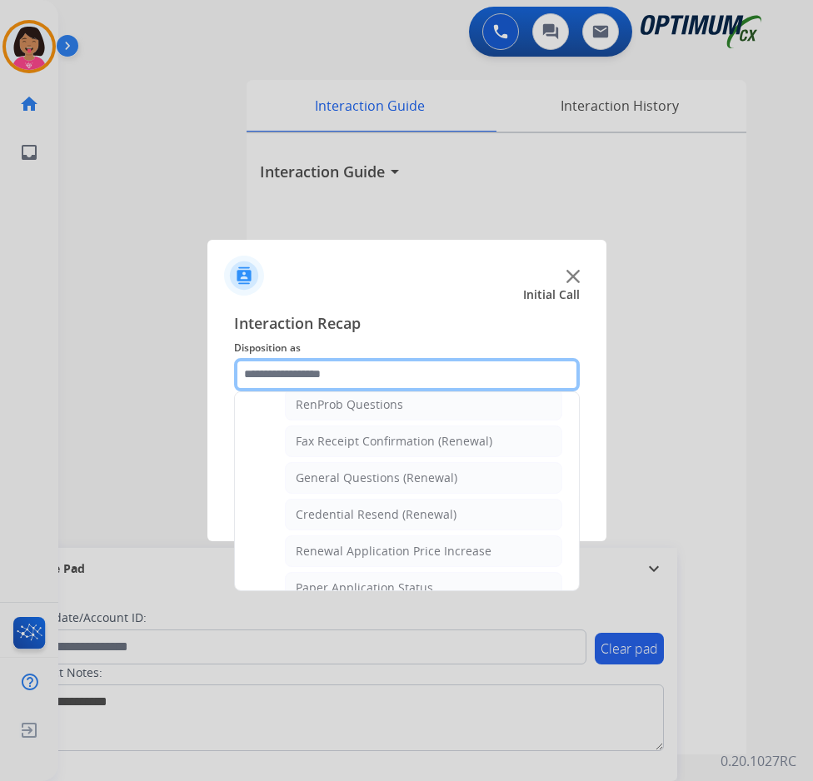
scroll to position [435, 0]
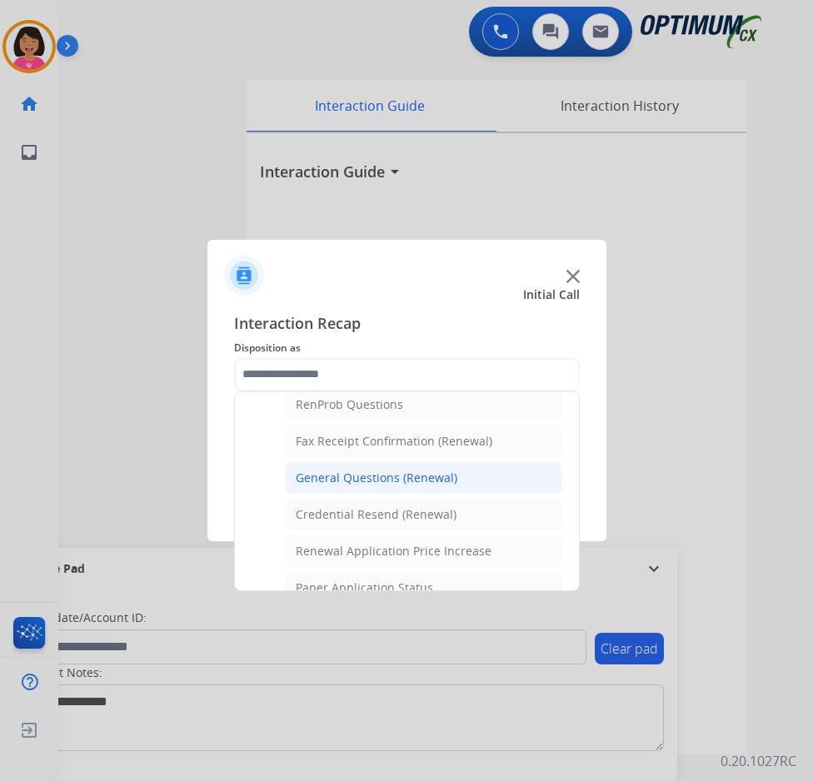
click at [364, 471] on div "General Questions (Renewal)" at bounding box center [377, 478] width 162 height 17
type input "**********"
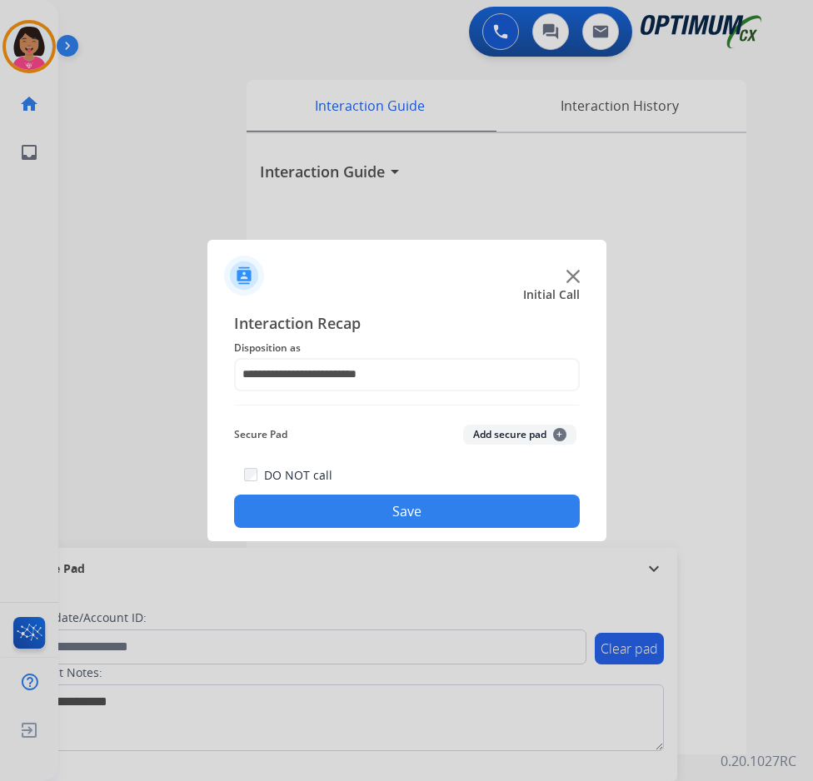
click at [378, 500] on button "Save" at bounding box center [407, 511] width 346 height 33
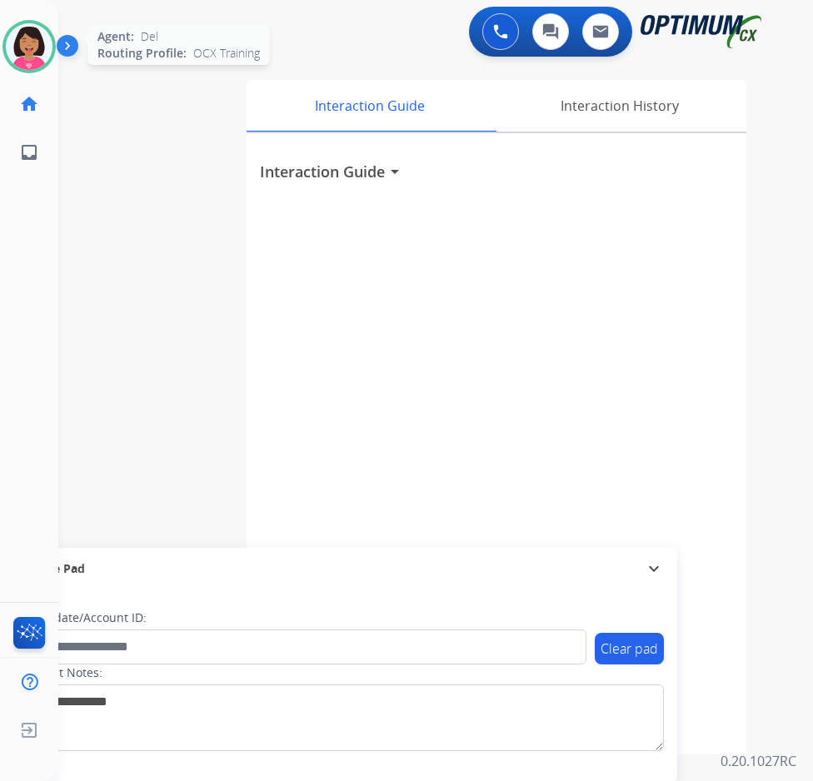
click at [25, 35] on img at bounding box center [29, 46] width 47 height 47
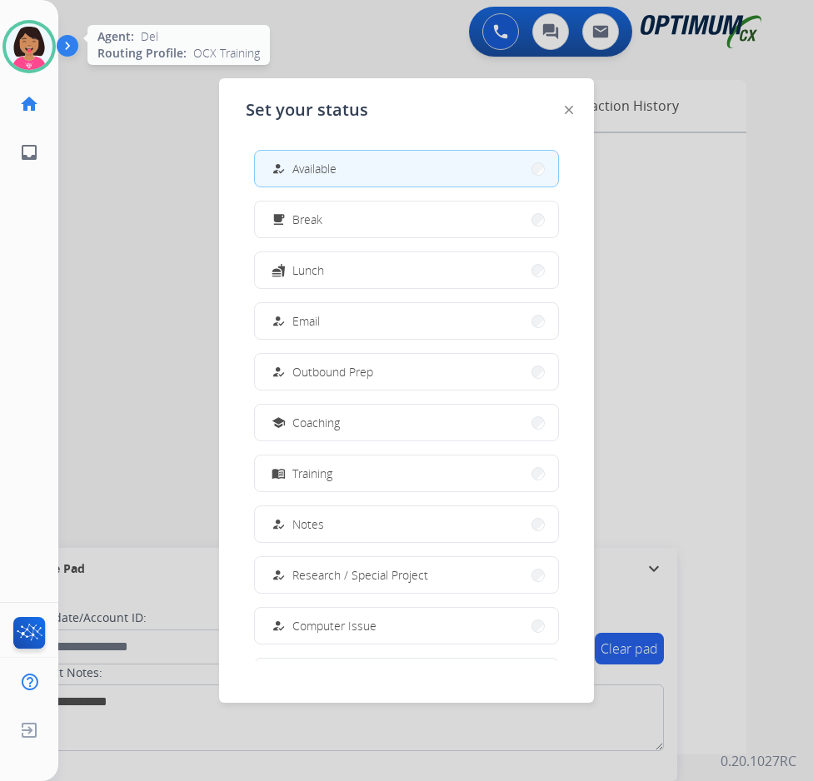
click at [25, 35] on img at bounding box center [29, 46] width 47 height 47
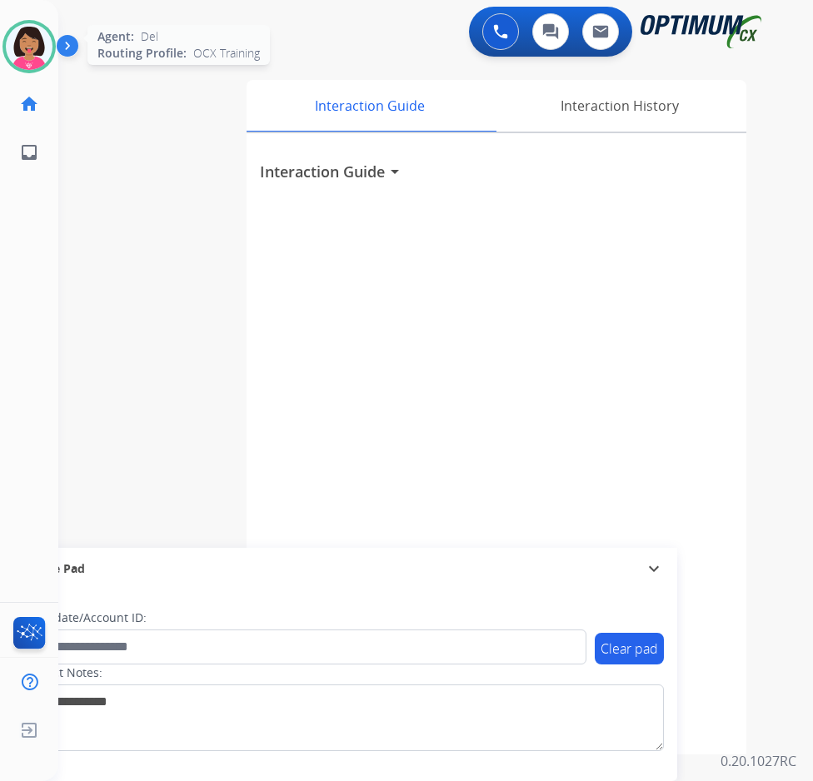
click at [34, 49] on img at bounding box center [29, 46] width 47 height 47
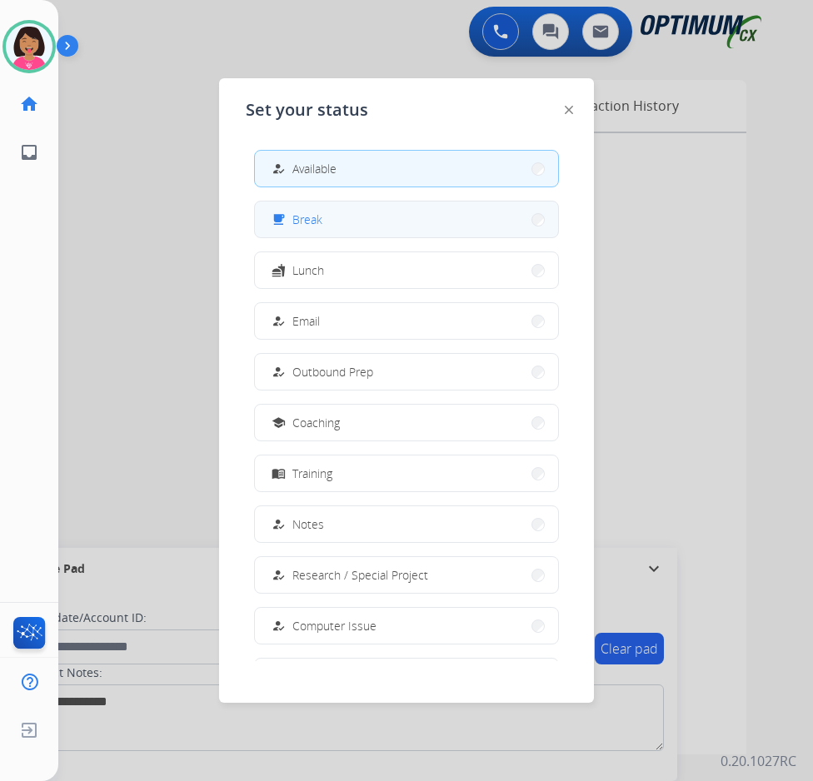
click at [449, 213] on button "free_breakfast Break" at bounding box center [406, 220] width 303 height 36
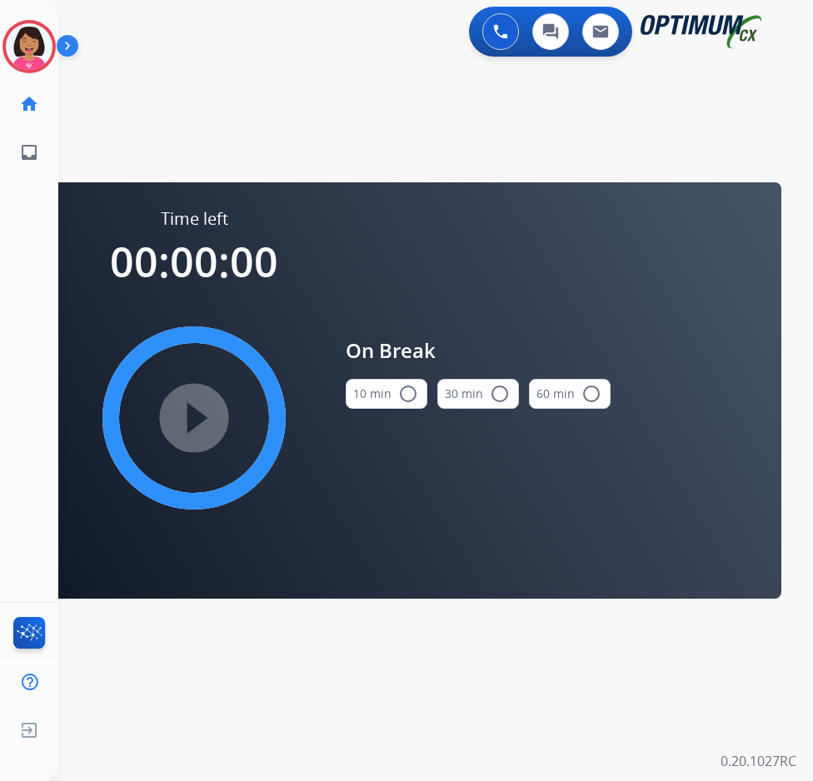
click at [380, 403] on button "10 min radio_button_unchecked" at bounding box center [387, 394] width 82 height 30
click at [204, 408] on mat-icon "play_circle_filled" at bounding box center [194, 418] width 20 height 20
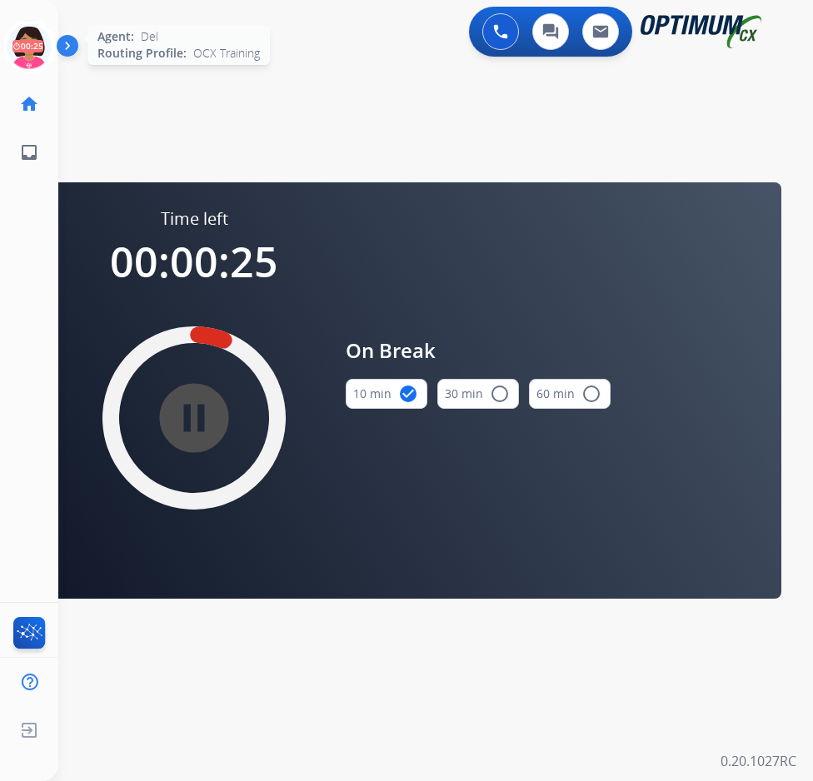
click at [17, 45] on icon at bounding box center [29, 47] width 54 height 54
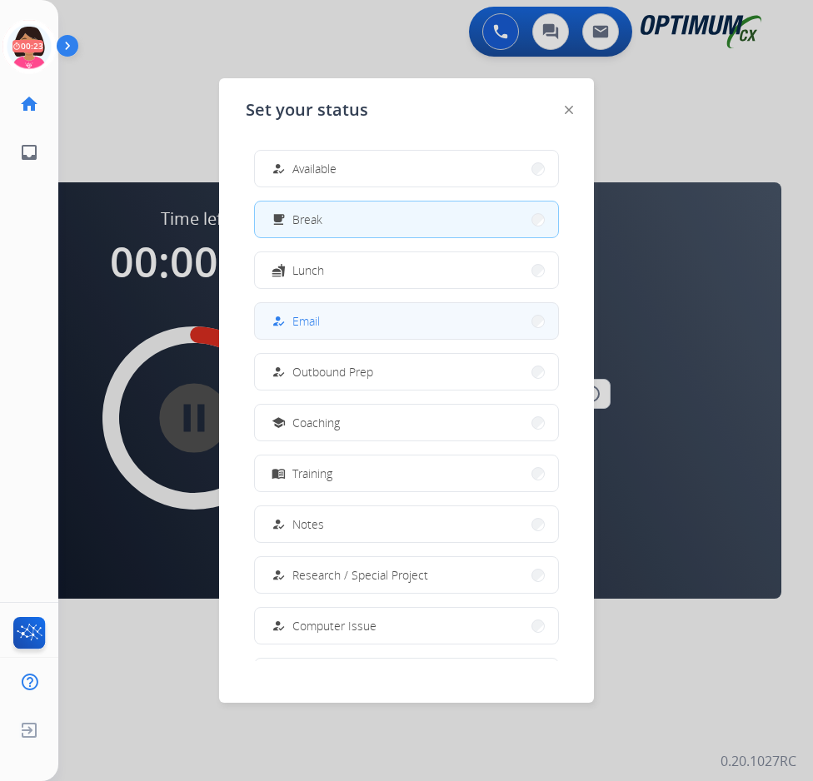
click at [307, 329] on span "Email" at bounding box center [305, 320] width 27 height 17
